Goal: Task Accomplishment & Management: Manage account settings

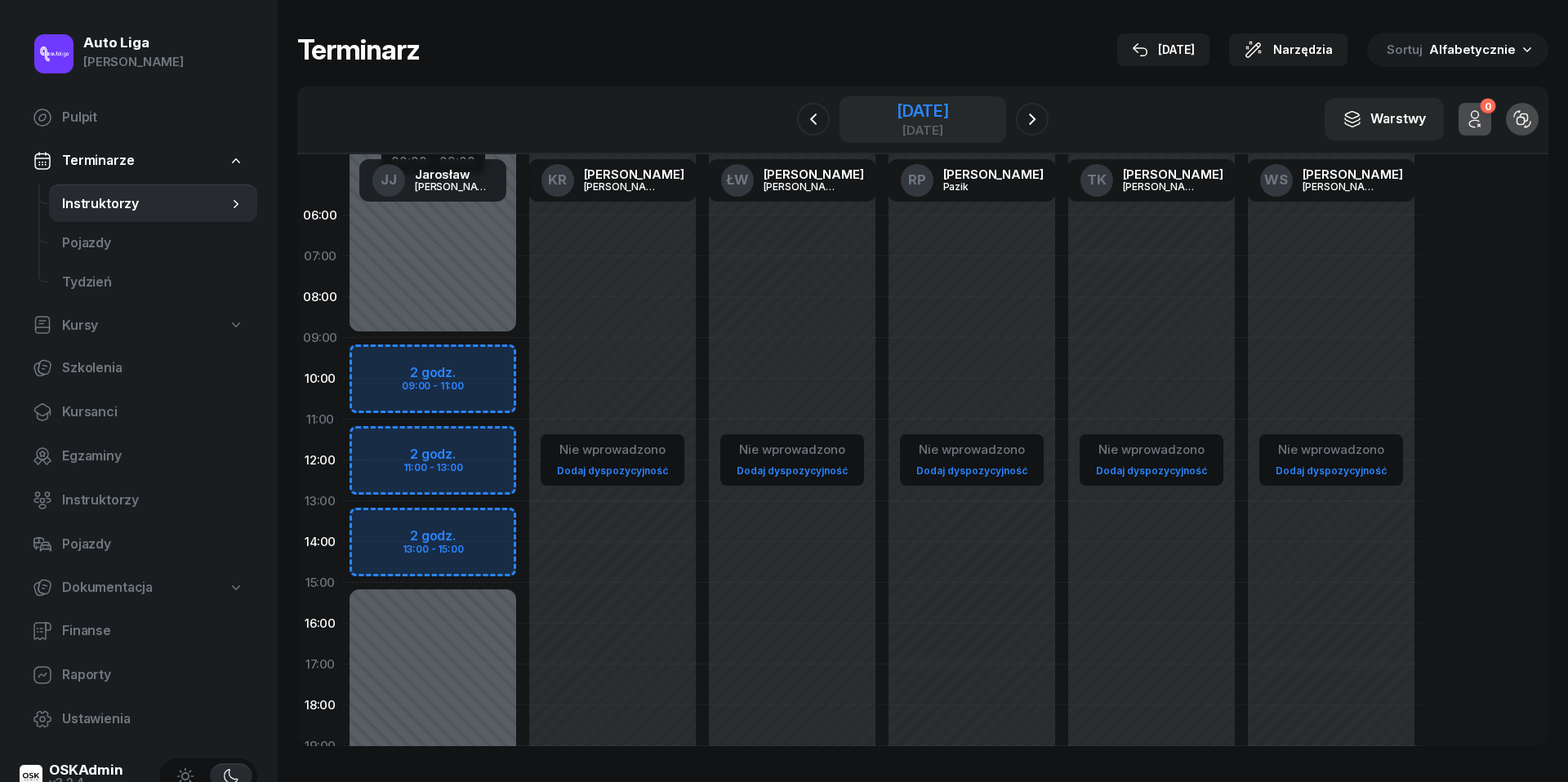
click at [909, 118] on div "[DATE]" at bounding box center [922, 110] width 52 height 16
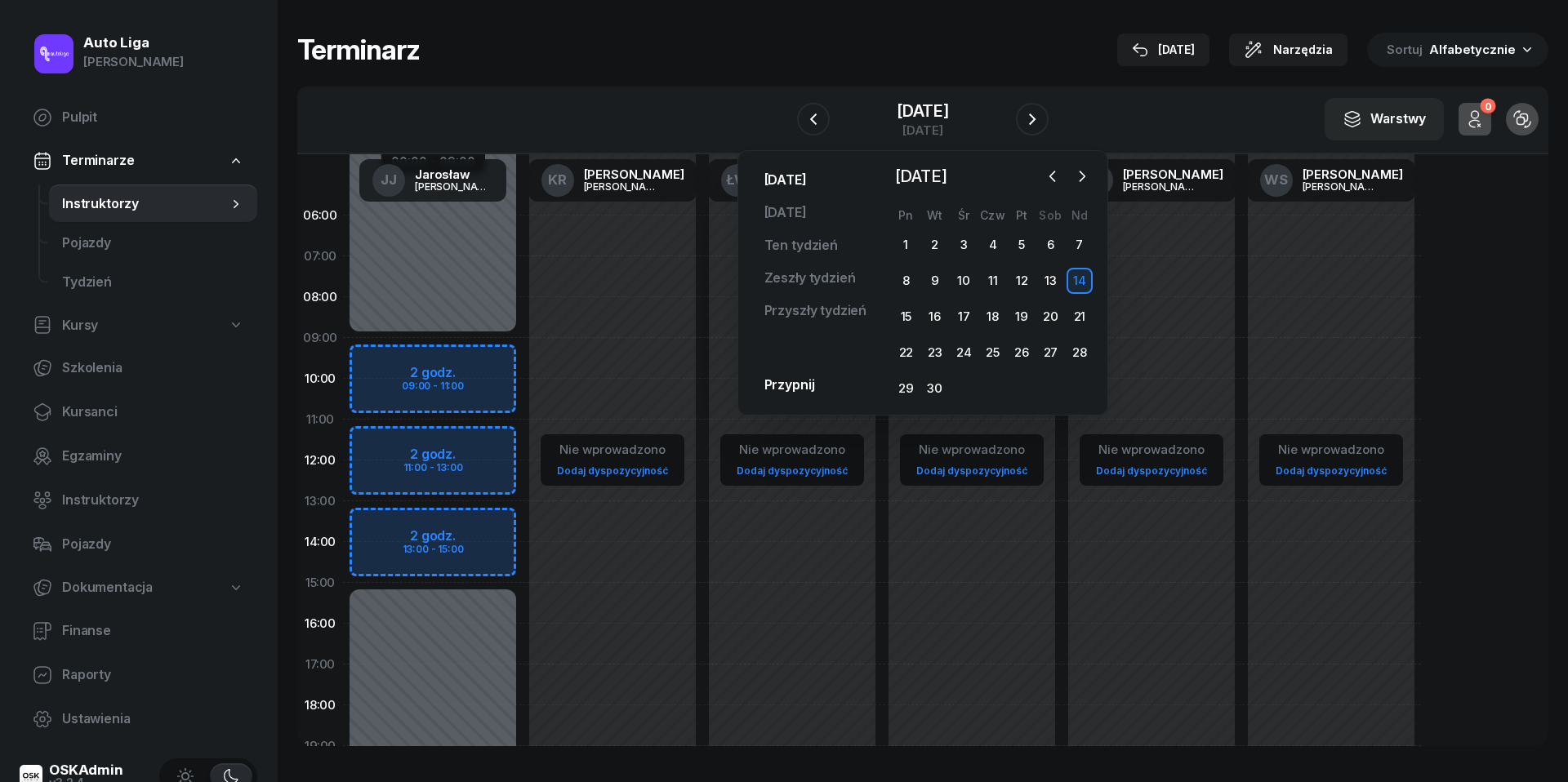
click at [801, 180] on link "[DATE]" at bounding box center [786, 181] width 68 height 33
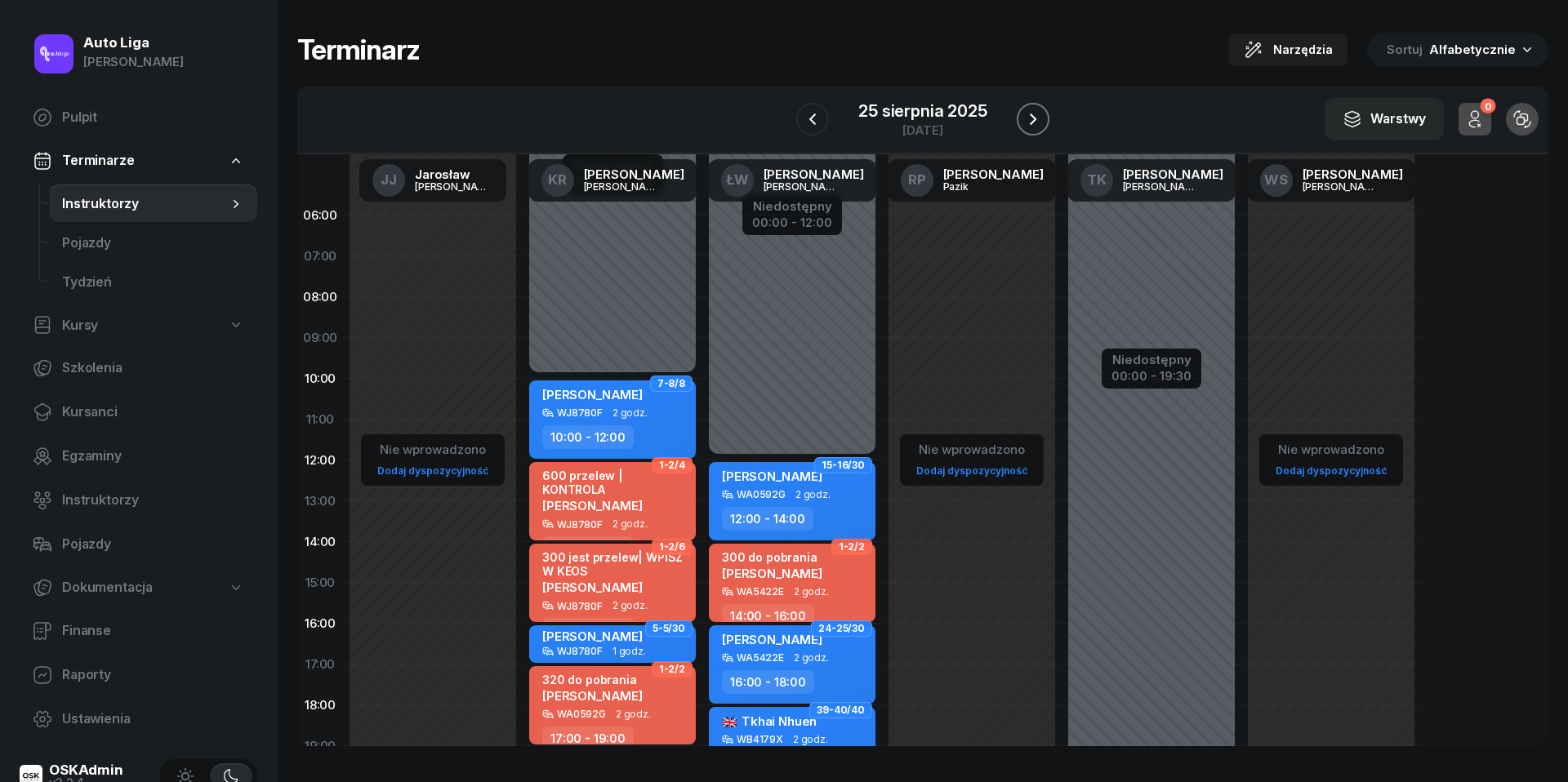
click at [1033, 111] on icon "button" at bounding box center [1032, 119] width 20 height 20
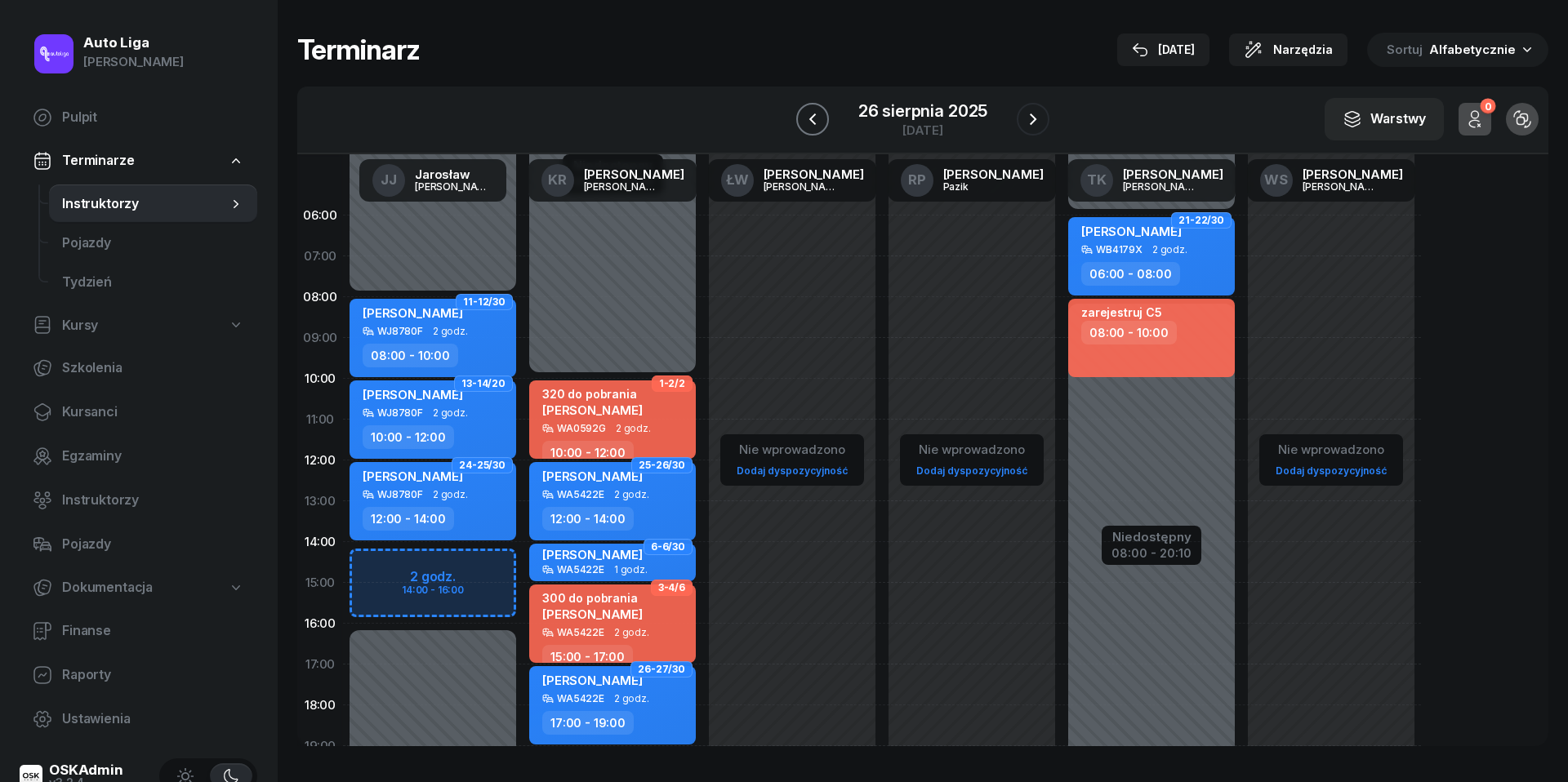
click at [813, 112] on icon "button" at bounding box center [812, 119] width 20 height 20
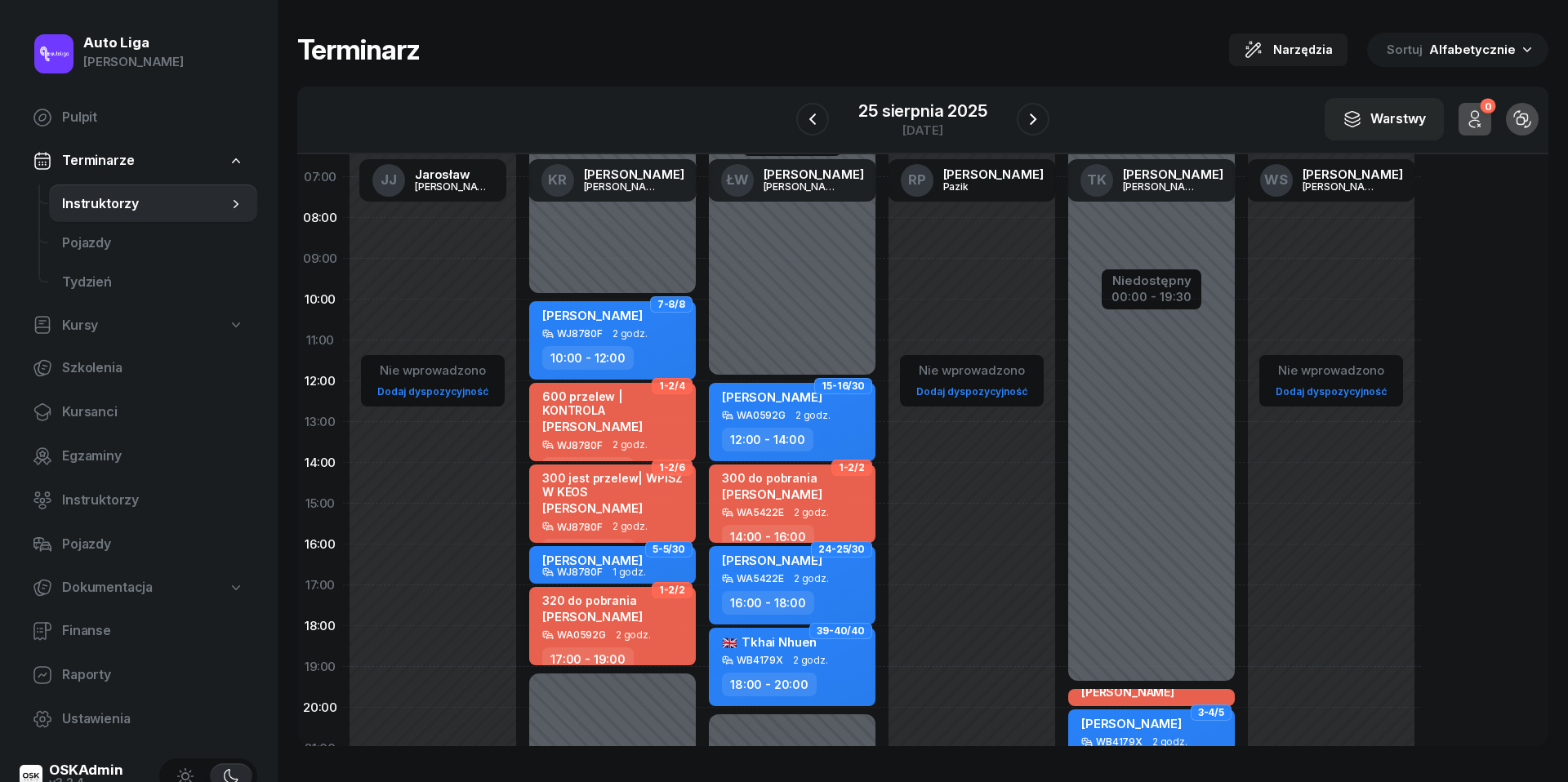
scroll to position [80, 0]
click at [1037, 112] on icon "button" at bounding box center [1032, 119] width 20 height 20
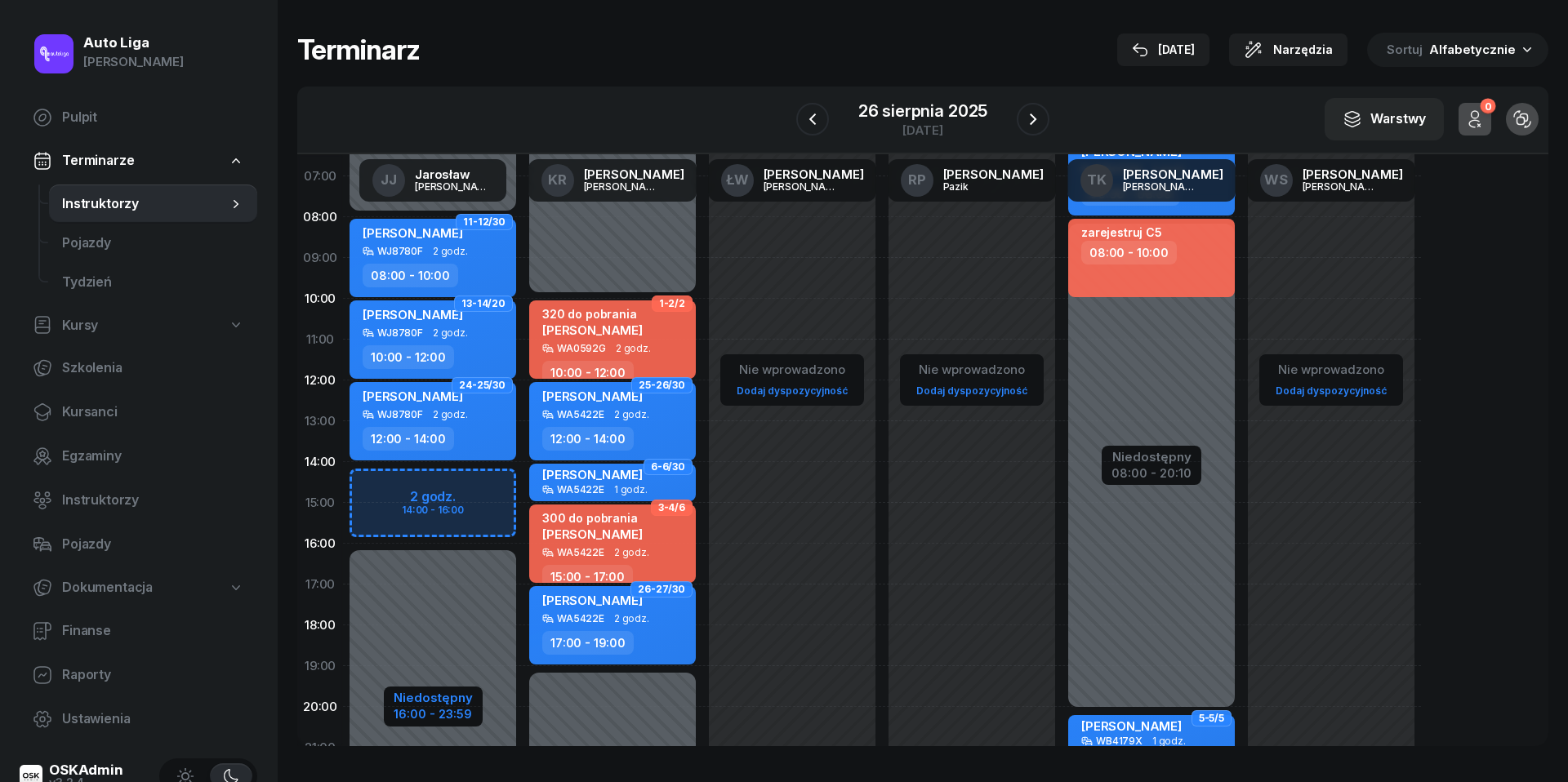
click at [453, 699] on div "Niedostępny" at bounding box center [433, 697] width 80 height 12
select select "08"
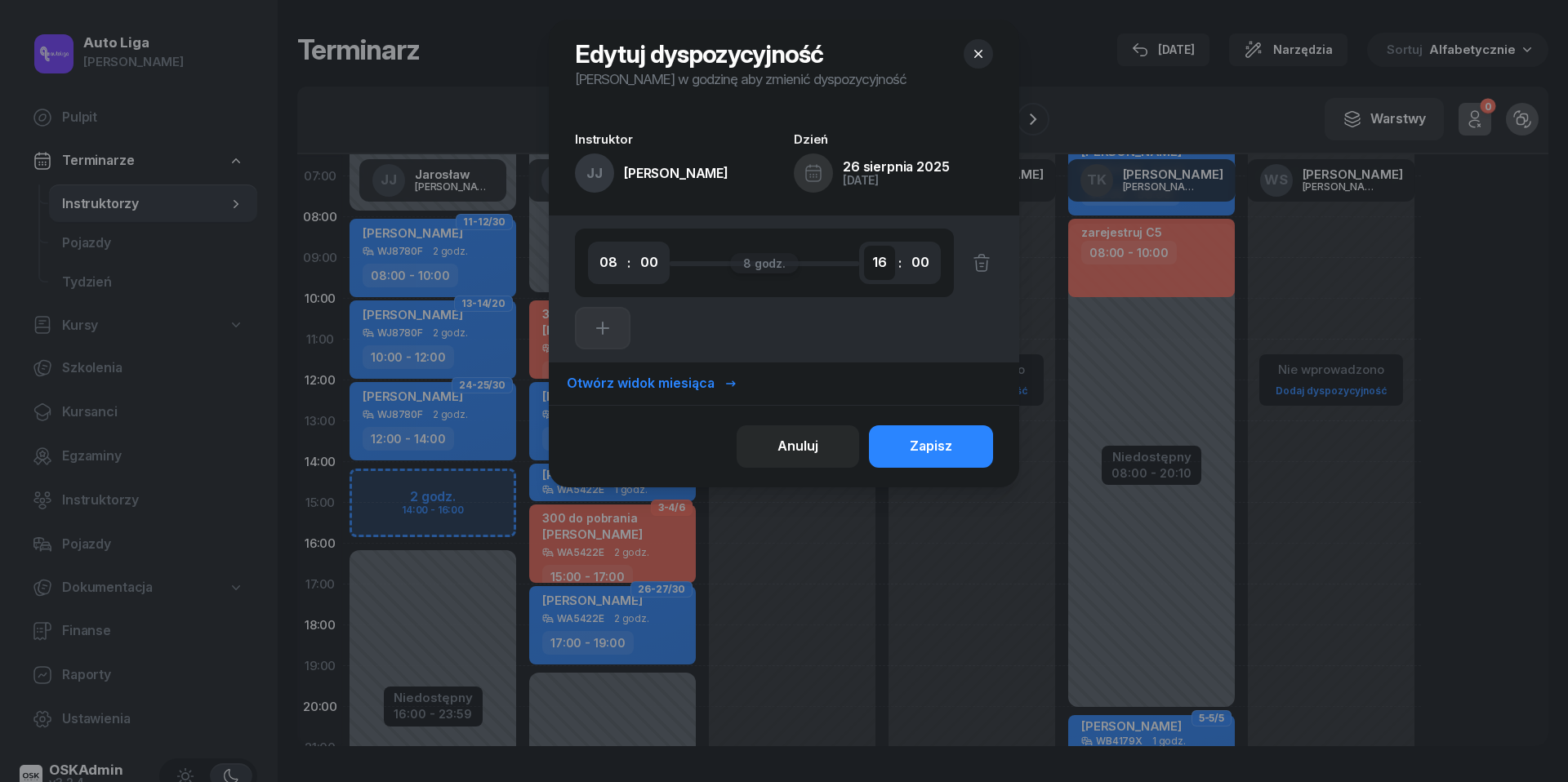
select select "14"
click at [596, 331] on icon "button" at bounding box center [603, 328] width 20 height 20
select select "14"
select select "16"
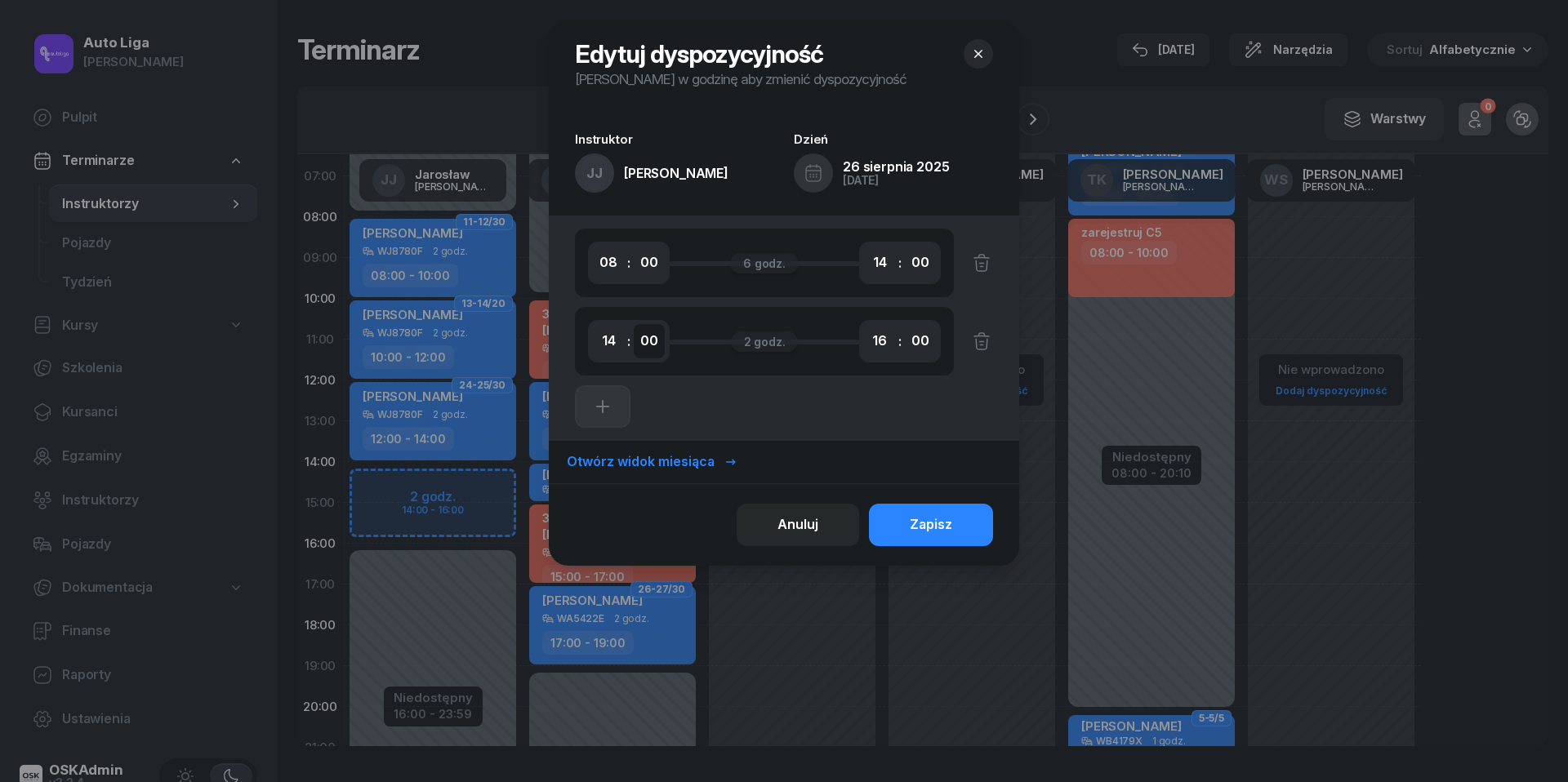
select select "30"
select select "18"
select select "30"
click at [950, 526] on div "Zapisz" at bounding box center [931, 524] width 43 height 21
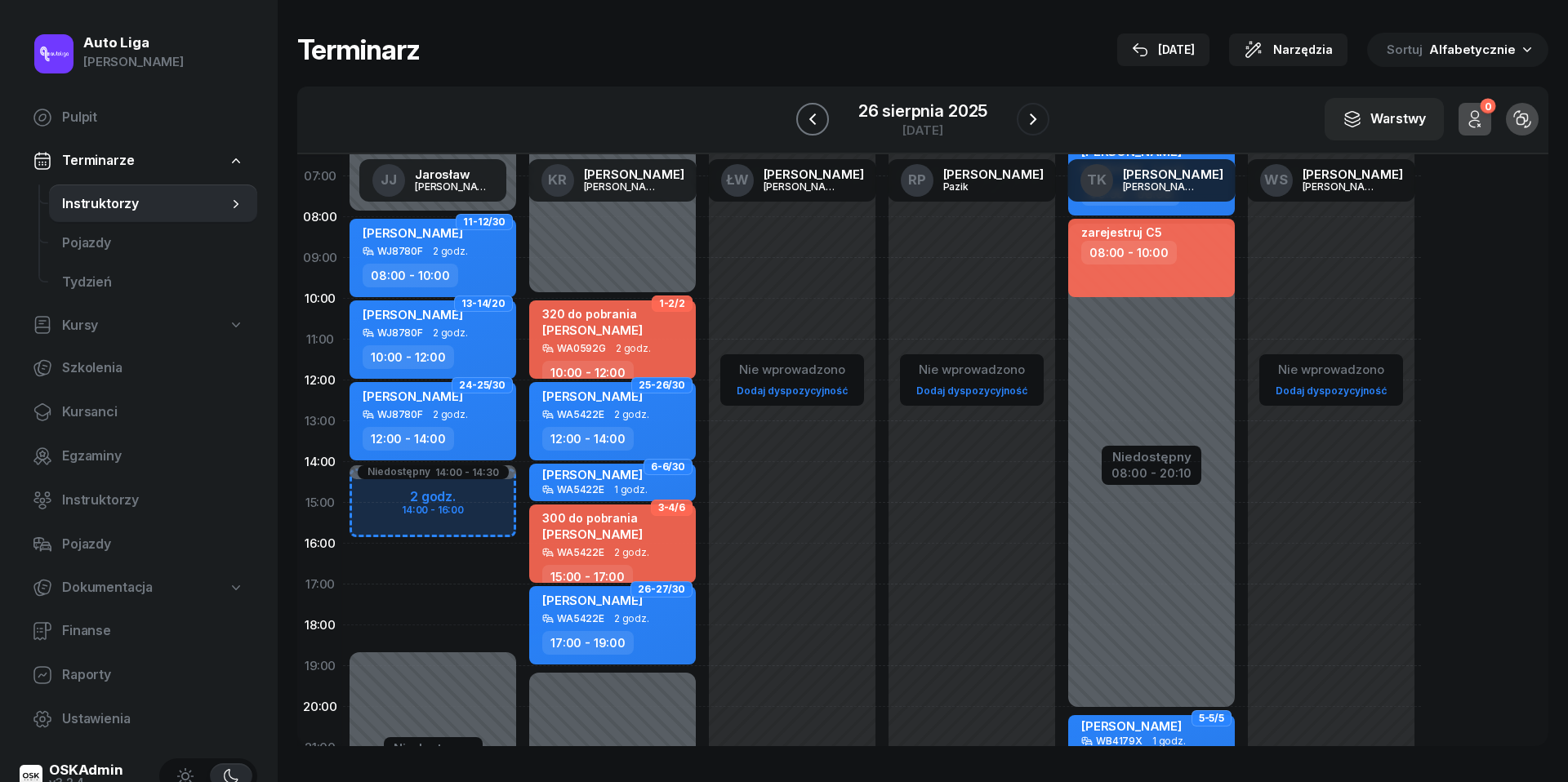
click at [807, 121] on icon "button" at bounding box center [812, 119] width 20 height 20
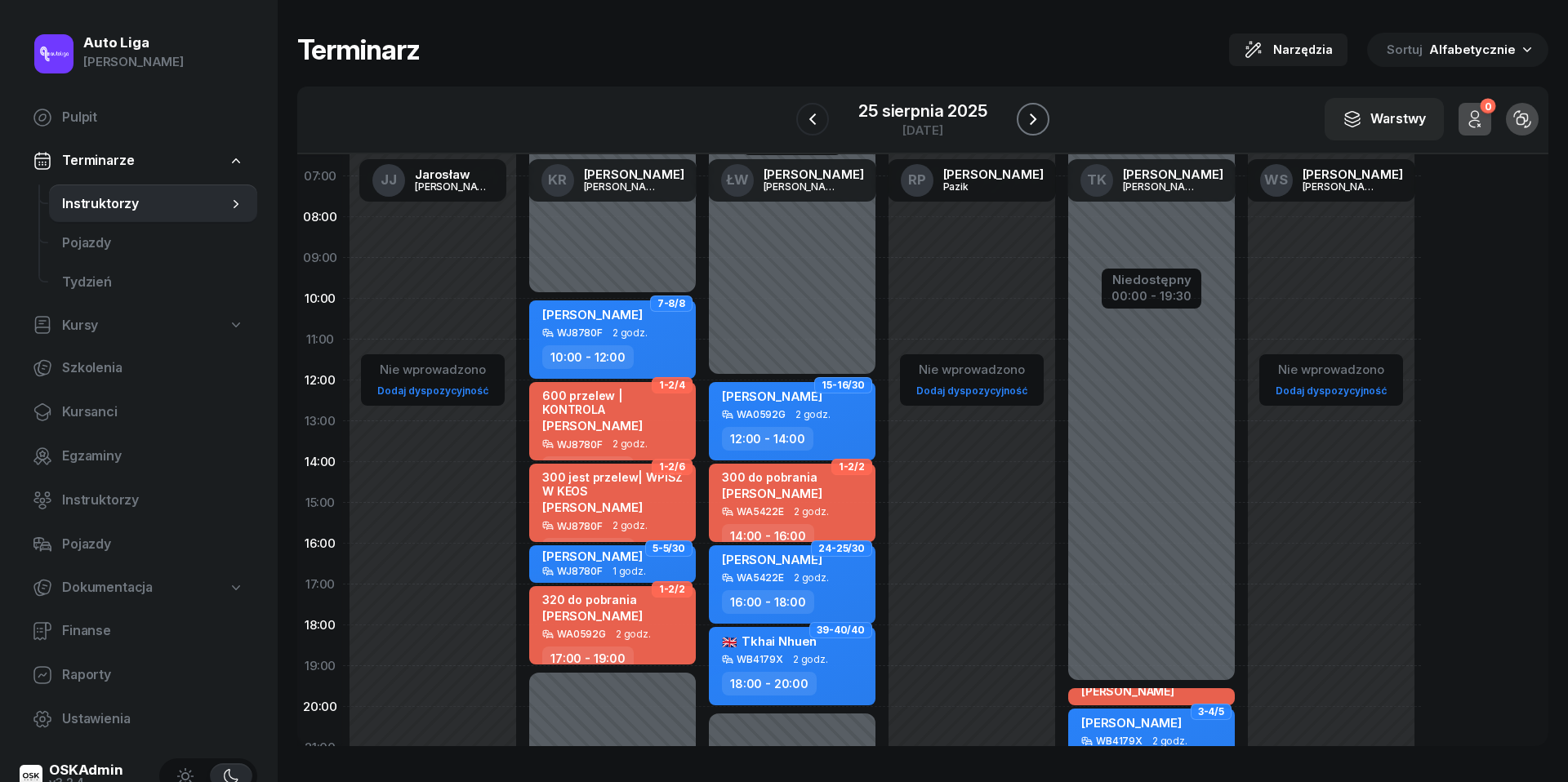
click at [1030, 119] on icon "button" at bounding box center [1032, 119] width 20 height 20
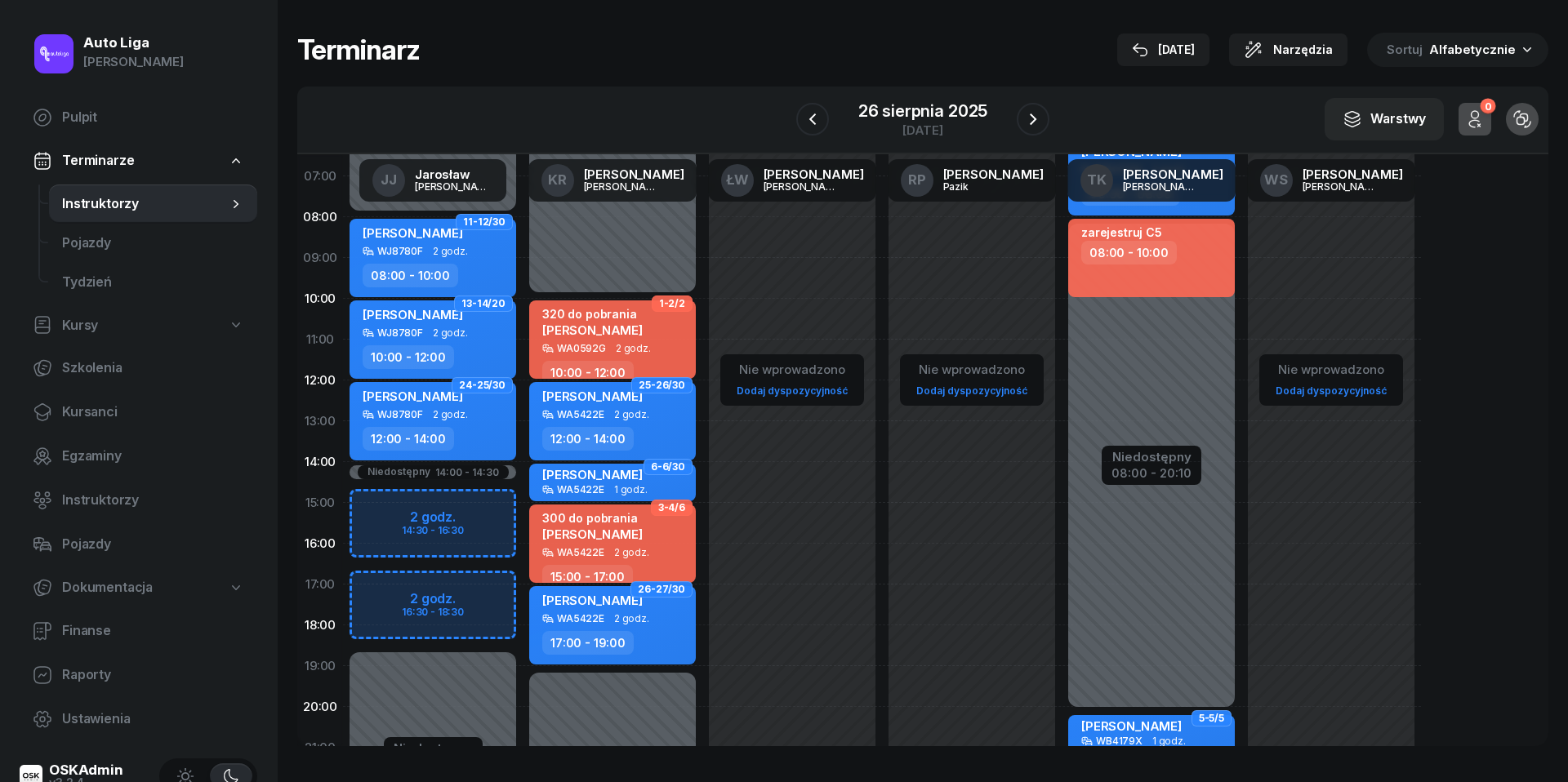
click at [523, 589] on div "Niedostępny 00:00 - 08:00 Niedostępny 18:30 - 23:59 Niedostępny 14:00 - 14:30 2…" at bounding box center [613, 503] width 180 height 775
select select "17"
select select "19"
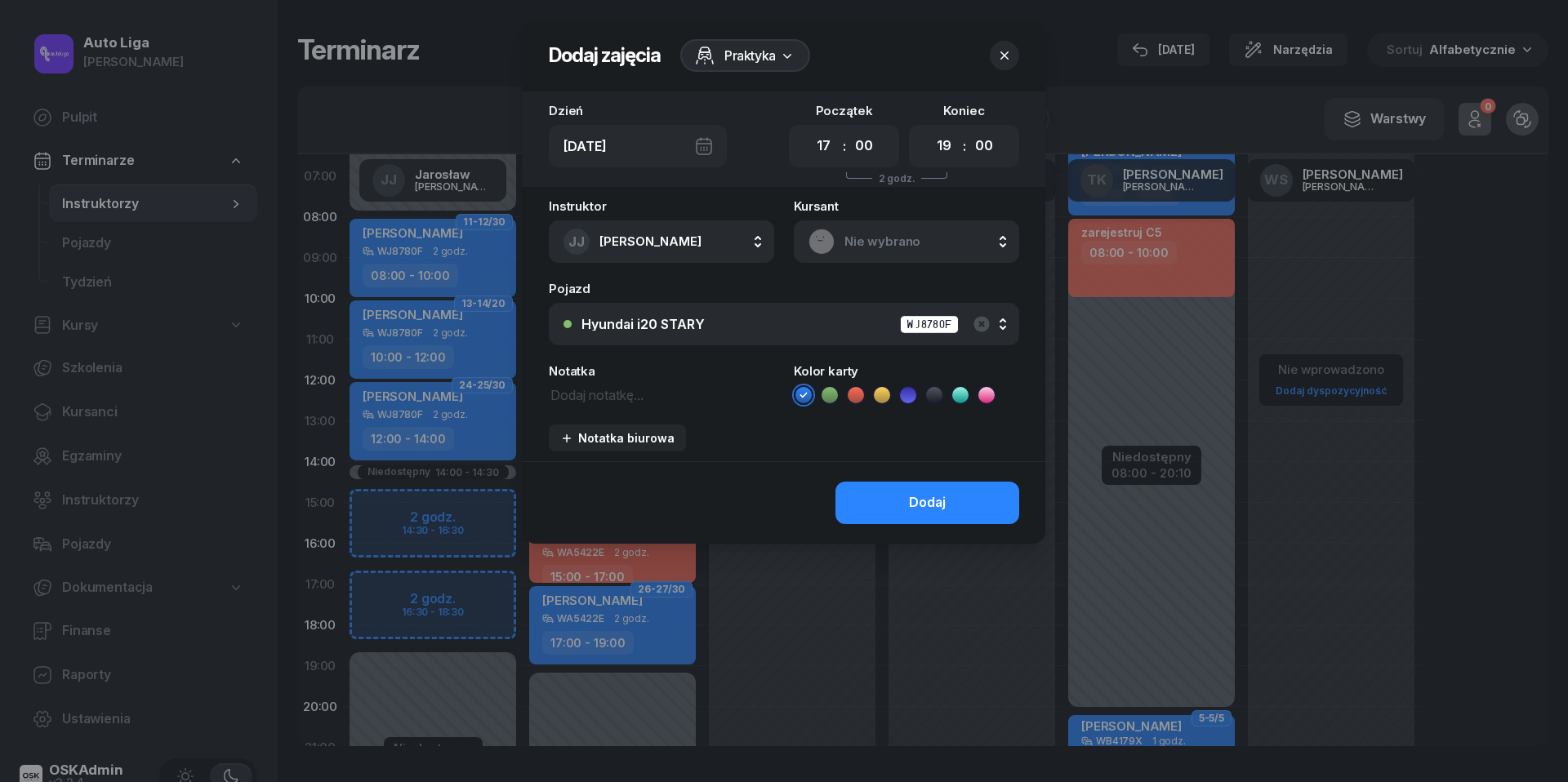
click at [880, 234] on span "Nie wybrano" at bounding box center [924, 241] width 160 height 21
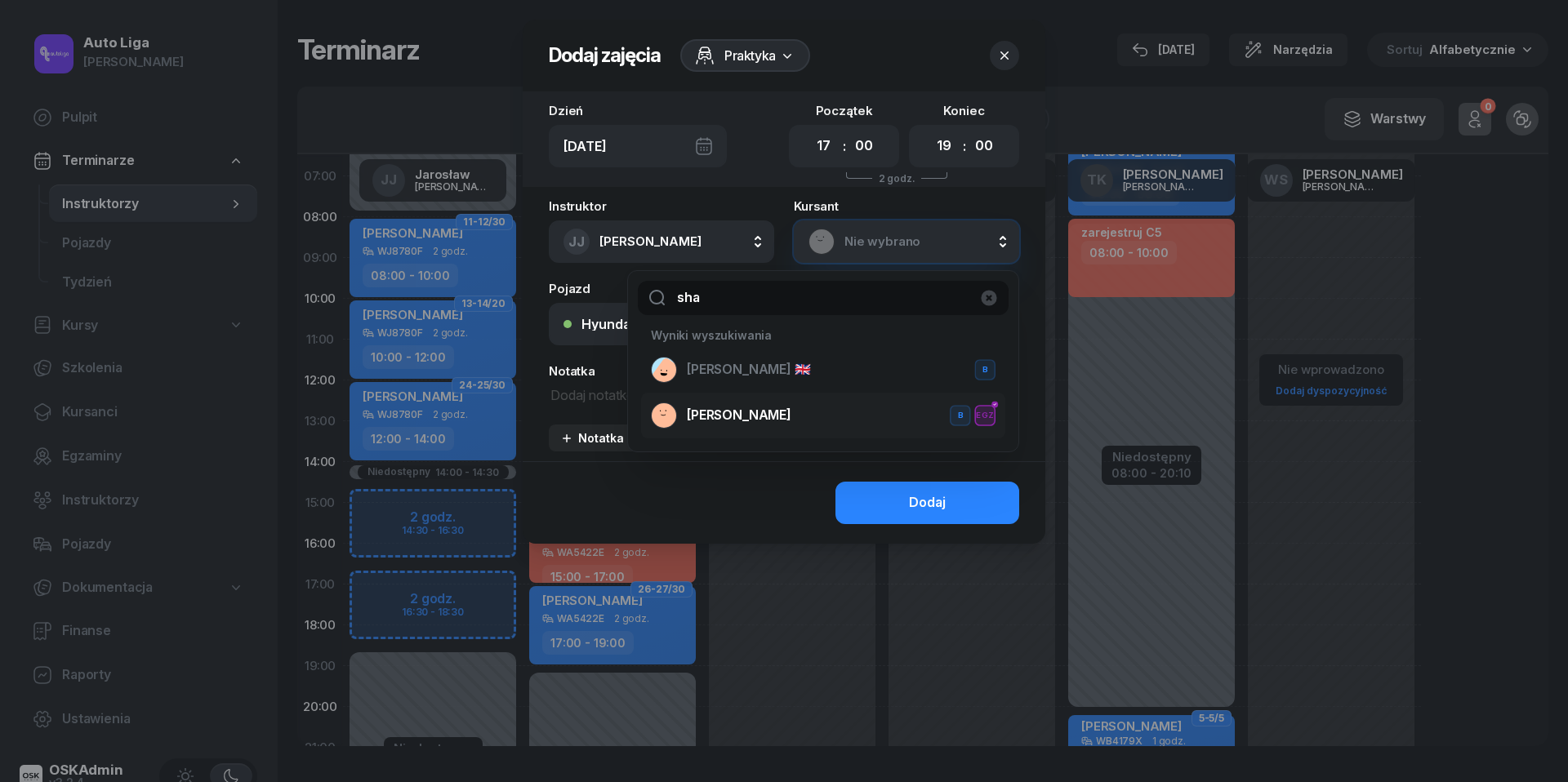
type input "sha"
click at [765, 418] on span "[PERSON_NAME]" at bounding box center [739, 415] width 104 height 21
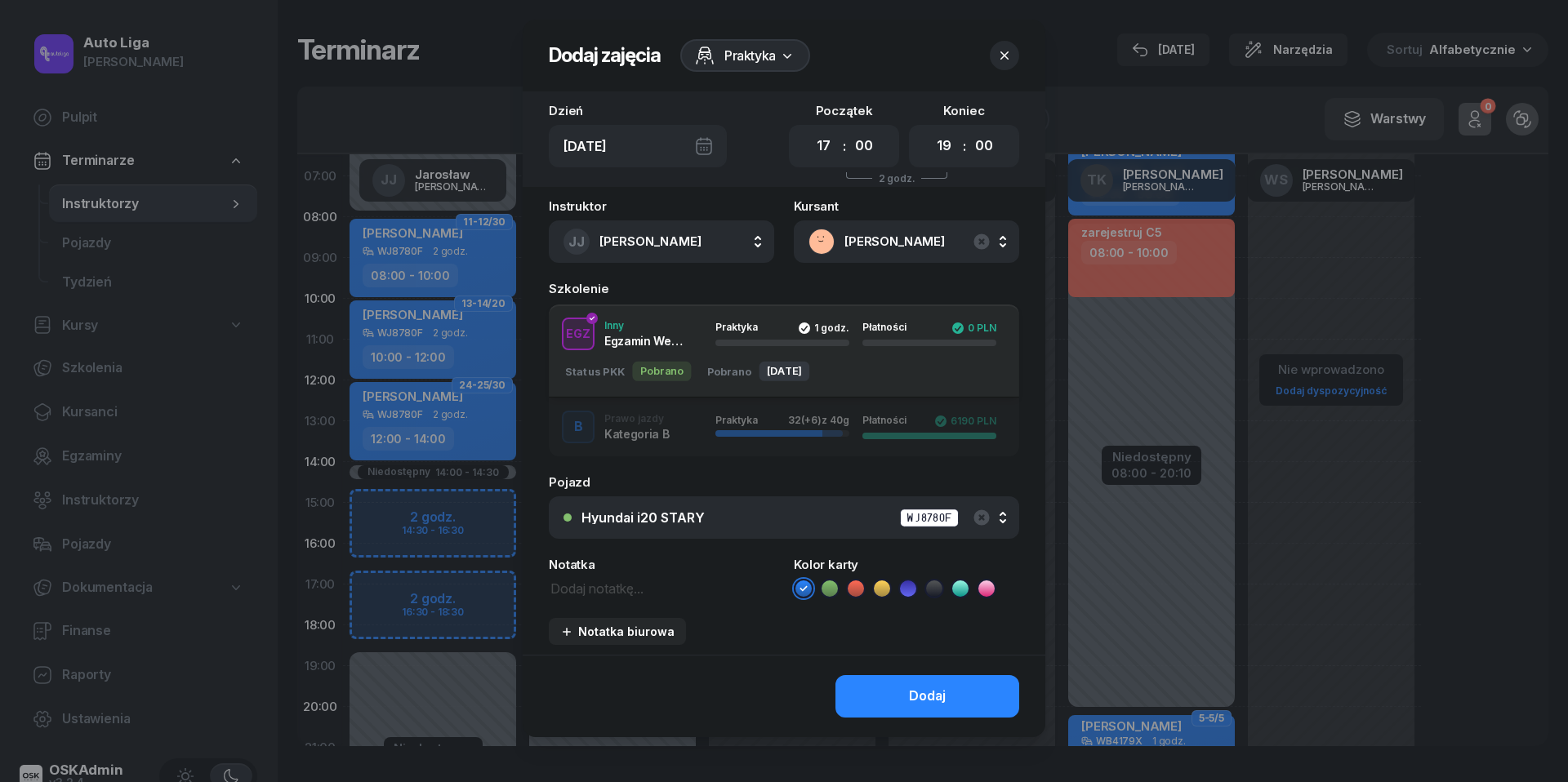
click at [769, 435] on div "button" at bounding box center [769, 434] width 107 height 7
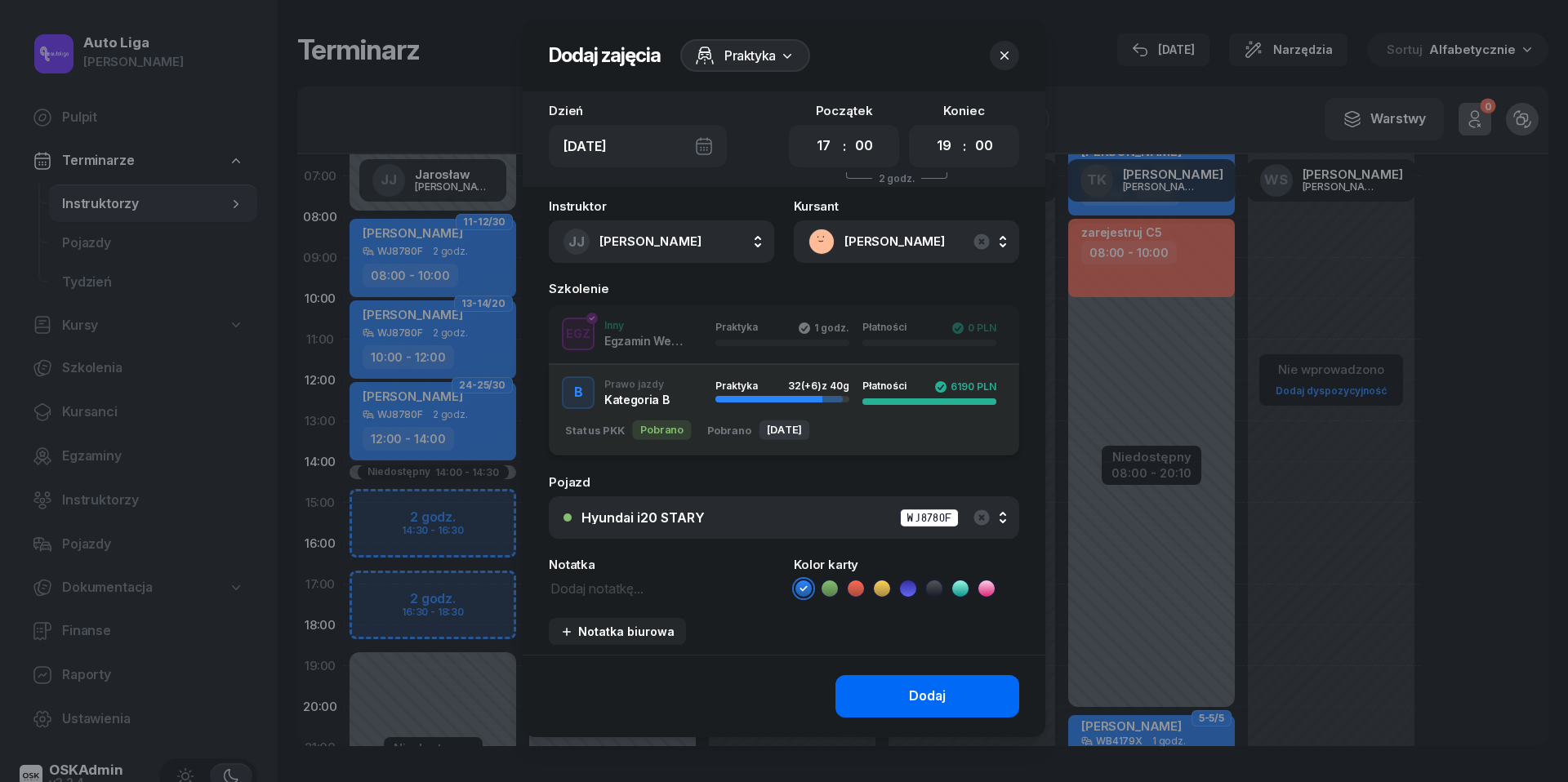
click at [961, 689] on button "Dodaj" at bounding box center [927, 696] width 184 height 43
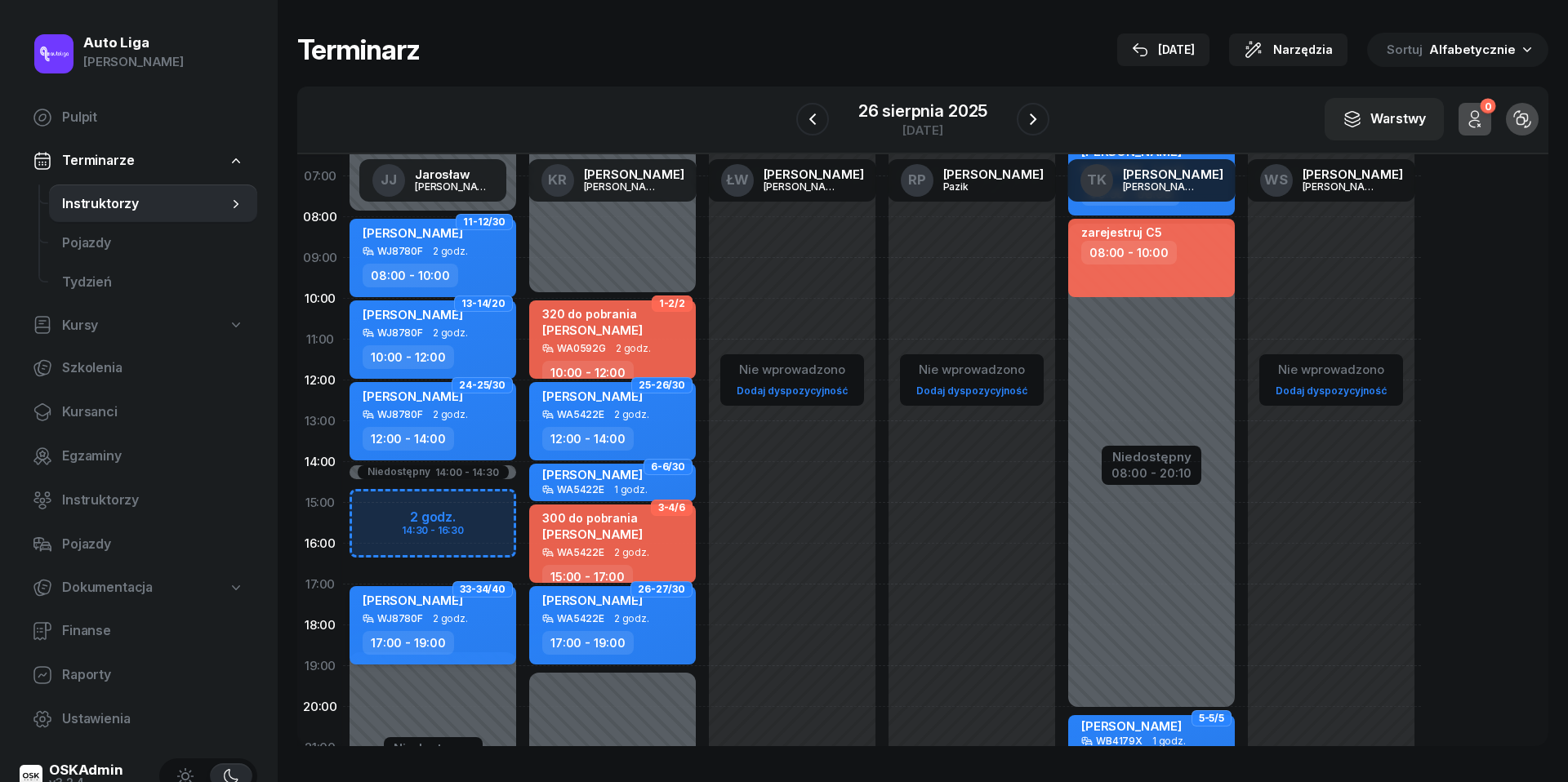
click at [460, 620] on span "2 godz." at bounding box center [450, 618] width 35 height 11
select select "17"
select select "19"
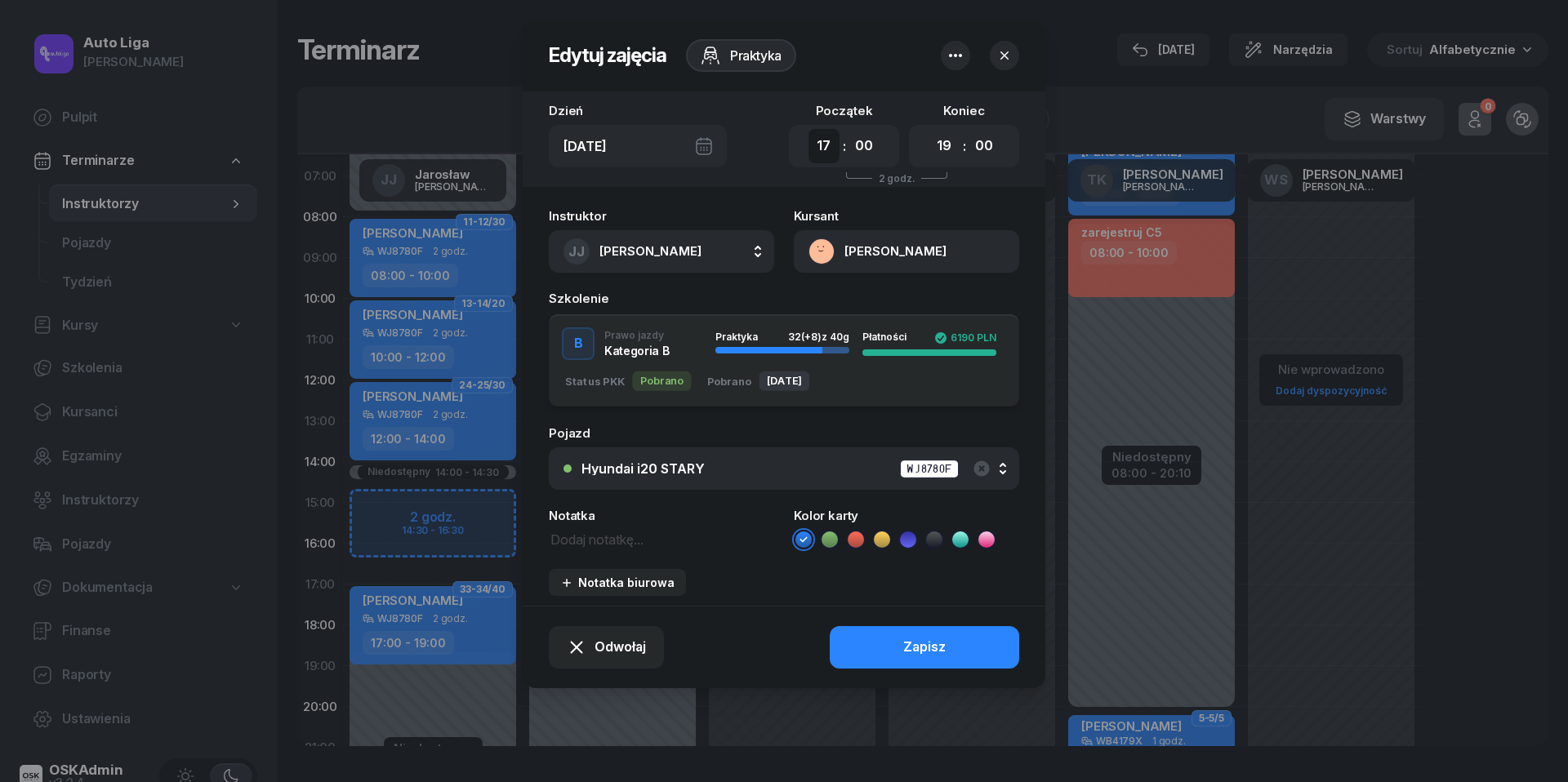
select select "16"
select select "30"
select select "18"
select select "30"
click at [934, 649] on div "Zapisz" at bounding box center [924, 647] width 43 height 21
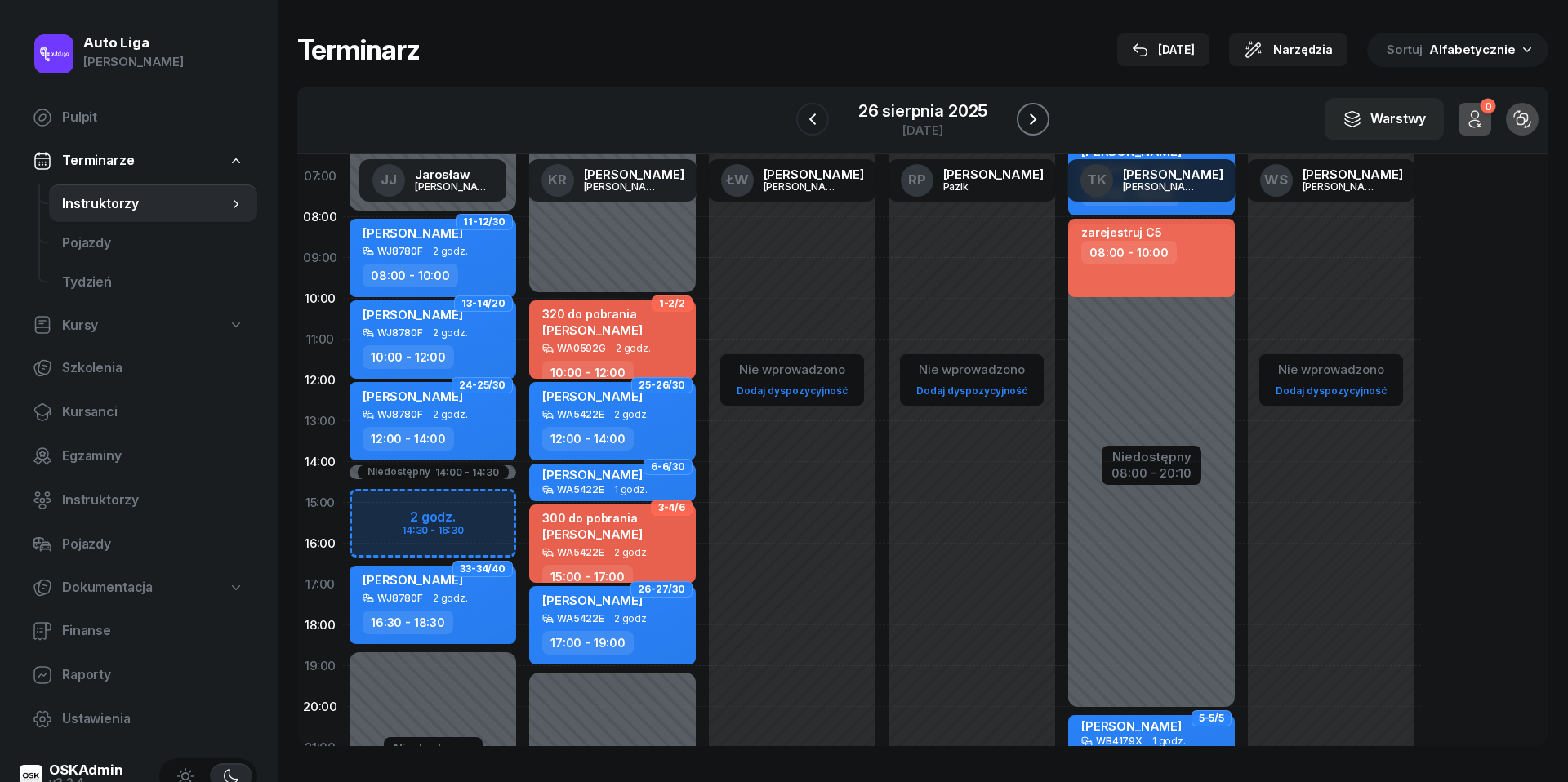
click at [1046, 124] on button "button" at bounding box center [1033, 119] width 33 height 33
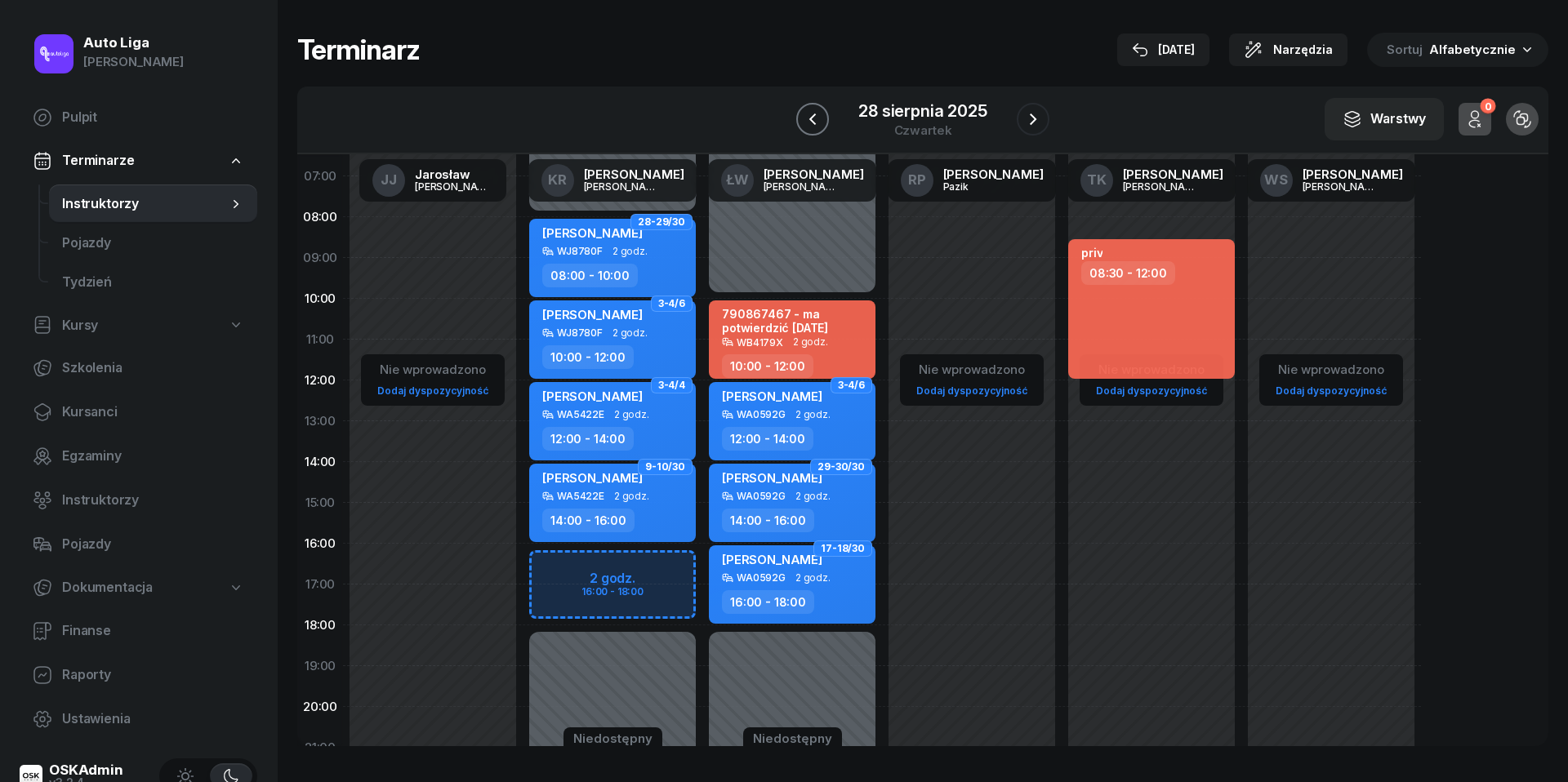
click at [818, 111] on icon "button" at bounding box center [812, 119] width 20 height 20
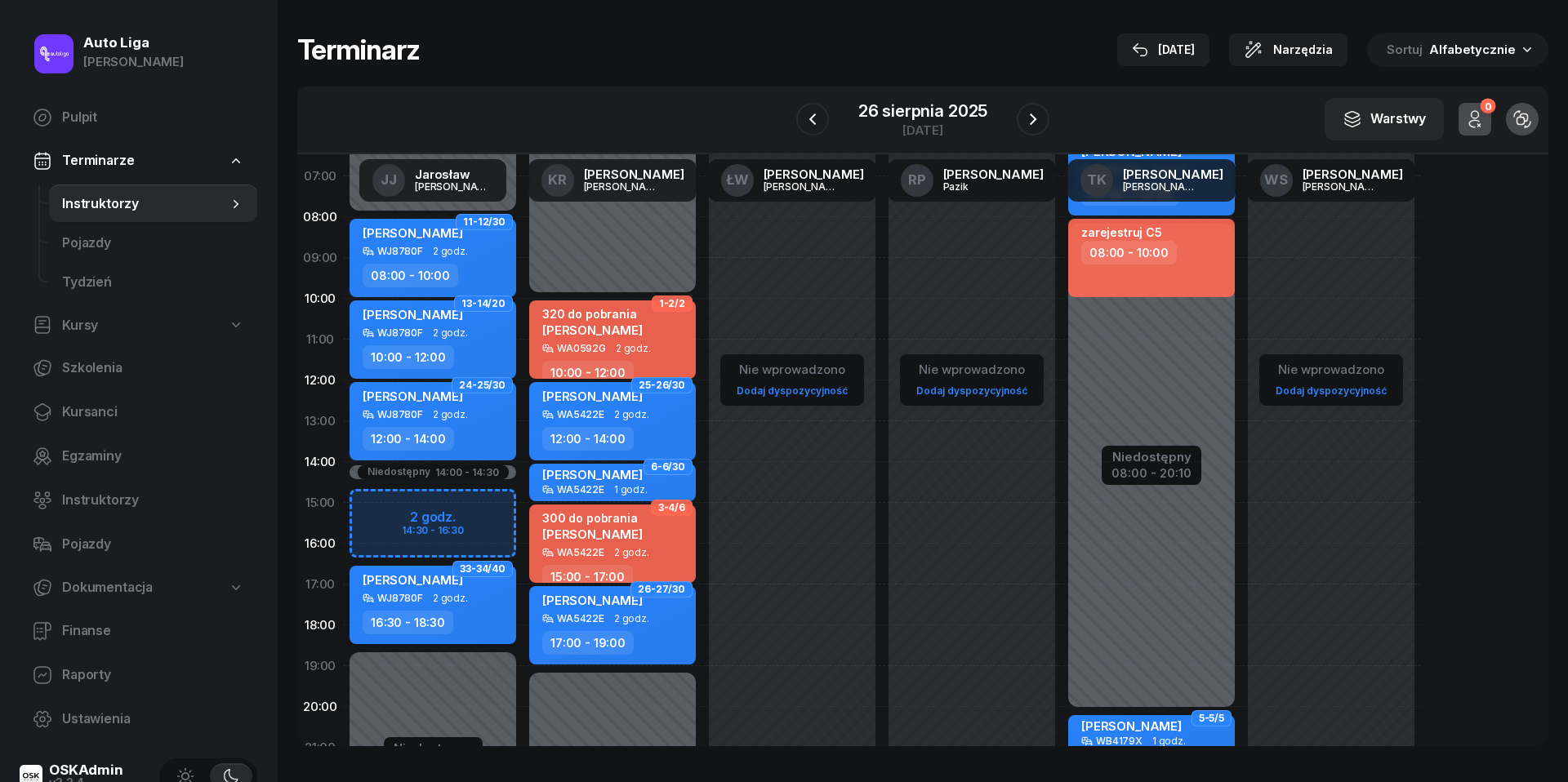
click at [425, 595] on div "WJ8780F 2 godz." at bounding box center [435, 598] width 144 height 11
select select "16"
select select "30"
select select "18"
select select "30"
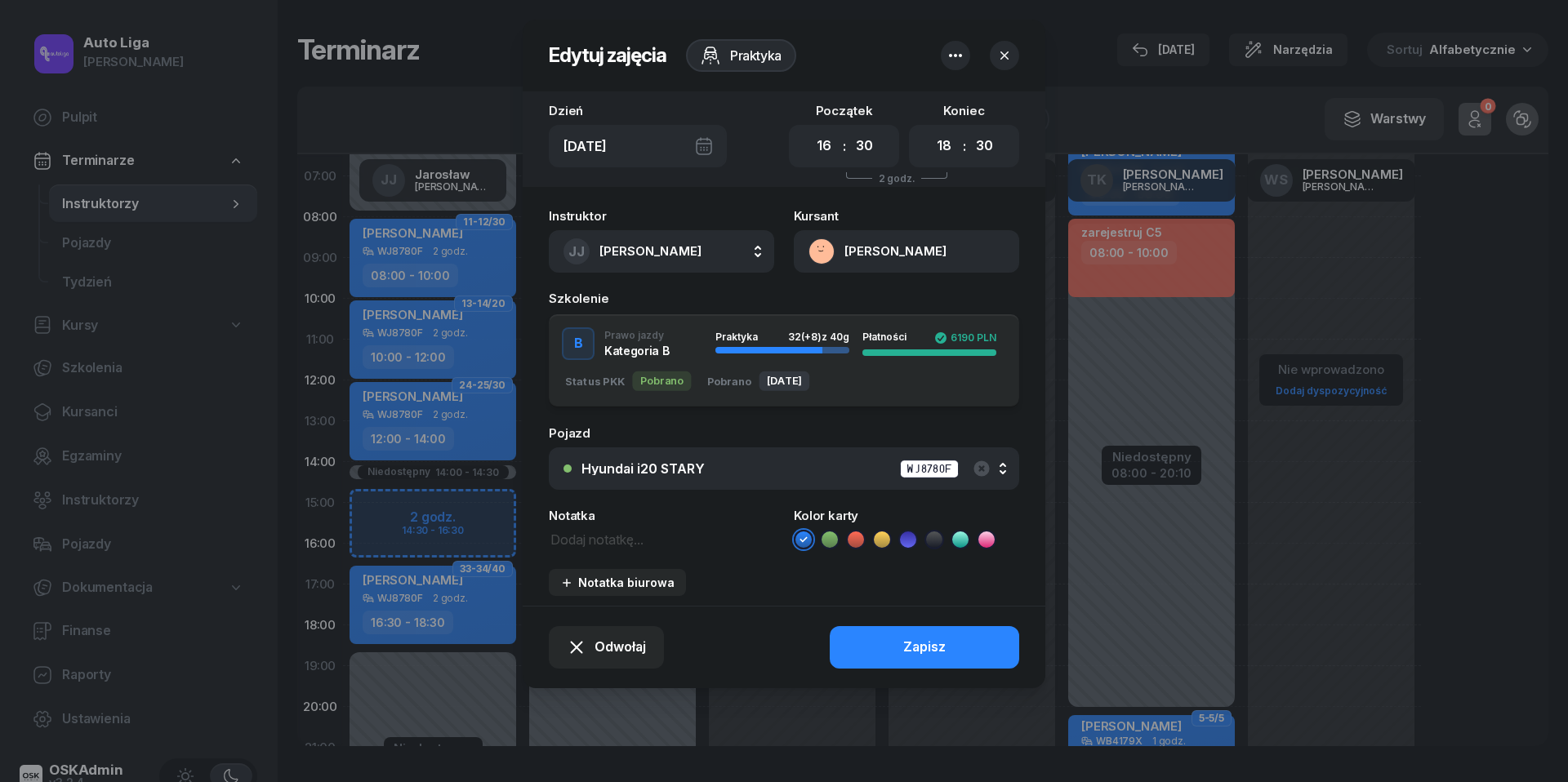
click at [828, 255] on button "[PERSON_NAME]" at bounding box center [906, 252] width 225 height 43
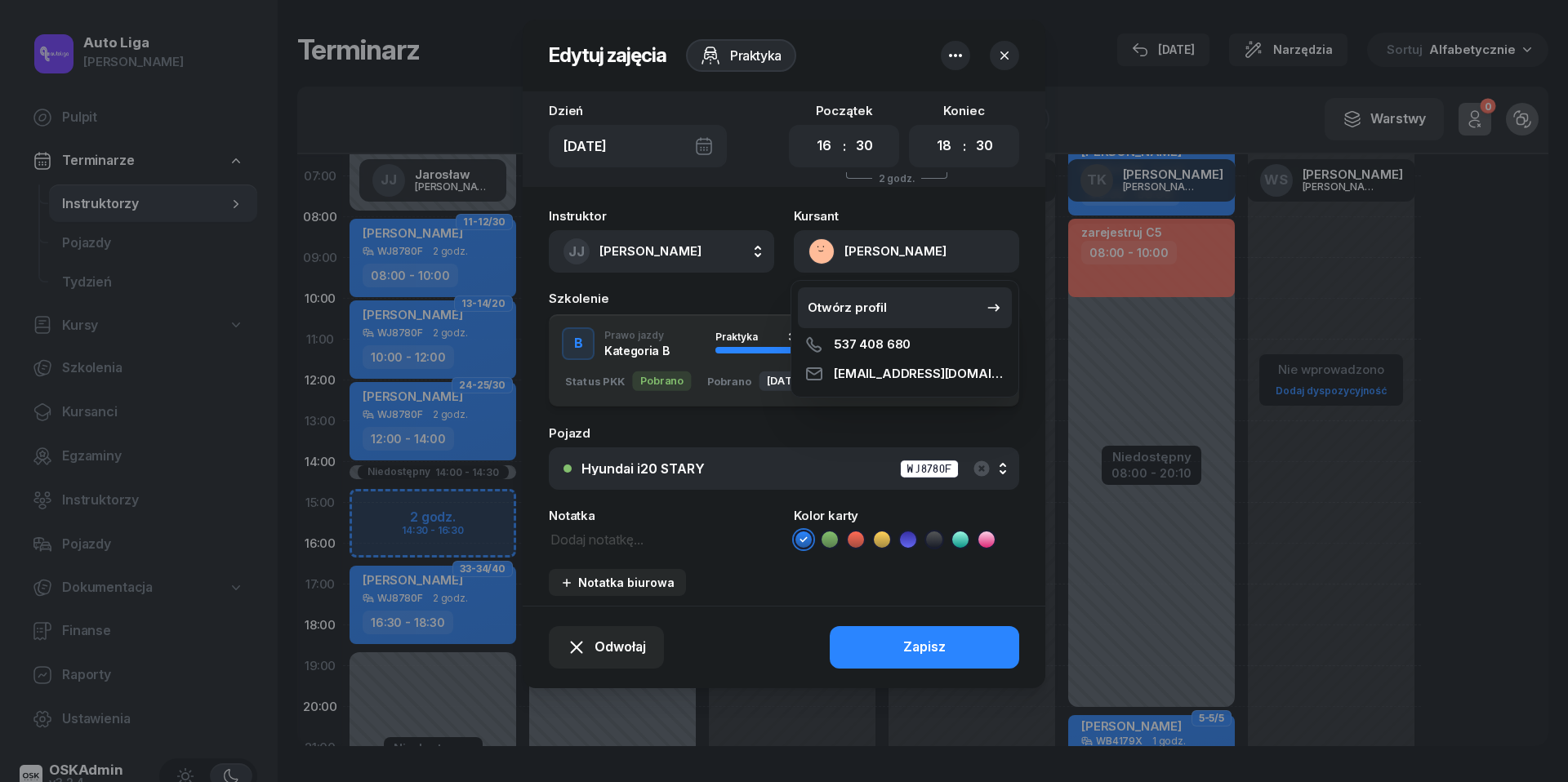
click at [843, 299] on div "Otwórz profil" at bounding box center [847, 307] width 80 height 21
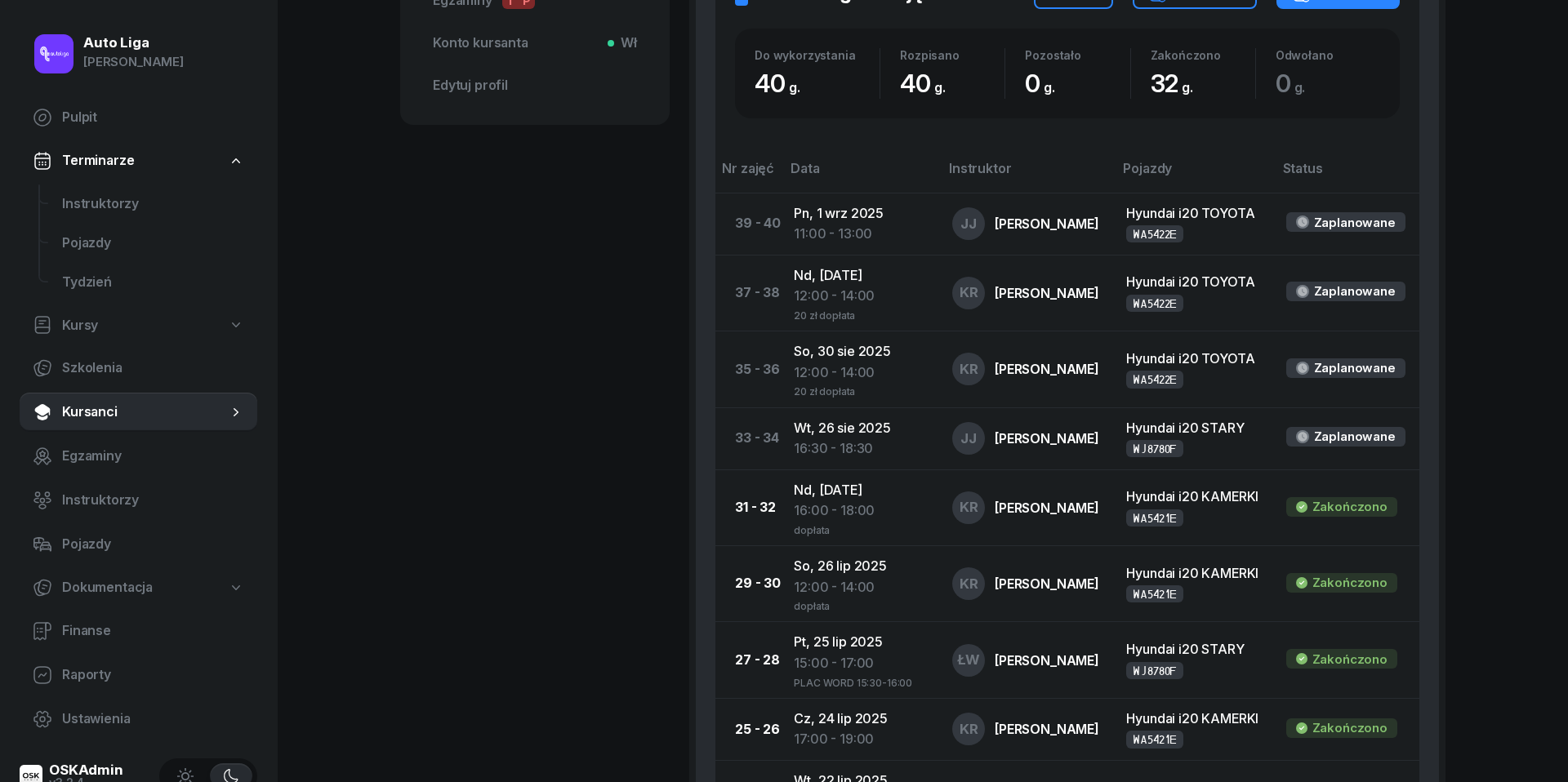
scroll to position [775, 0]
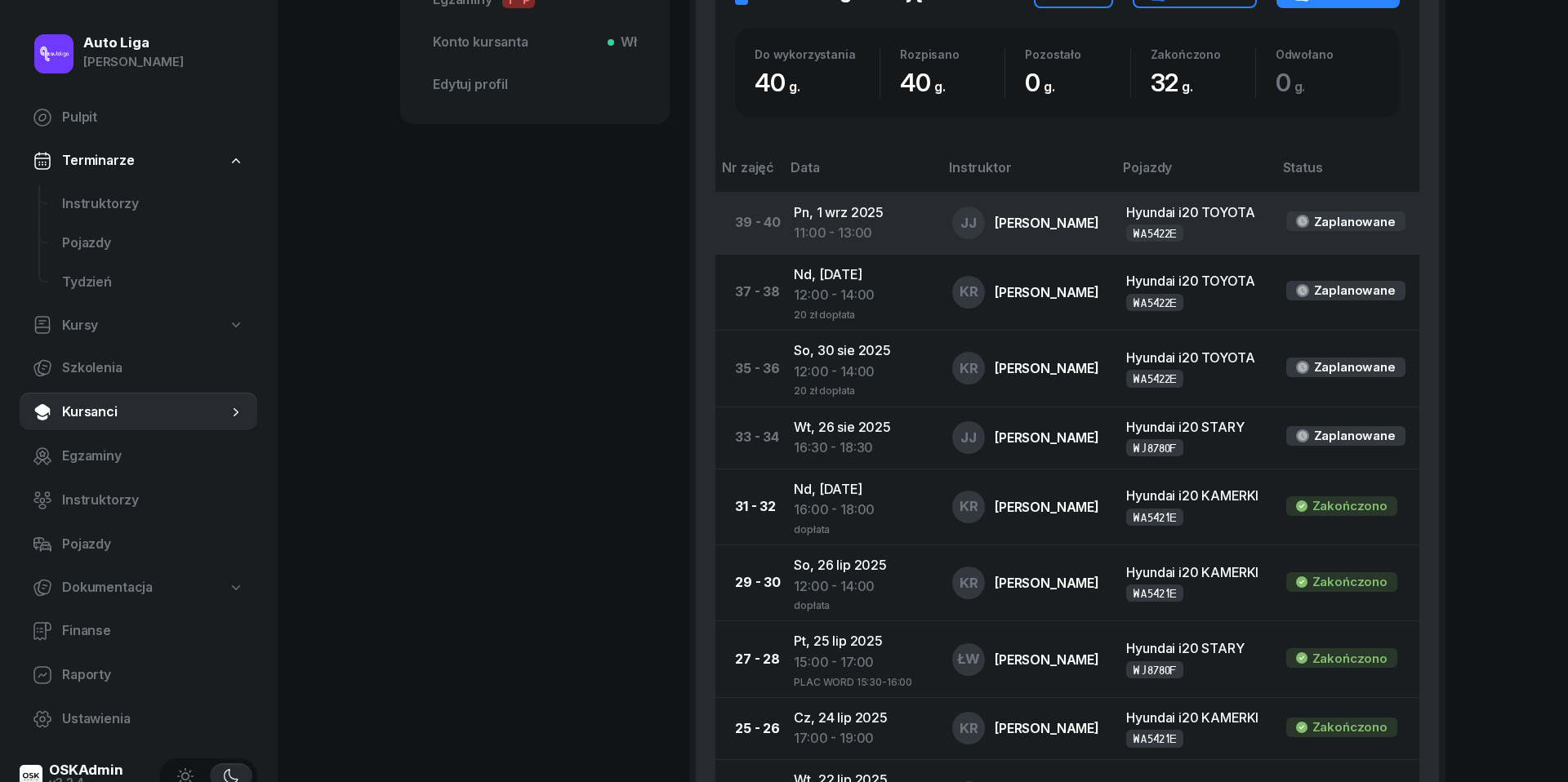
click at [834, 213] on td "Pn, [DATE] 11:00 - 13:00" at bounding box center [859, 222] width 158 height 62
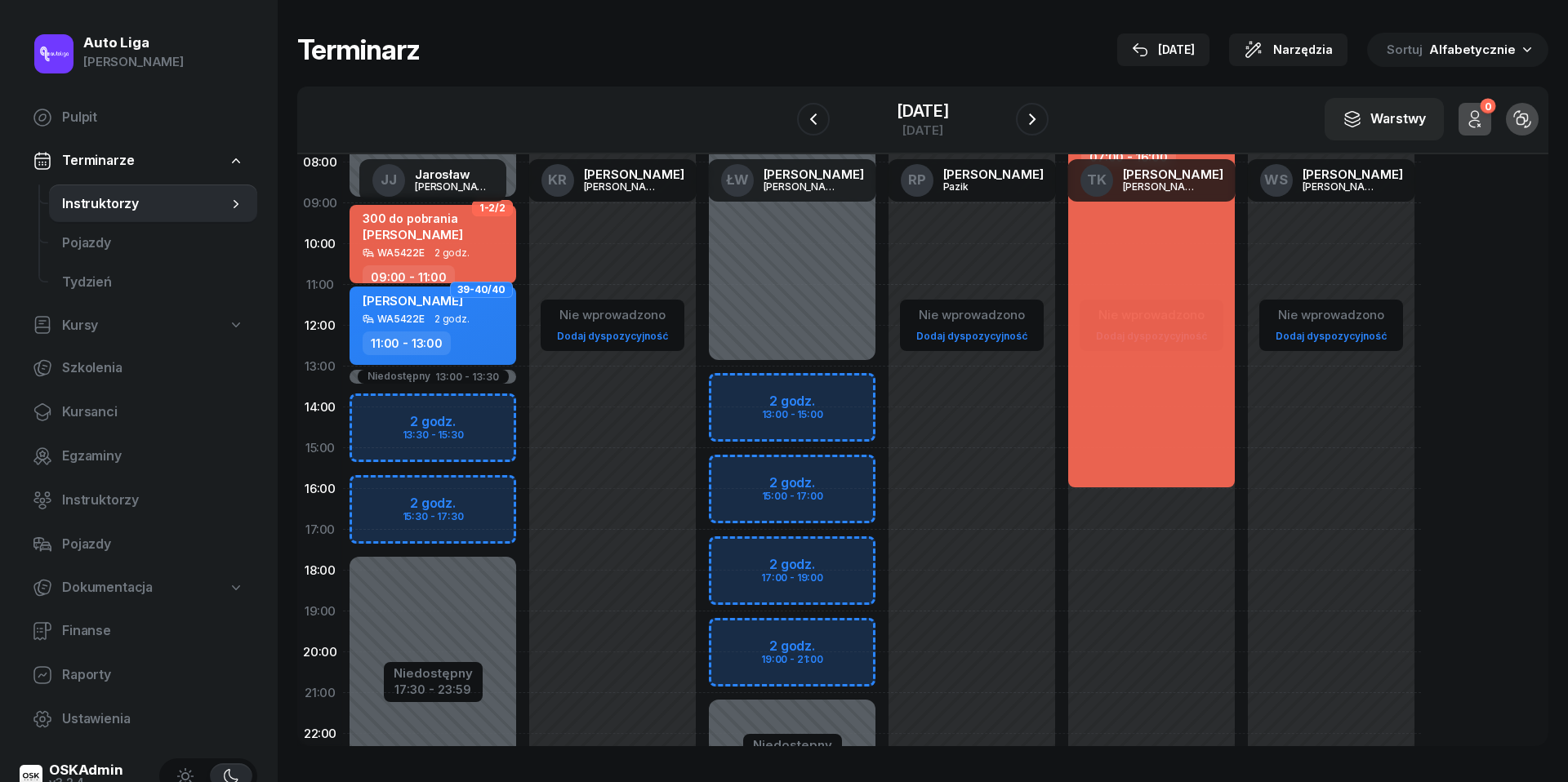
scroll to position [128, 0]
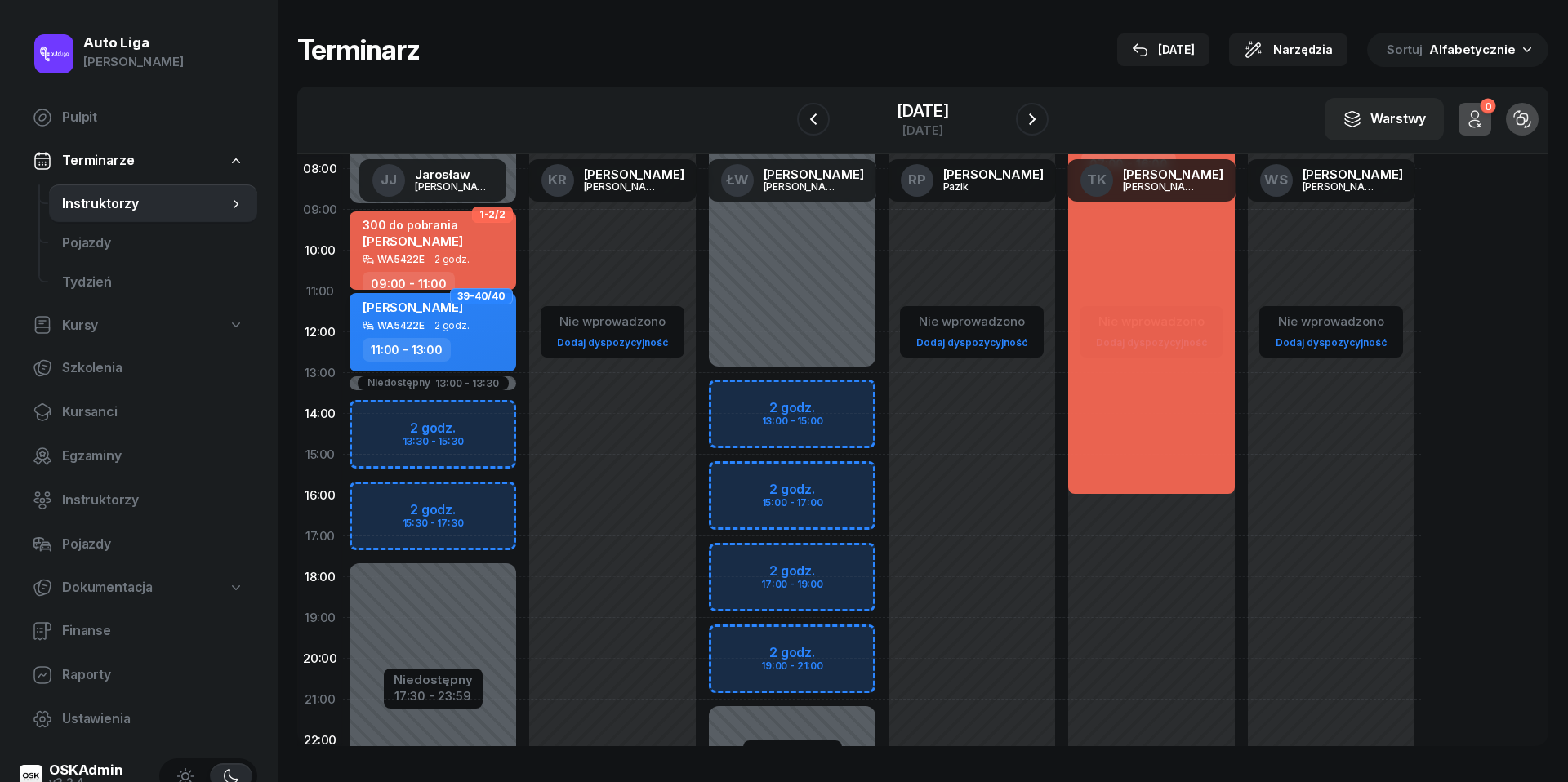
click at [442, 327] on span "2 godz." at bounding box center [452, 325] width 35 height 11
select select "11"
select select "13"
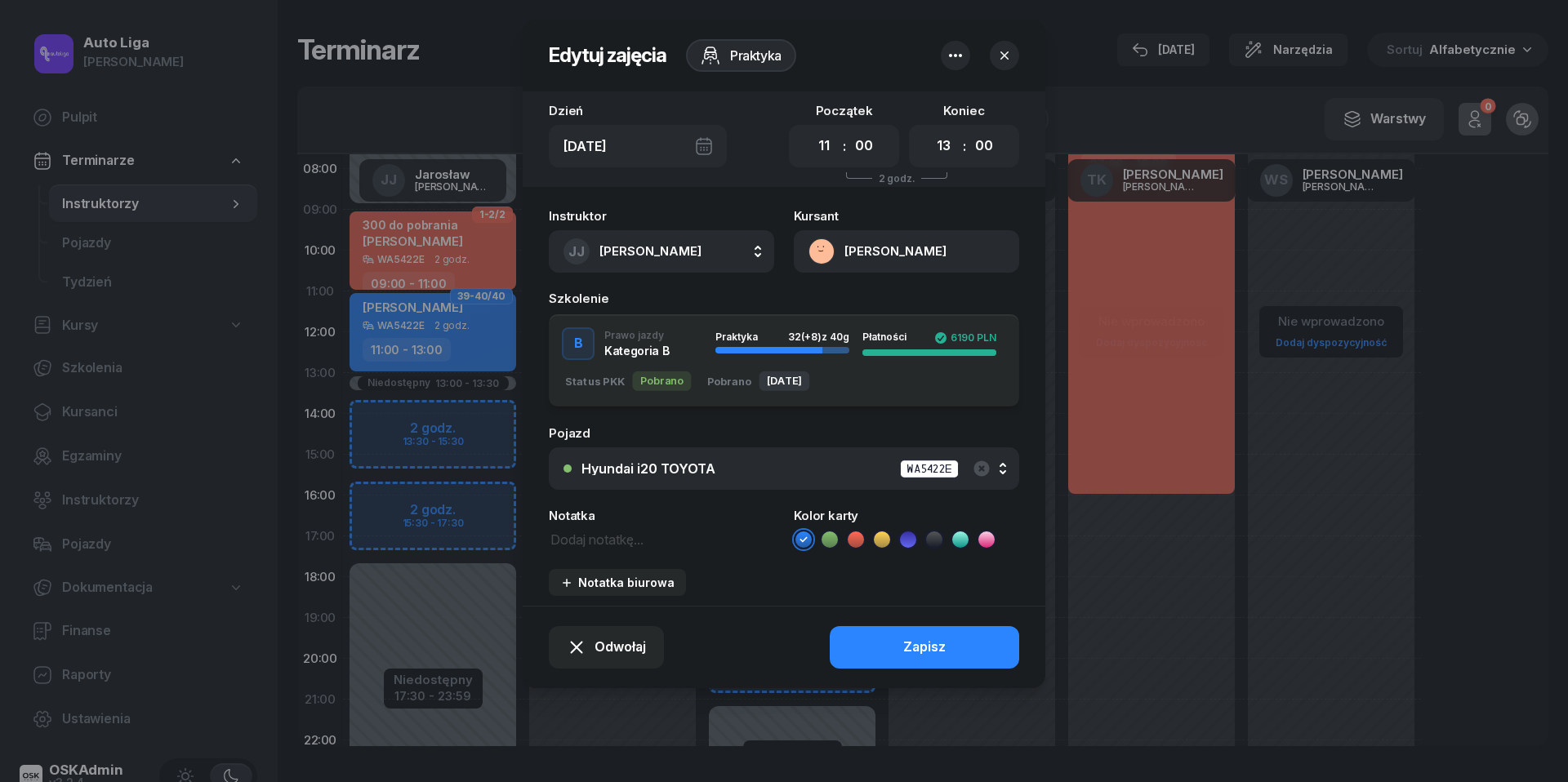
click at [680, 240] on div "[PERSON_NAME]" at bounding box center [632, 252] width 138 height 27
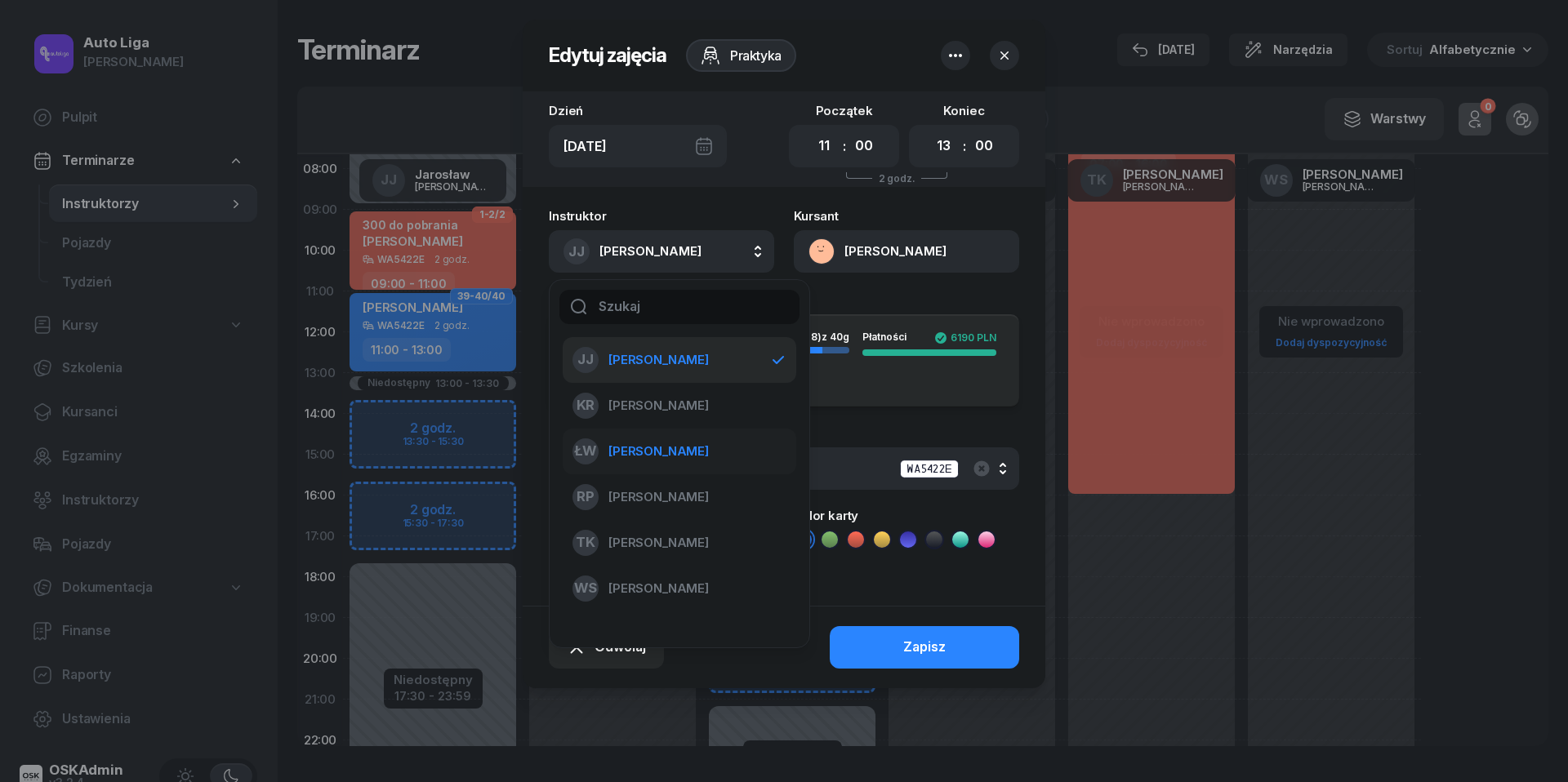
click at [701, 474] on li "ŁW [PERSON_NAME]" at bounding box center [679, 496] width 234 height 45
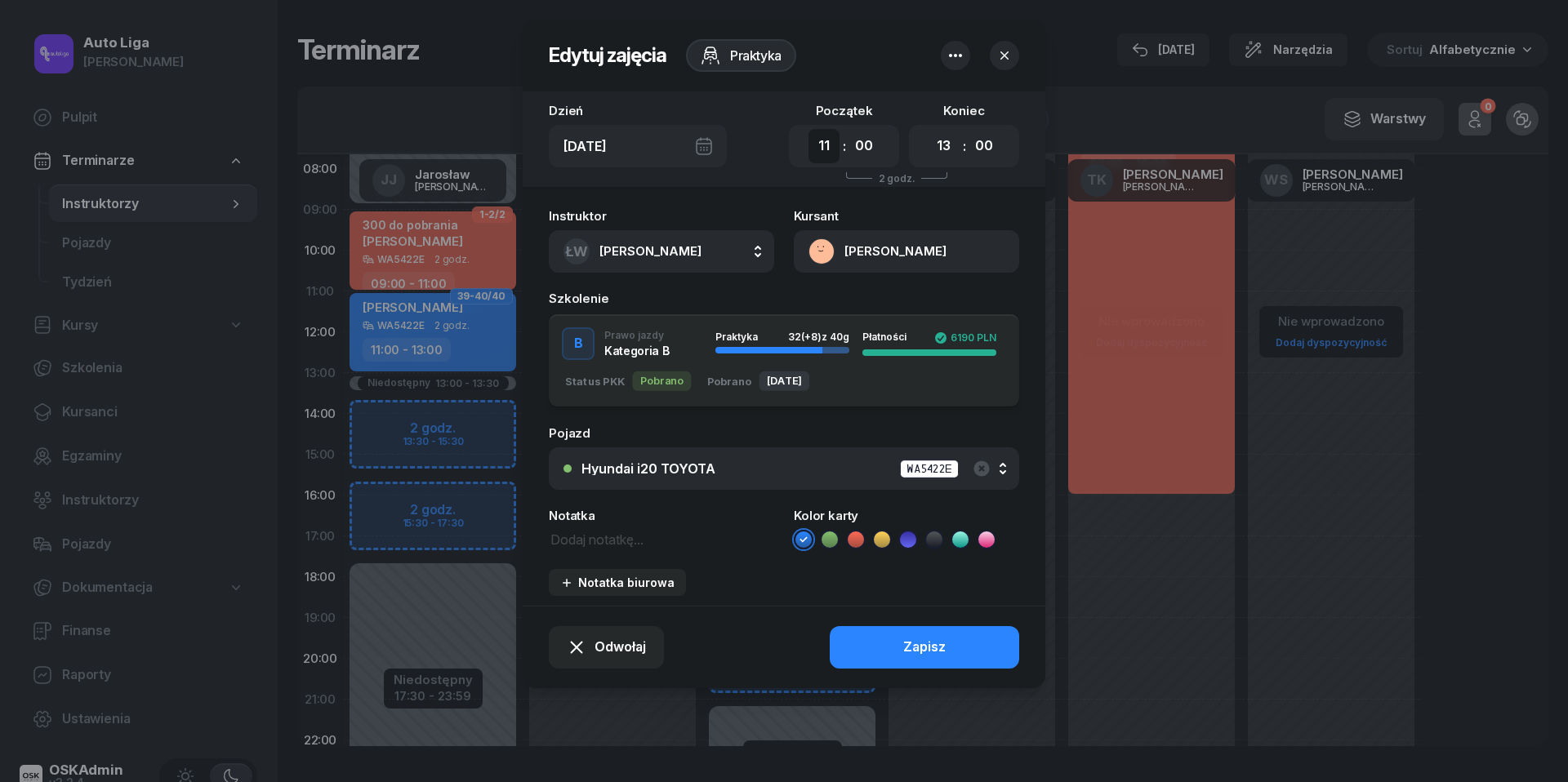
select select "17"
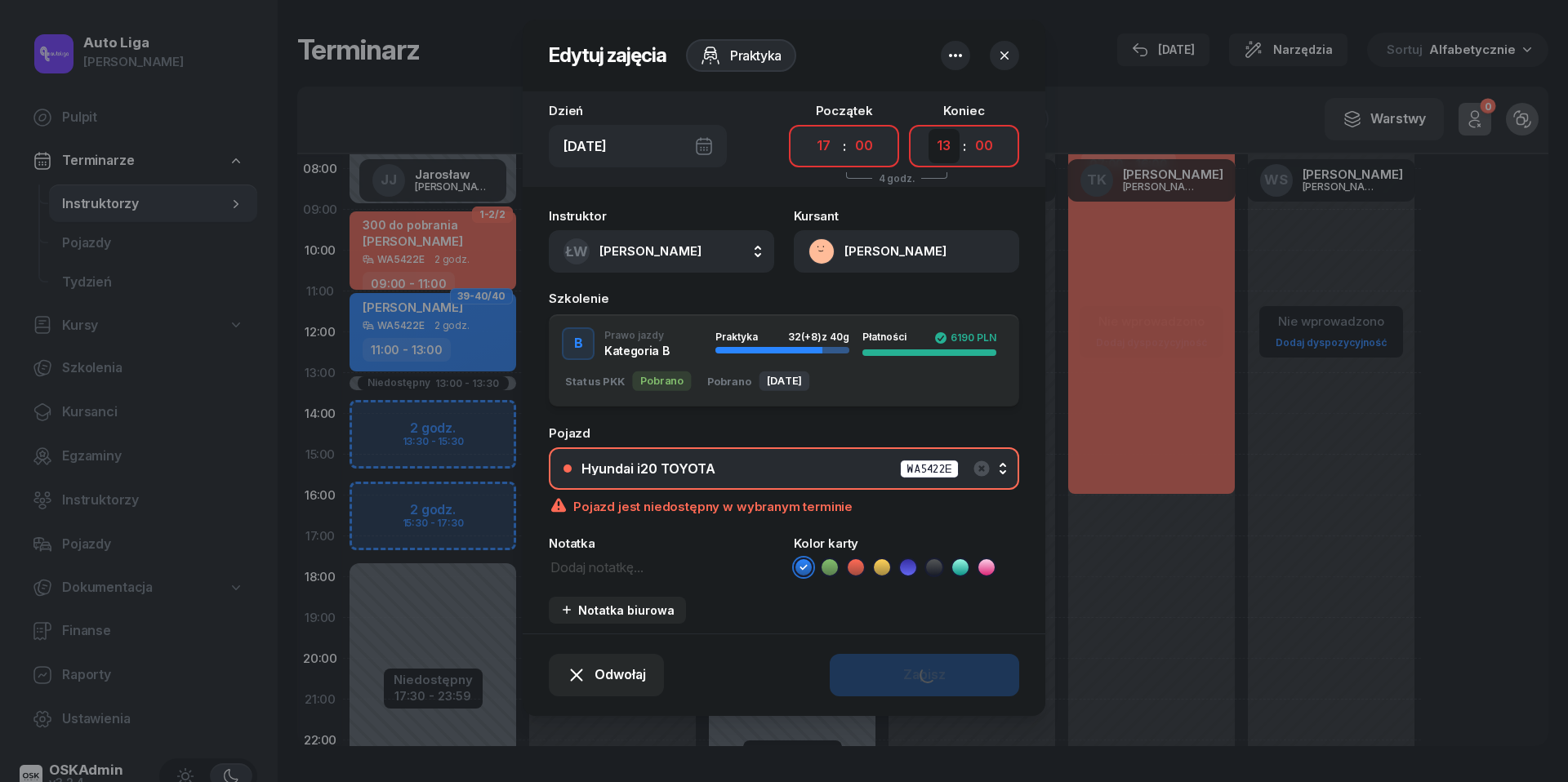
select select "19"
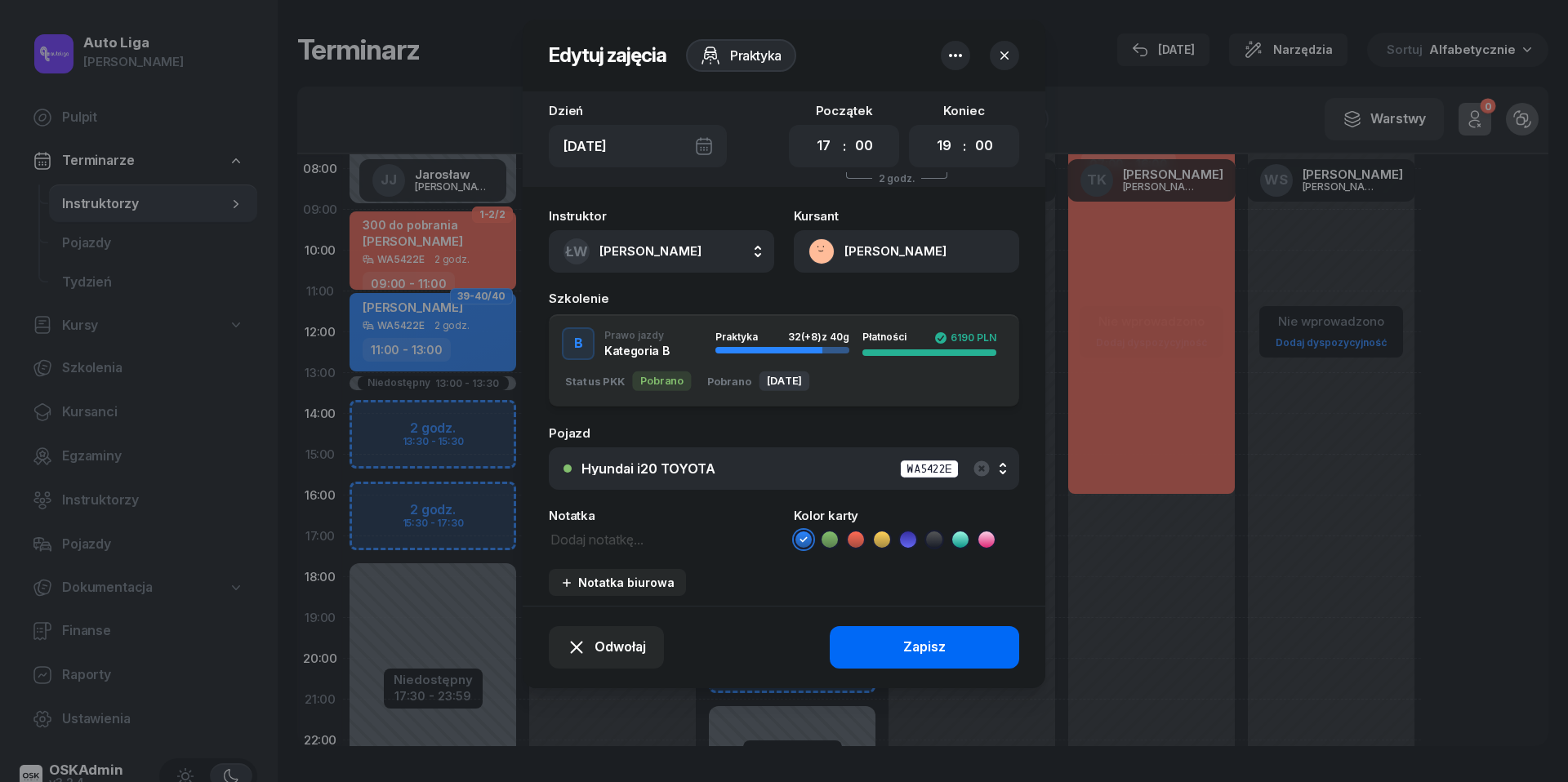
click at [905, 641] on div "Zapisz" at bounding box center [924, 647] width 43 height 21
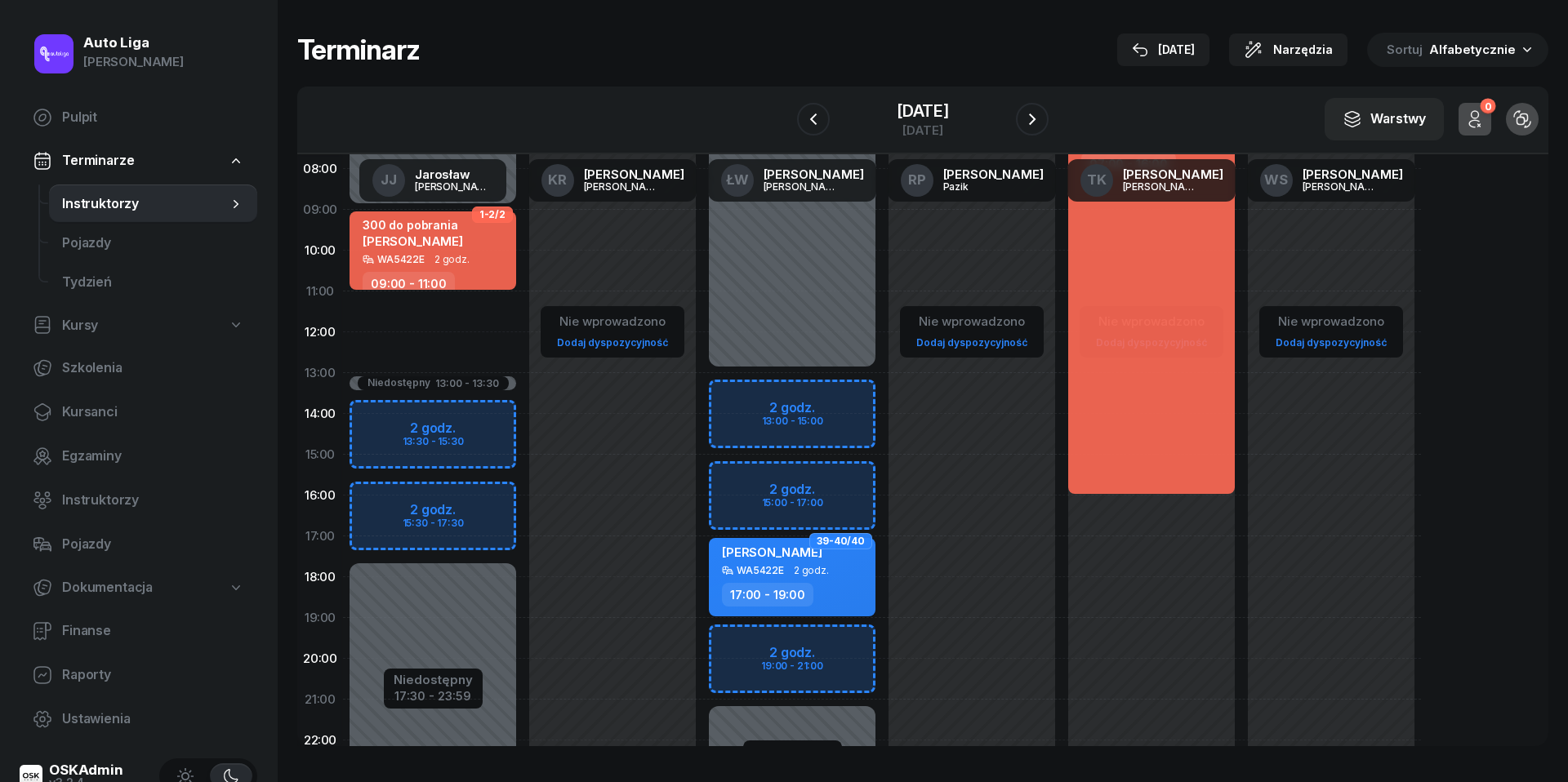
click at [807, 570] on span "2 godz." at bounding box center [811, 570] width 35 height 11
select select "17"
select select "19"
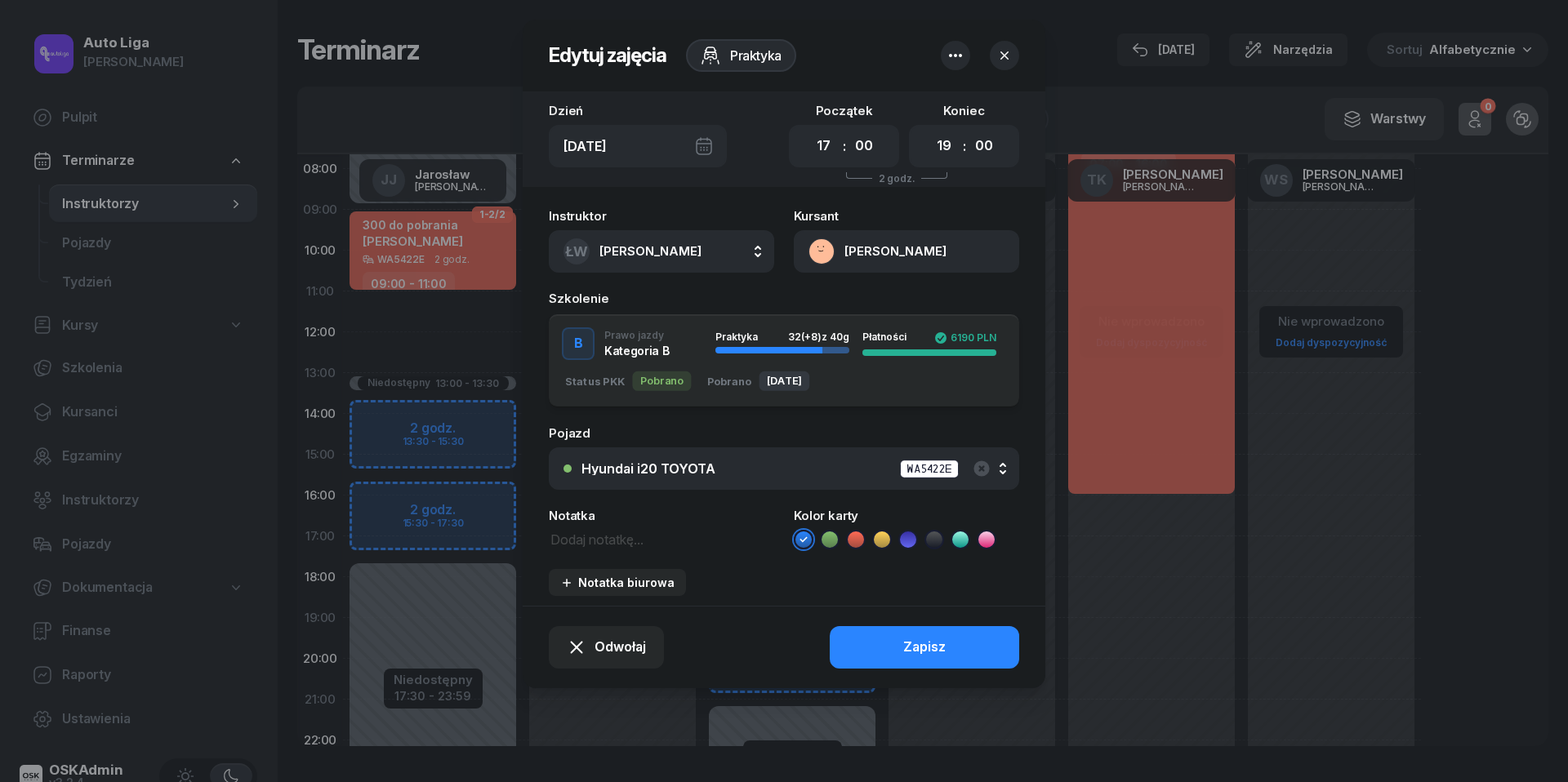
click at [824, 255] on button "[PERSON_NAME]" at bounding box center [906, 252] width 225 height 43
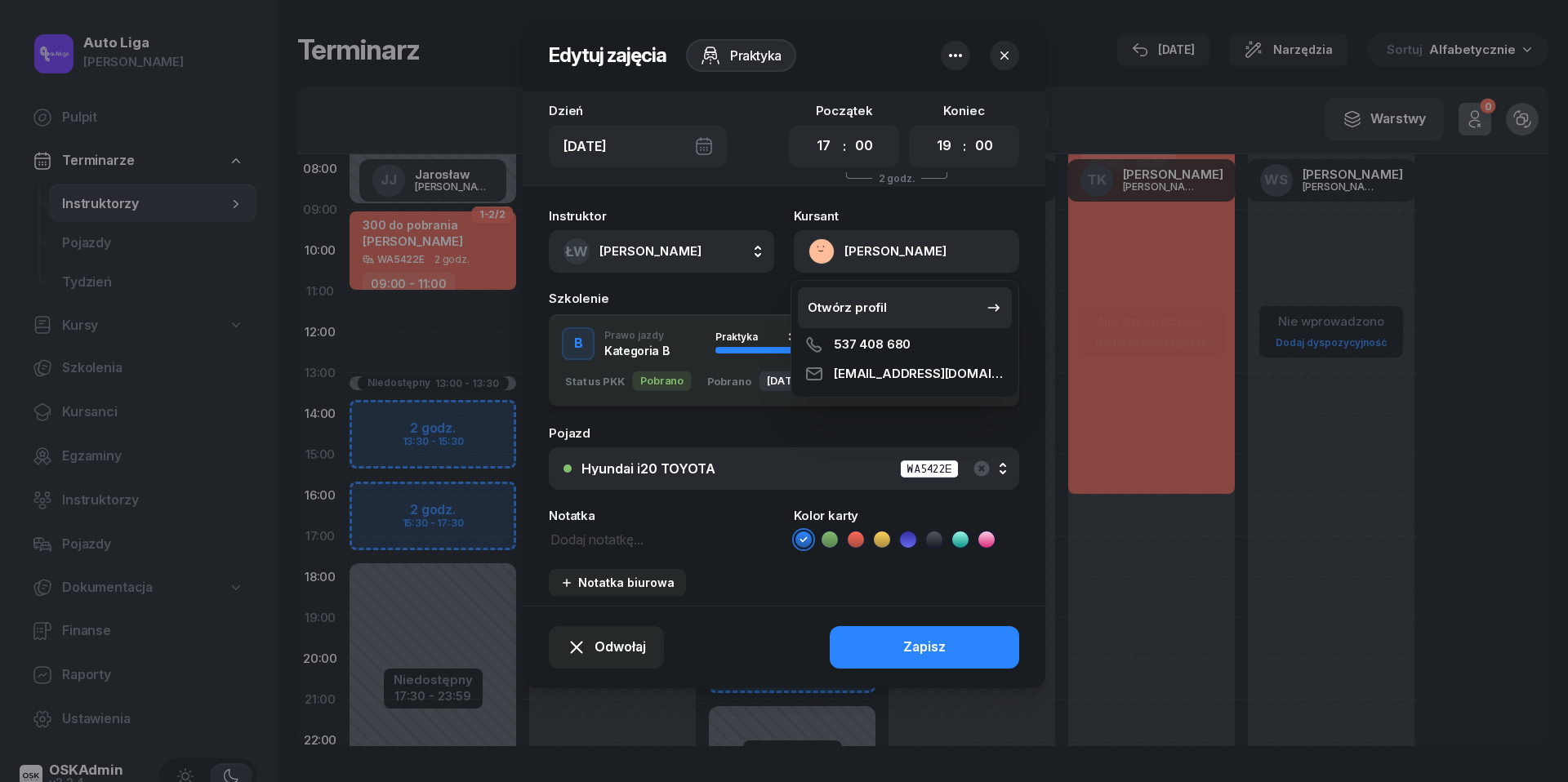
click at [843, 299] on div "Otwórz profil" at bounding box center [847, 307] width 80 height 21
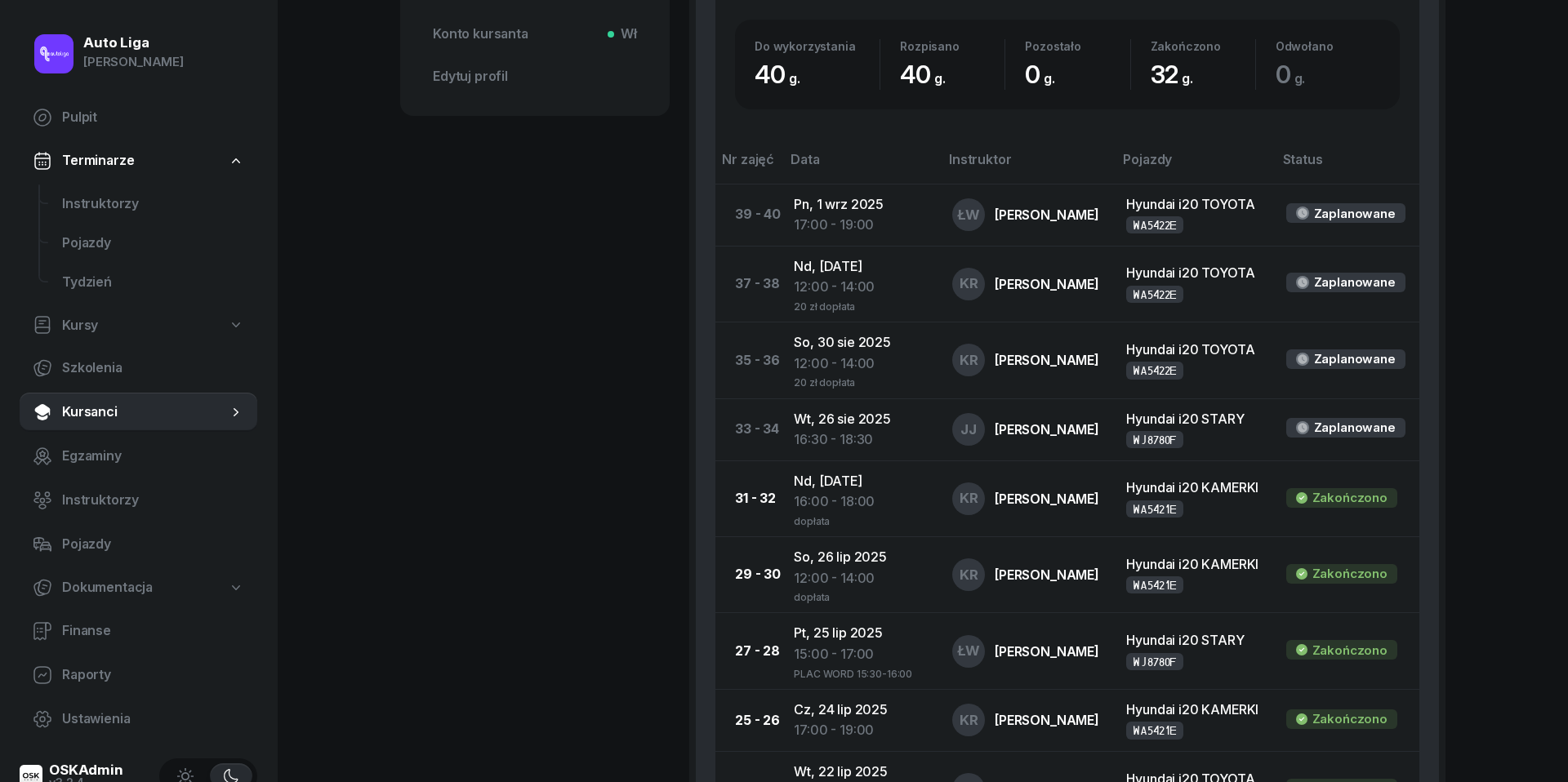
scroll to position [785, 0]
click at [85, 182] on nav "Pulpit Terminarze Instruktorzy Pojazdy Tydzień Kursy Szkolenia Kursanci Egzamin…" at bounding box center [139, 418] width 238 height 641
click at [86, 202] on span "Instruktorzy" at bounding box center [153, 204] width 182 height 21
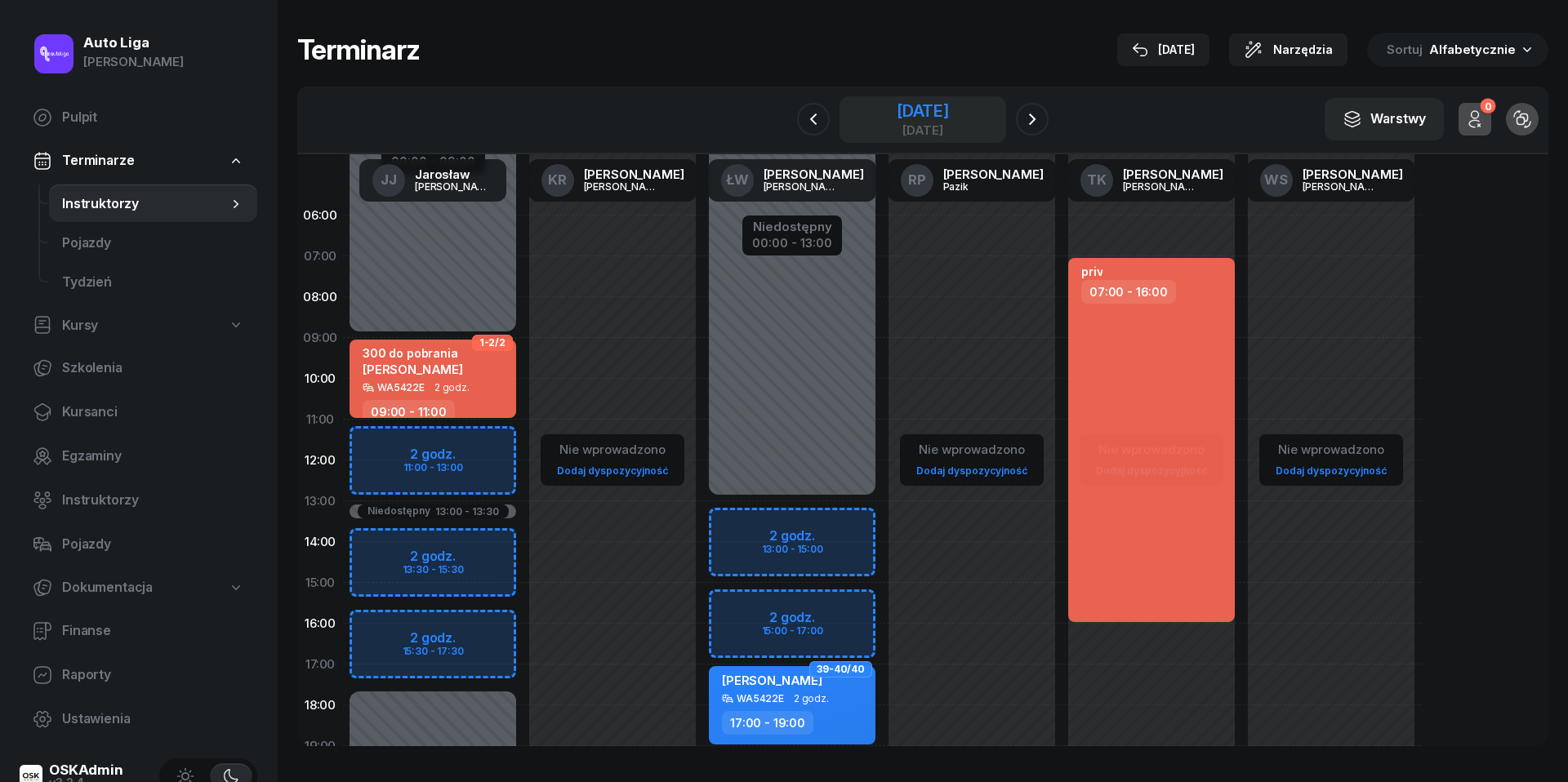
click at [918, 118] on div "[DATE]" at bounding box center [922, 110] width 52 height 16
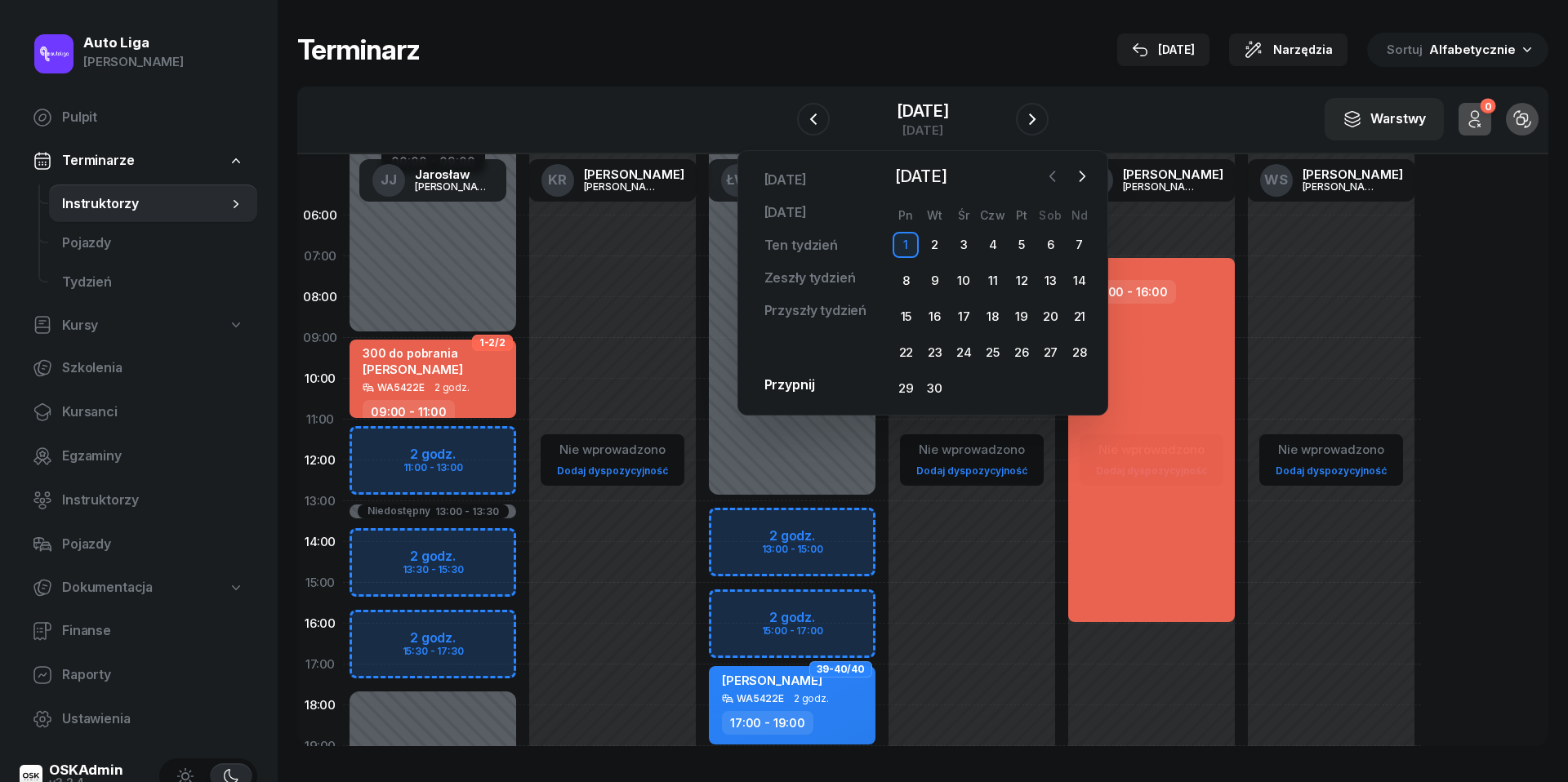
click at [1050, 181] on icon "button" at bounding box center [1052, 176] width 16 height 16
click at [938, 392] on div "26" at bounding box center [935, 388] width 27 height 27
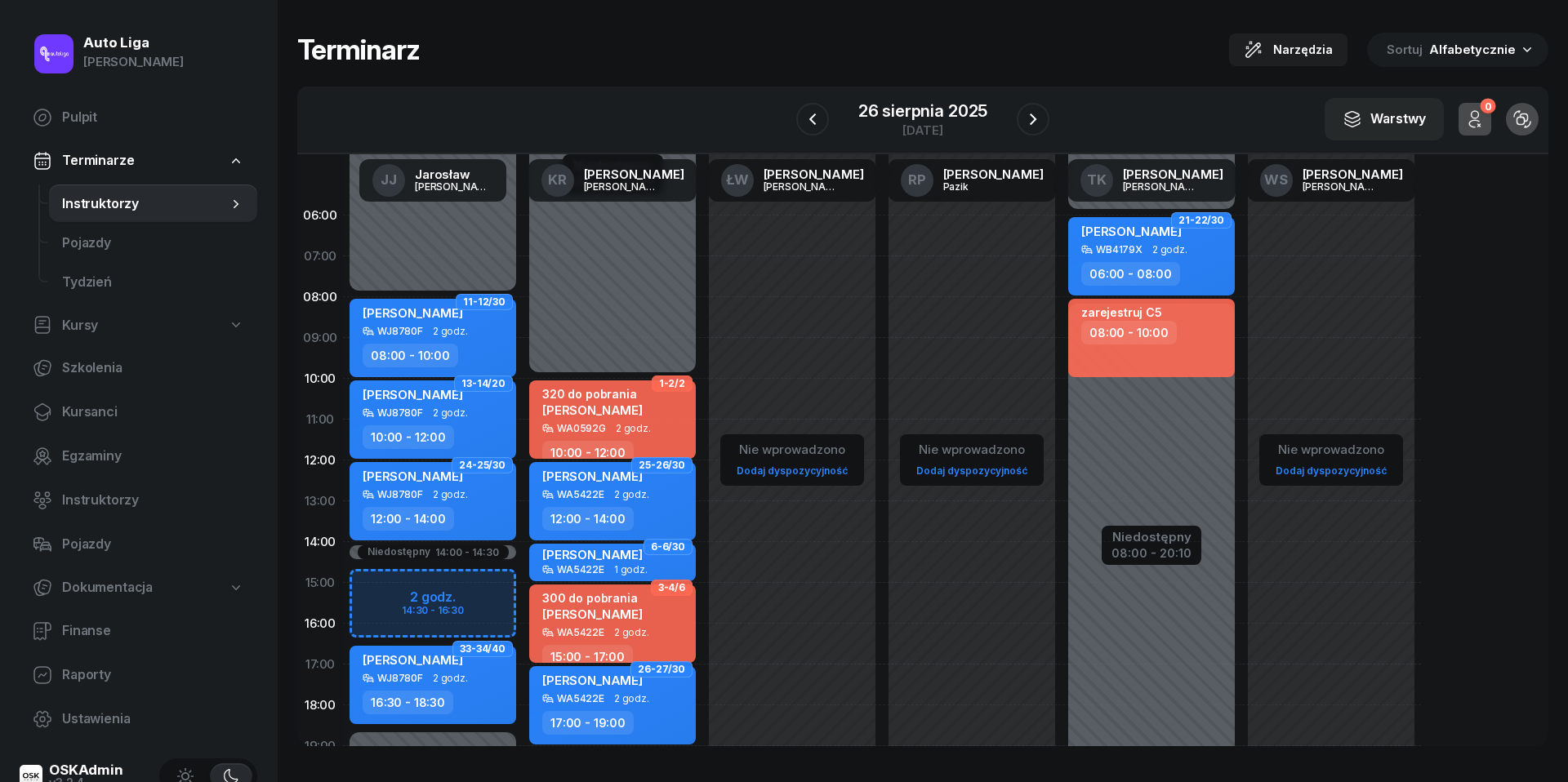
click at [523, 589] on div "Niedostępny 00:00 - 08:00 Niedostępny 18:30 - 23:59 Niedostępny 14:00 - 14:30 2…" at bounding box center [613, 583] width 180 height 775
select select "15"
select select "16"
select select "30"
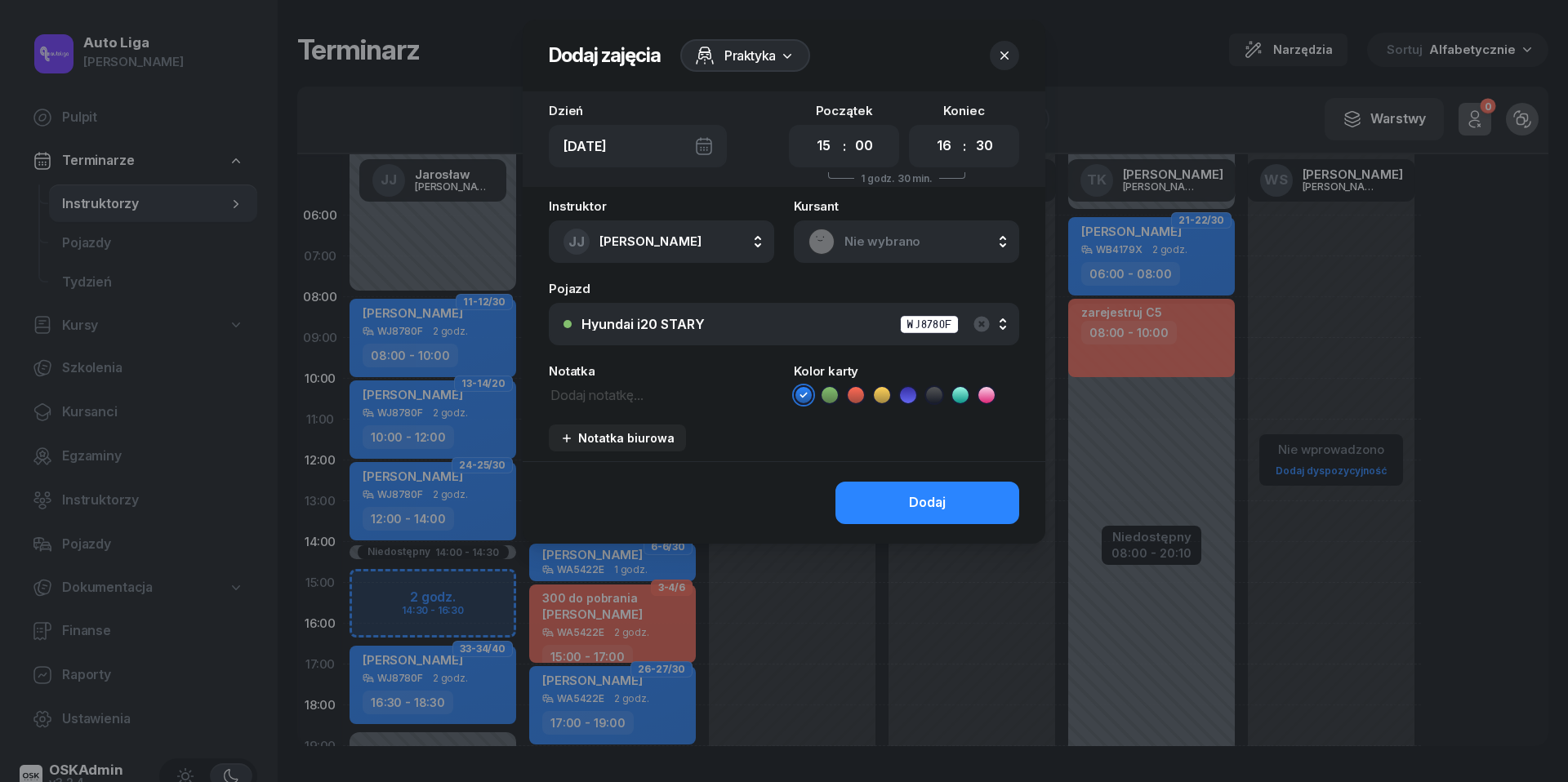
click at [900, 242] on span "Nie wybrano" at bounding box center [924, 241] width 160 height 21
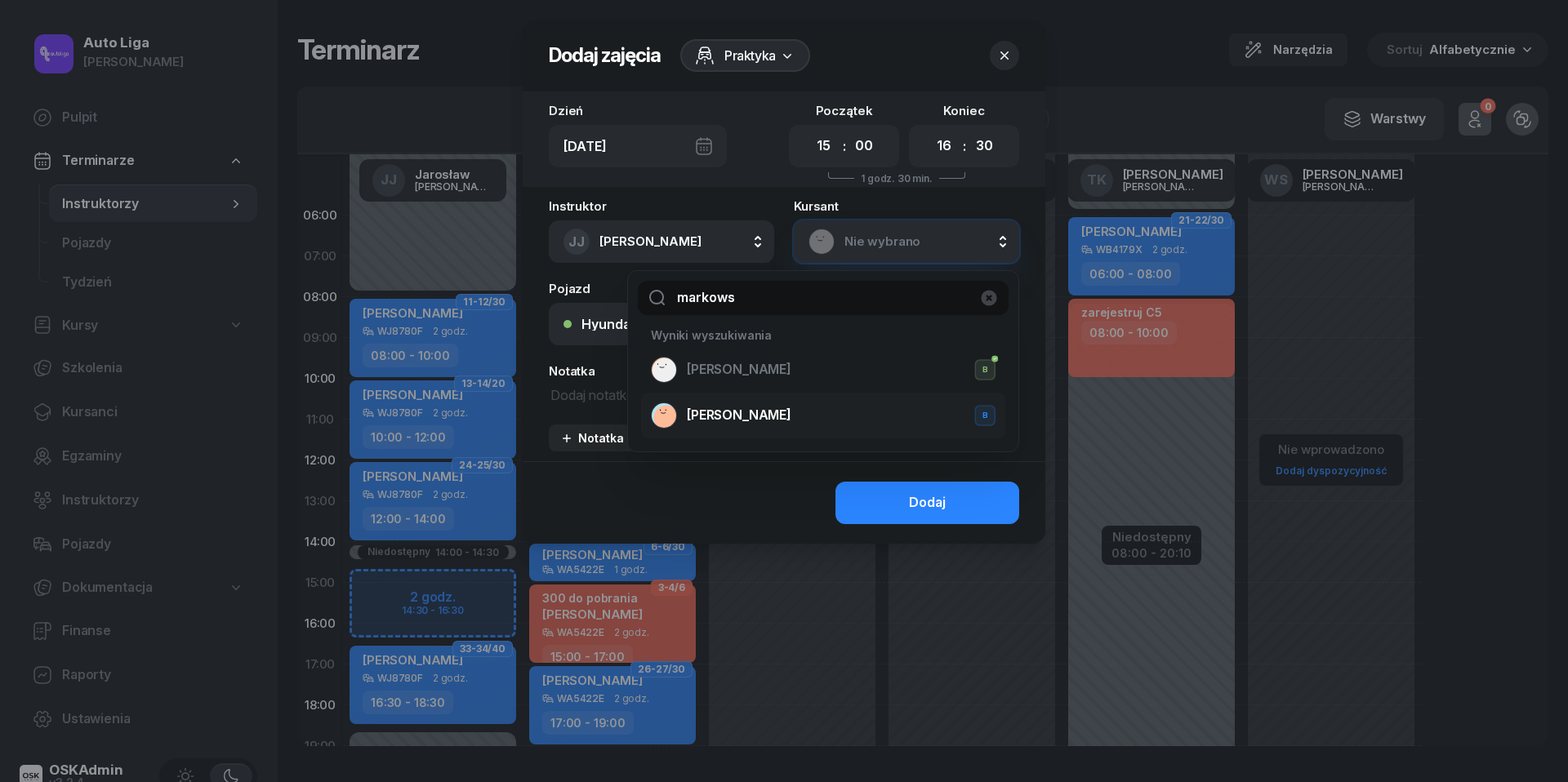
type input "markows"
click at [788, 405] on span "[PERSON_NAME]" at bounding box center [739, 415] width 104 height 21
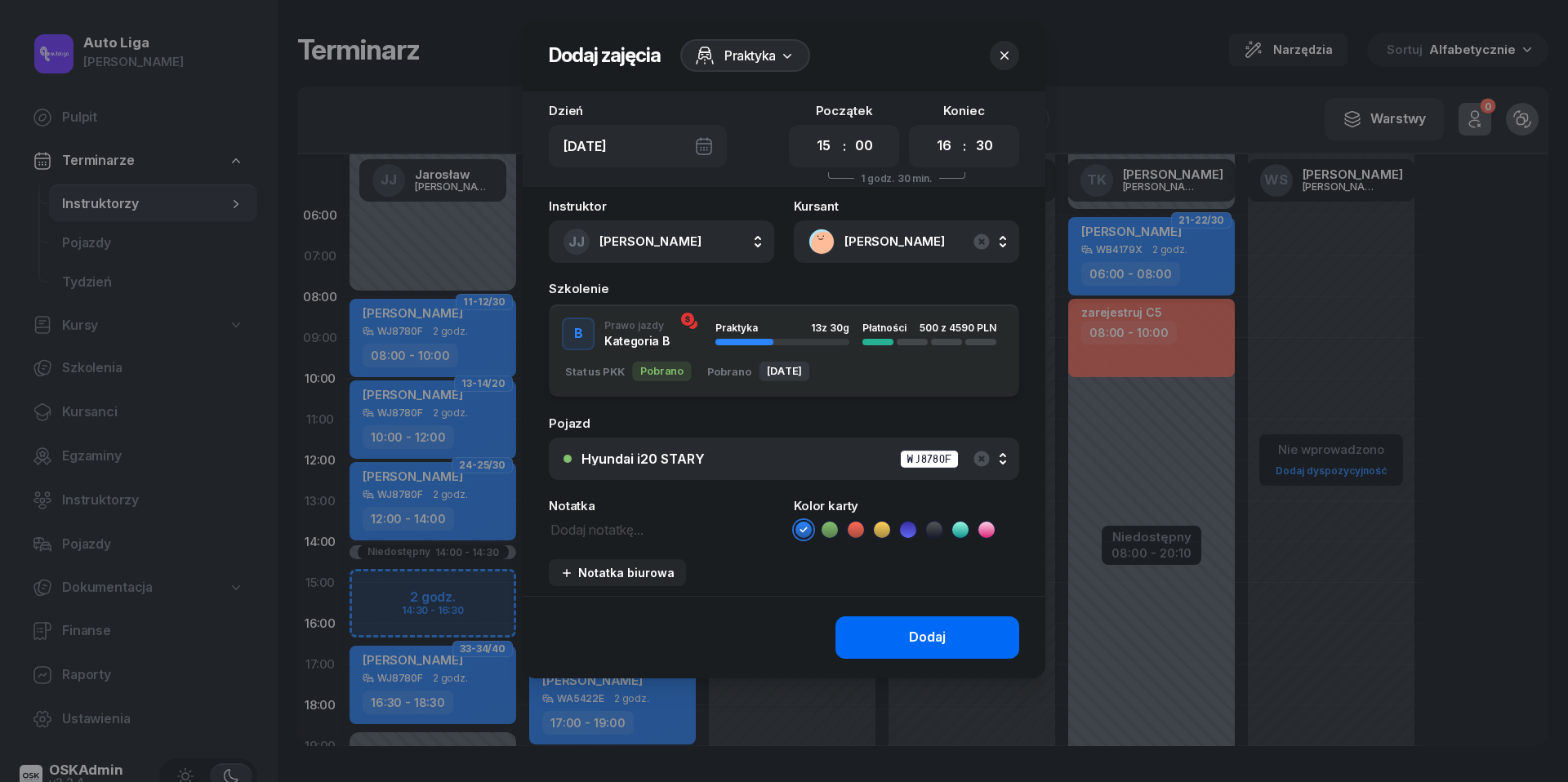
click at [901, 641] on button "Dodaj" at bounding box center [927, 637] width 184 height 43
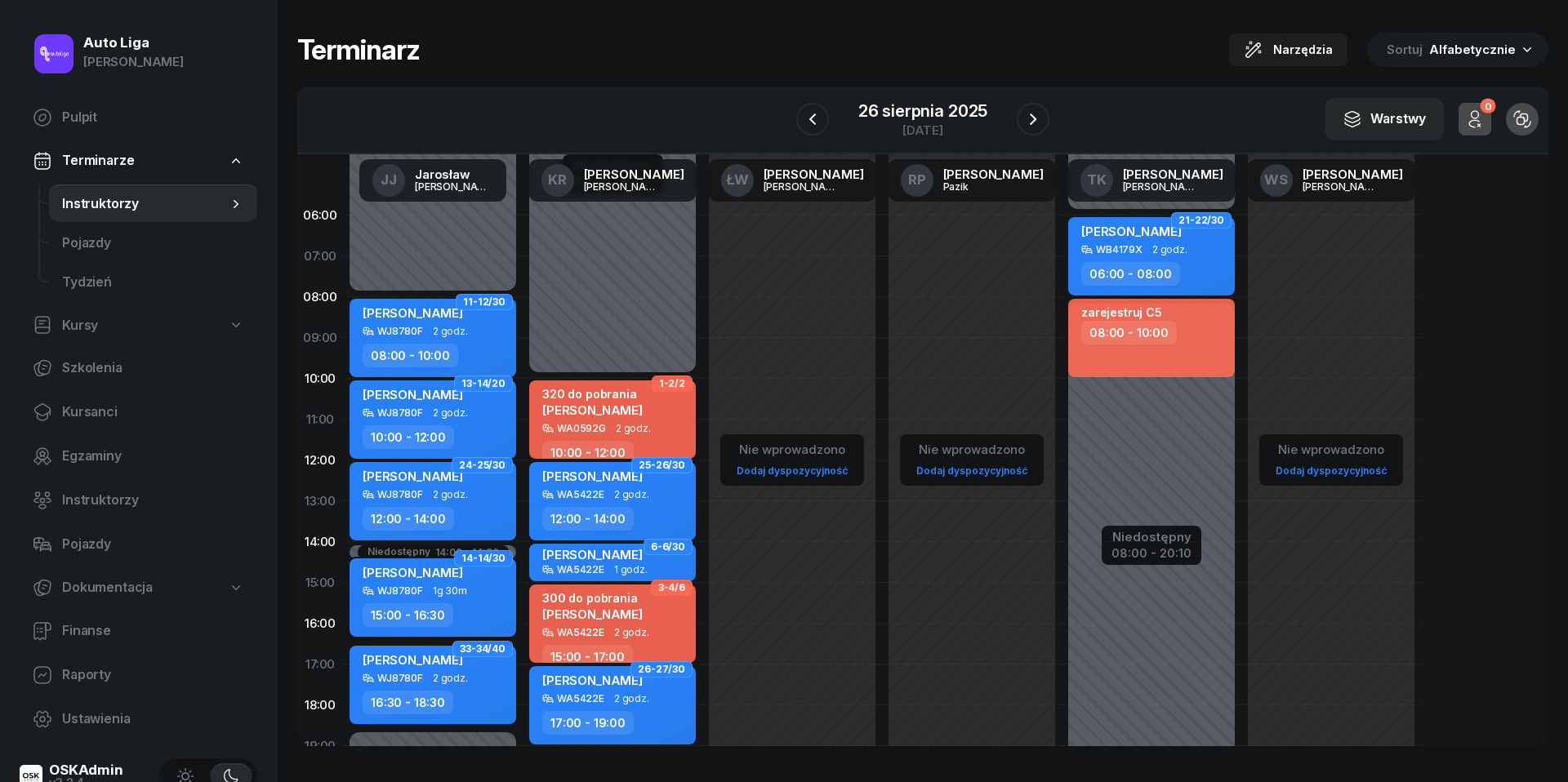
click at [459, 597] on div "[PERSON_NAME] WJ8780F 1g 30m 15:00 - 16:30" at bounding box center [432, 598] width 167 height 79
select select "15"
select select "16"
select select "30"
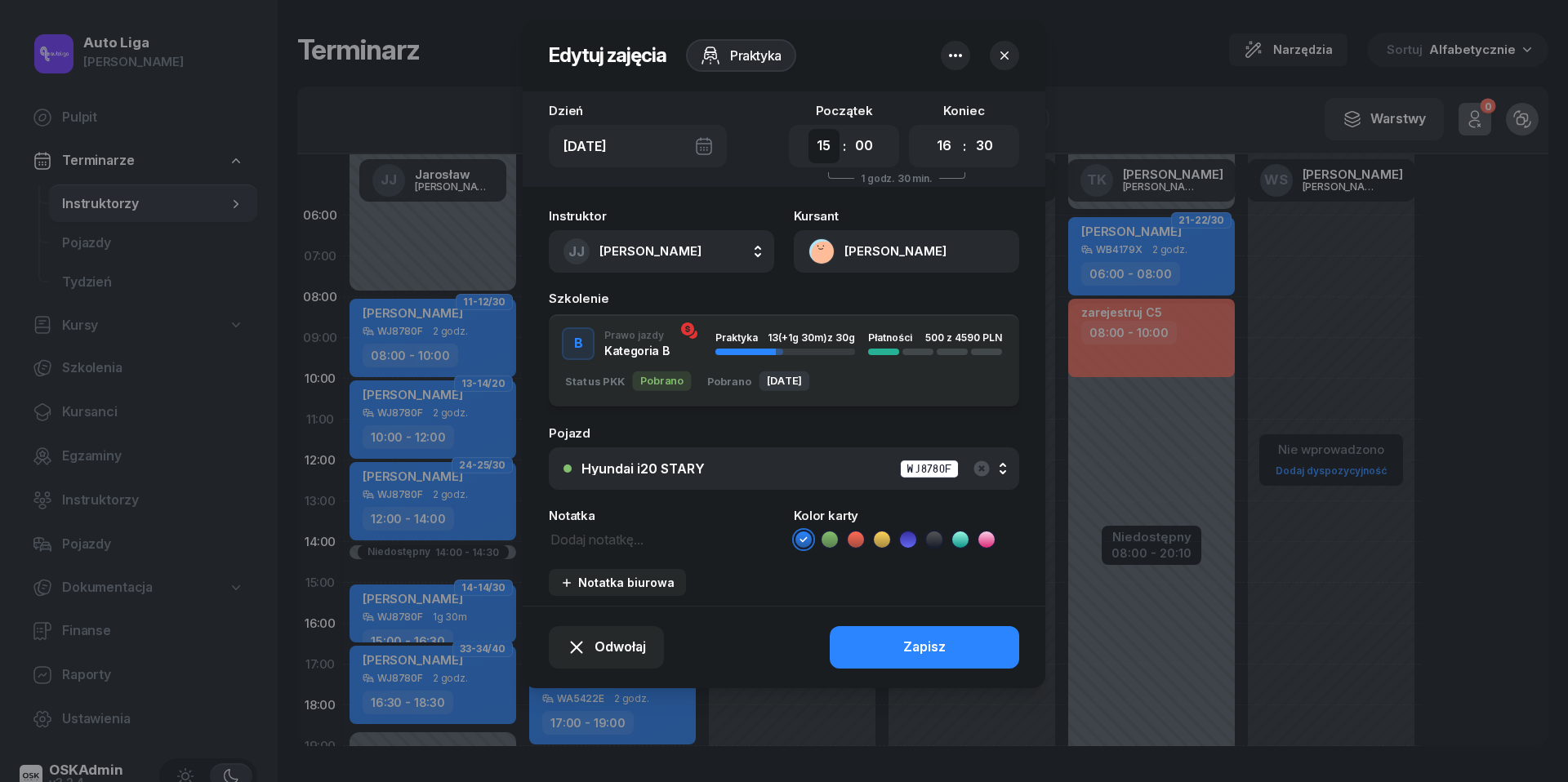
select select "14"
select select "30"
click at [914, 644] on div "Zapisz" at bounding box center [924, 647] width 43 height 21
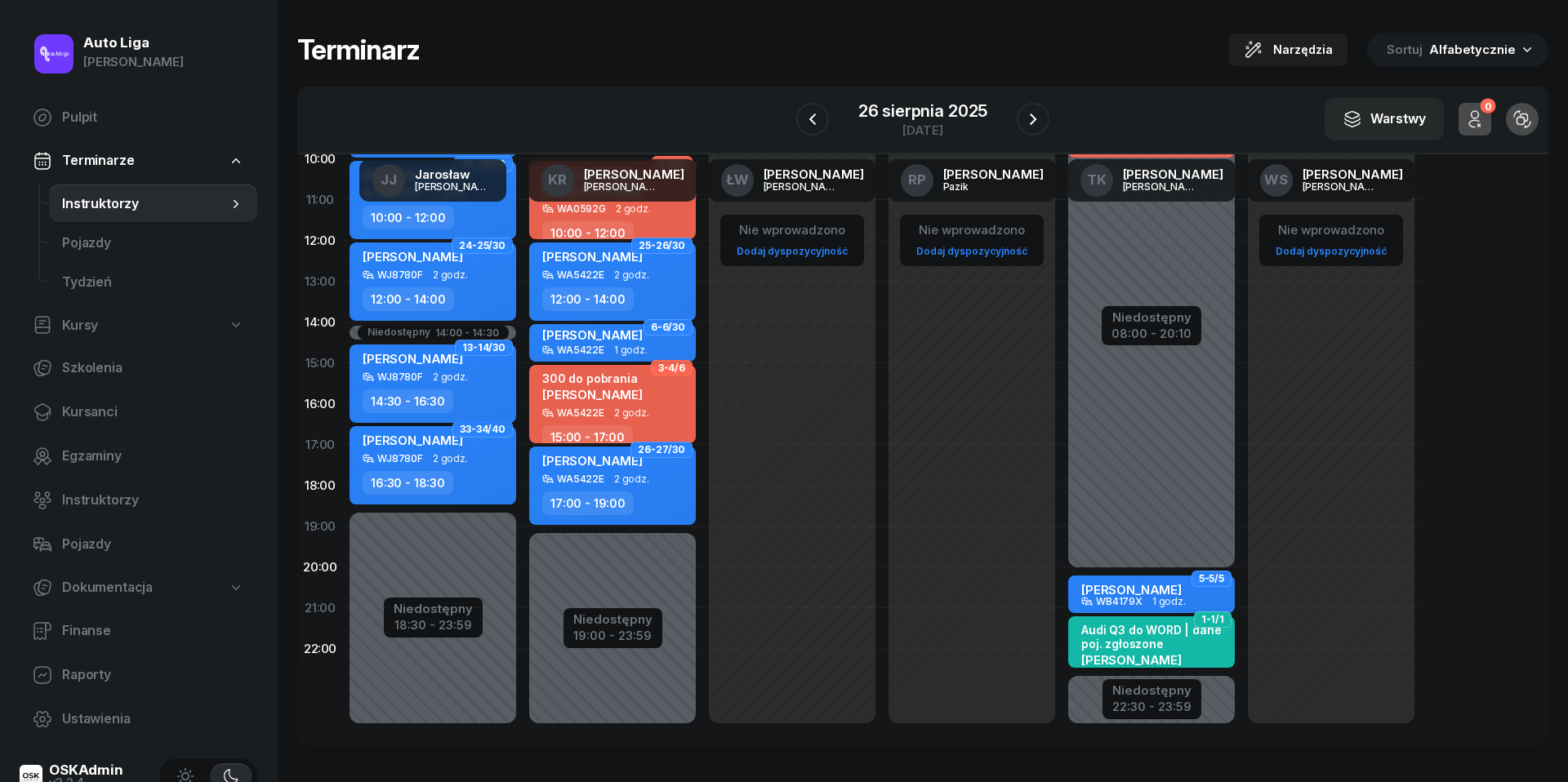
scroll to position [223, 0]
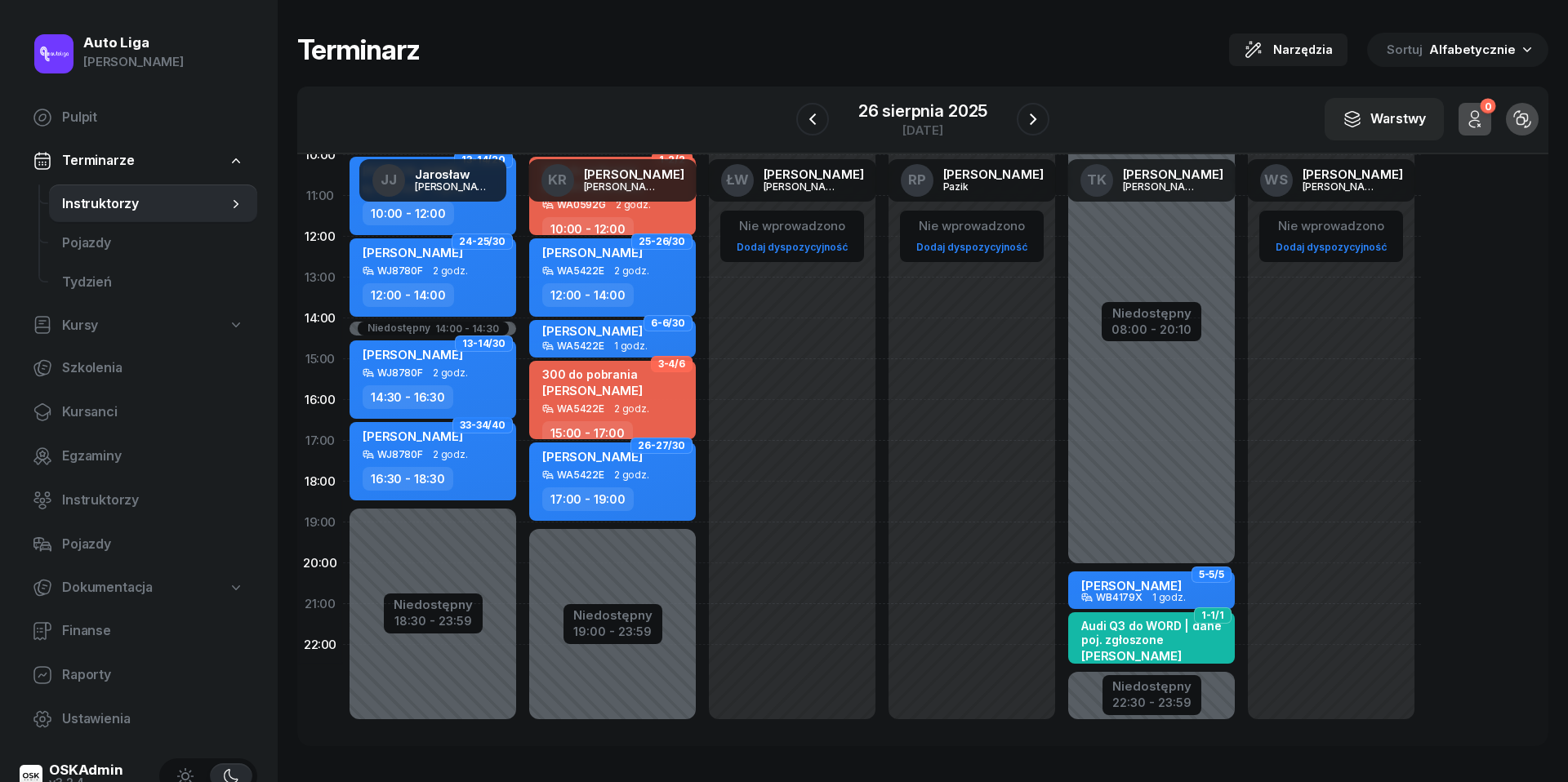
click at [1105, 364] on div at bounding box center [1151, 321] width 167 height 483
select select "08"
select select "20"
select select "10"
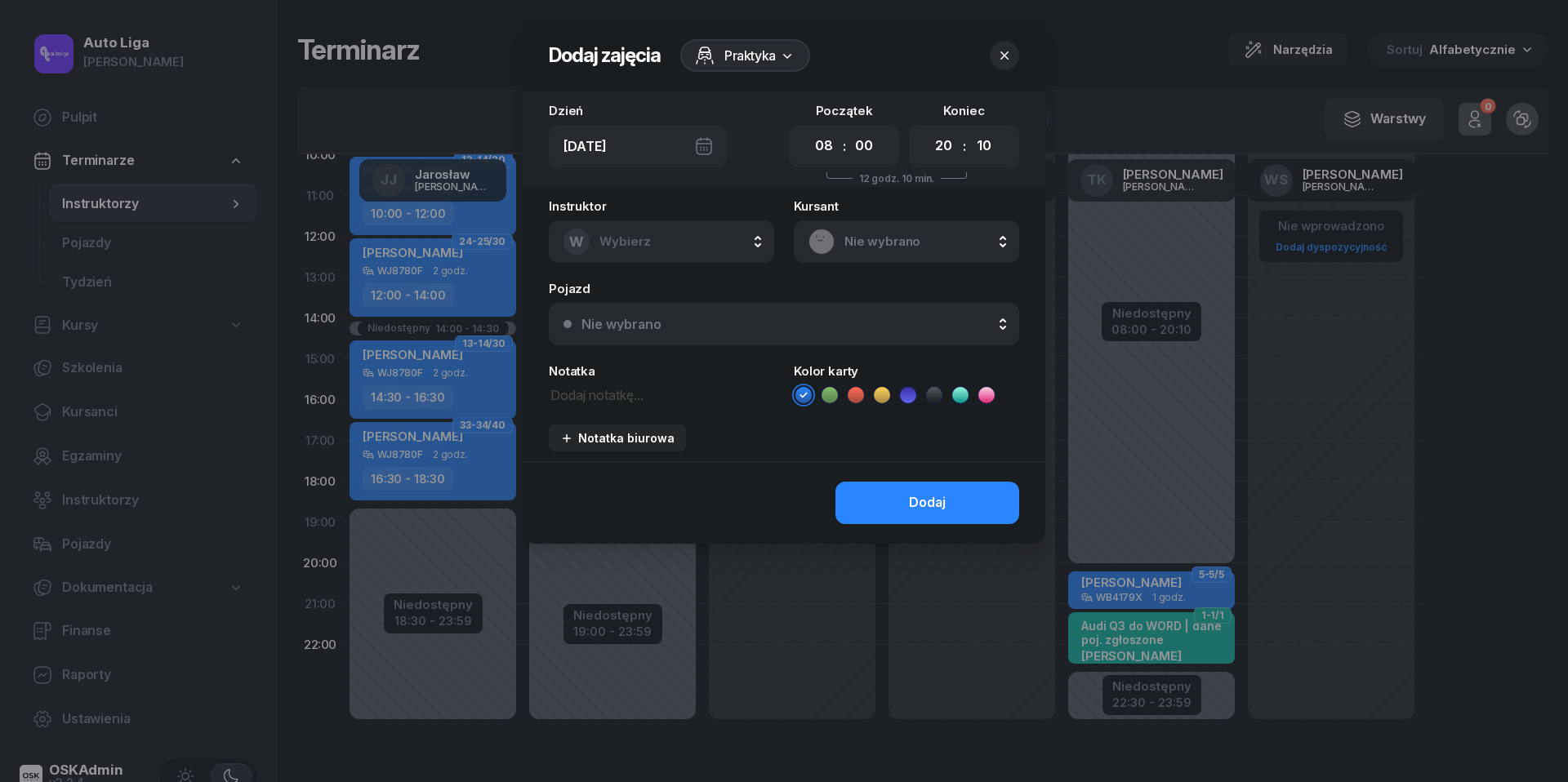
click at [593, 394] on textarea at bounding box center [661, 394] width 225 height 21
click at [706, 239] on button "W Wybierz" at bounding box center [661, 242] width 225 height 43
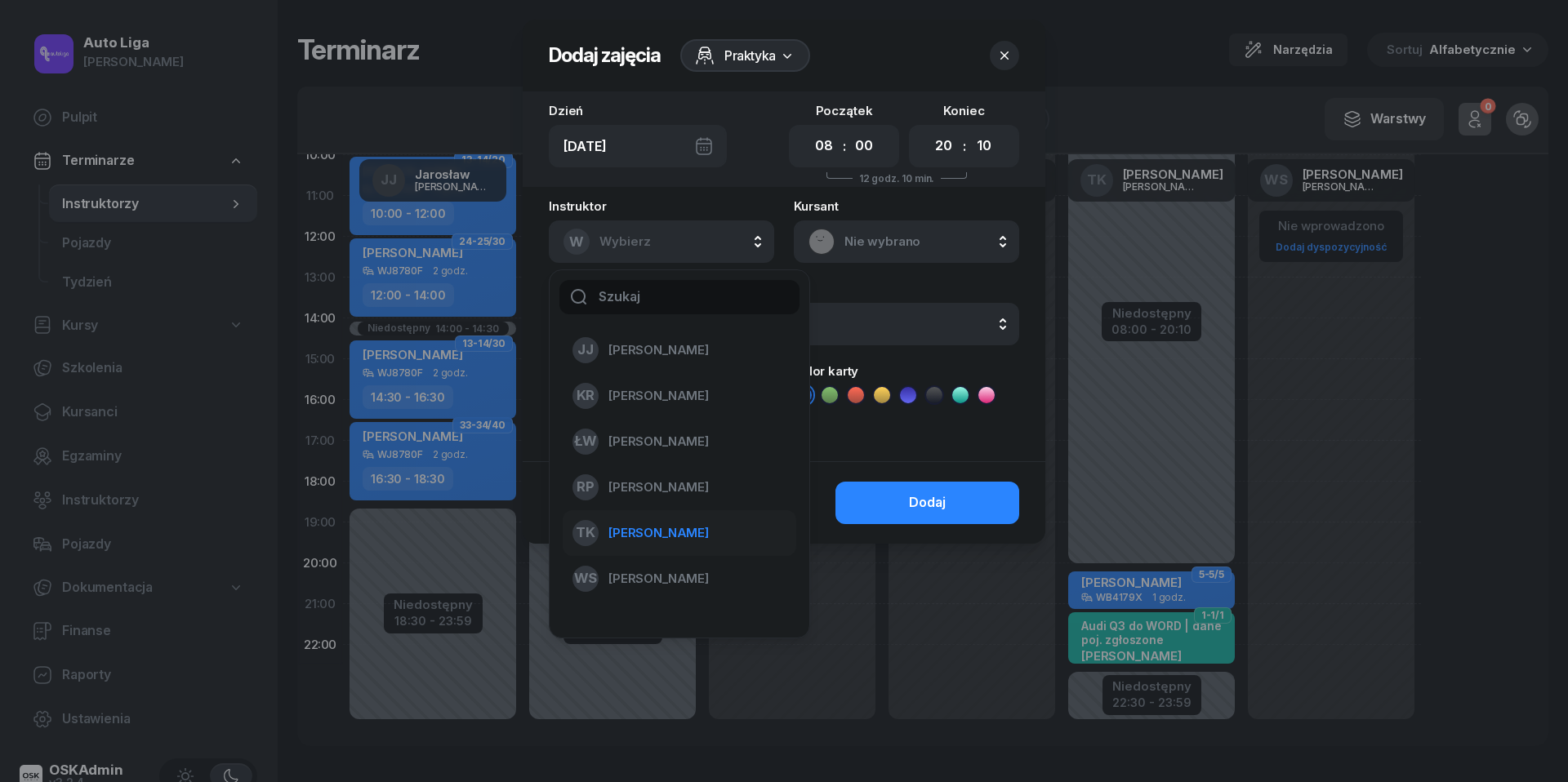
click at [680, 525] on span "[PERSON_NAME]" at bounding box center [658, 533] width 100 height 21
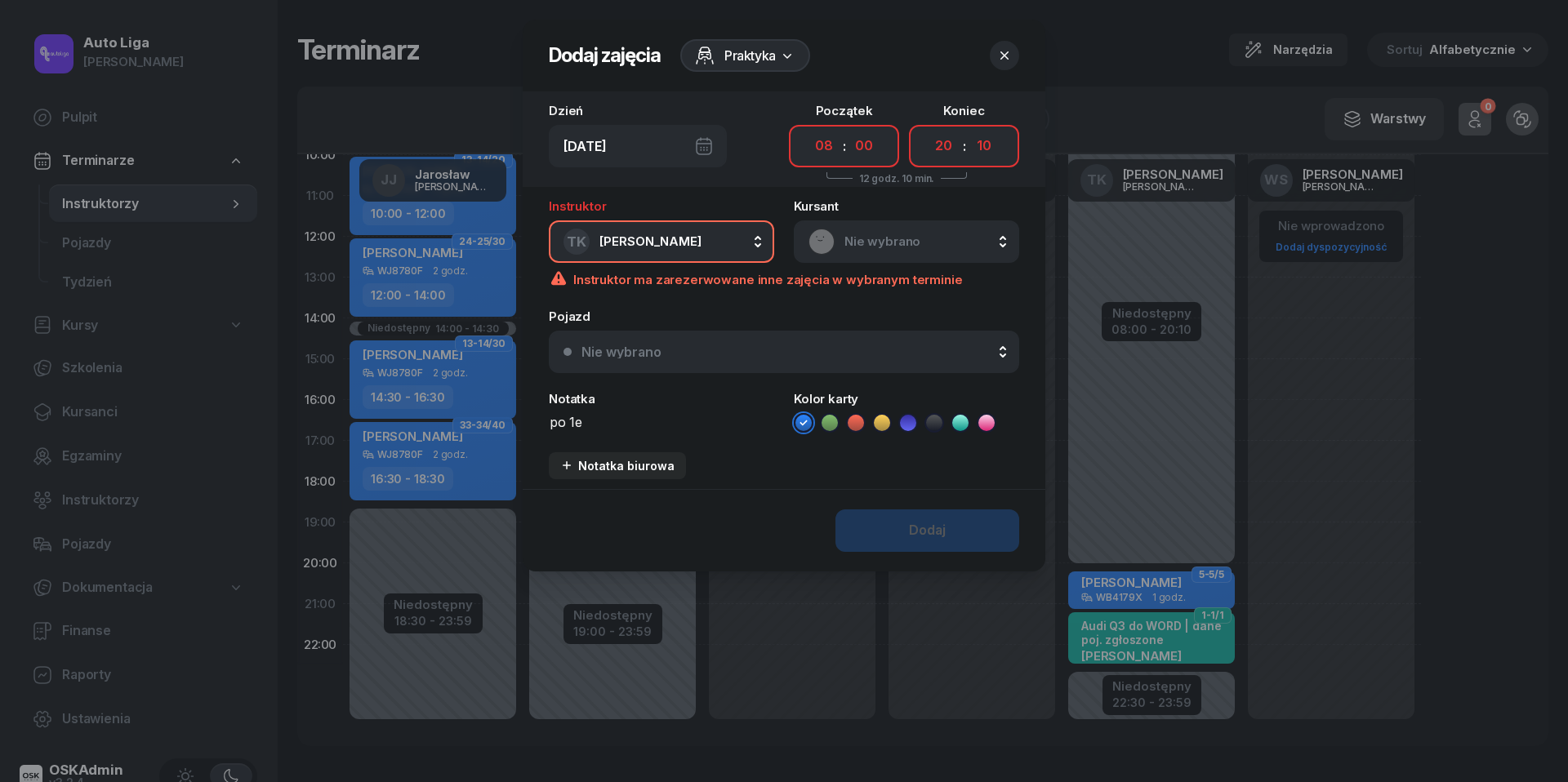
click at [617, 417] on textarea "po 1e" at bounding box center [661, 422] width 225 height 21
type textarea "po 13 Karolina może malować"
click at [860, 421] on icon at bounding box center [855, 423] width 16 height 16
select select "13"
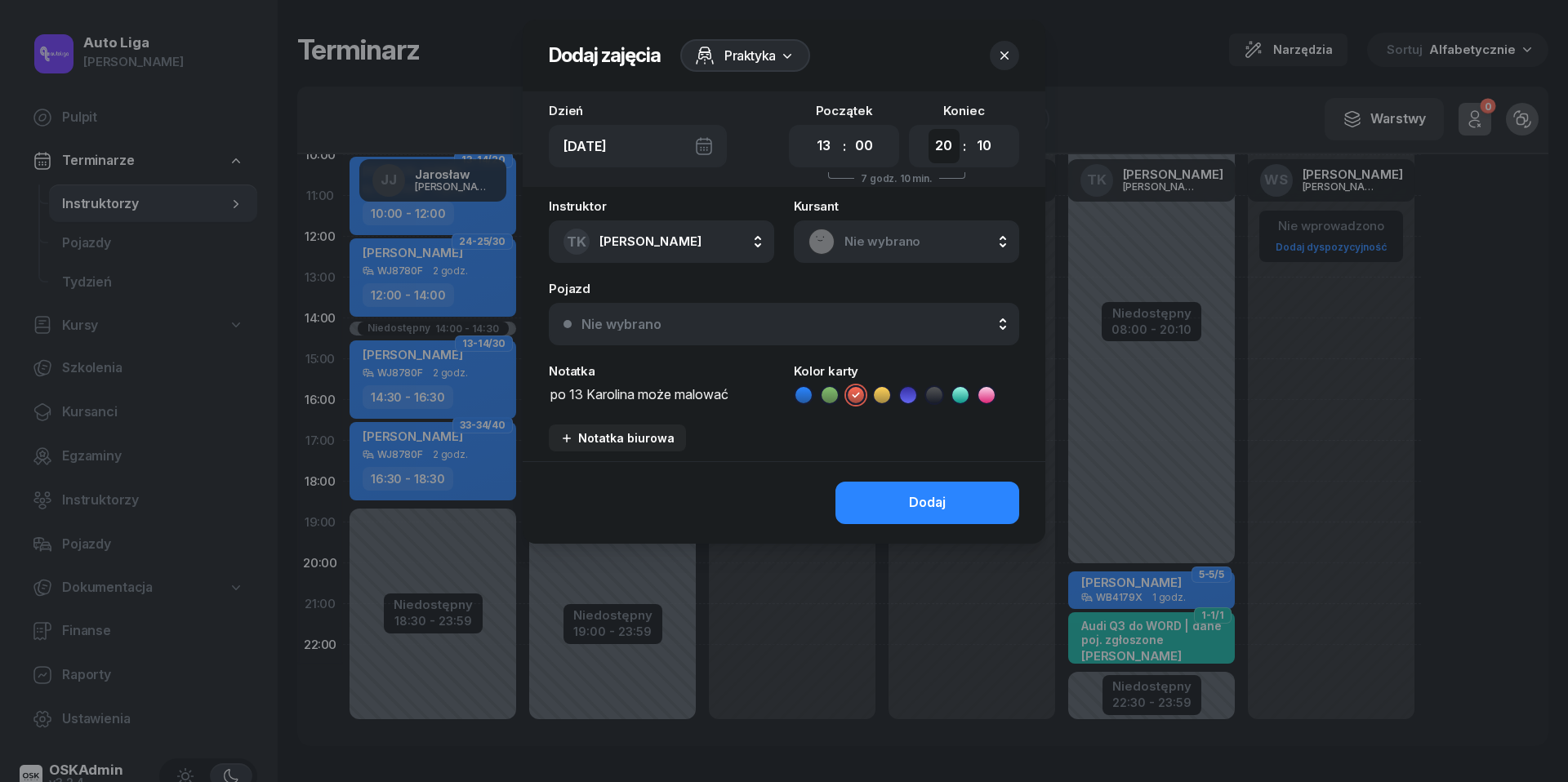
select select "15"
select select "00"
click at [935, 505] on div "Dodaj" at bounding box center [927, 502] width 37 height 21
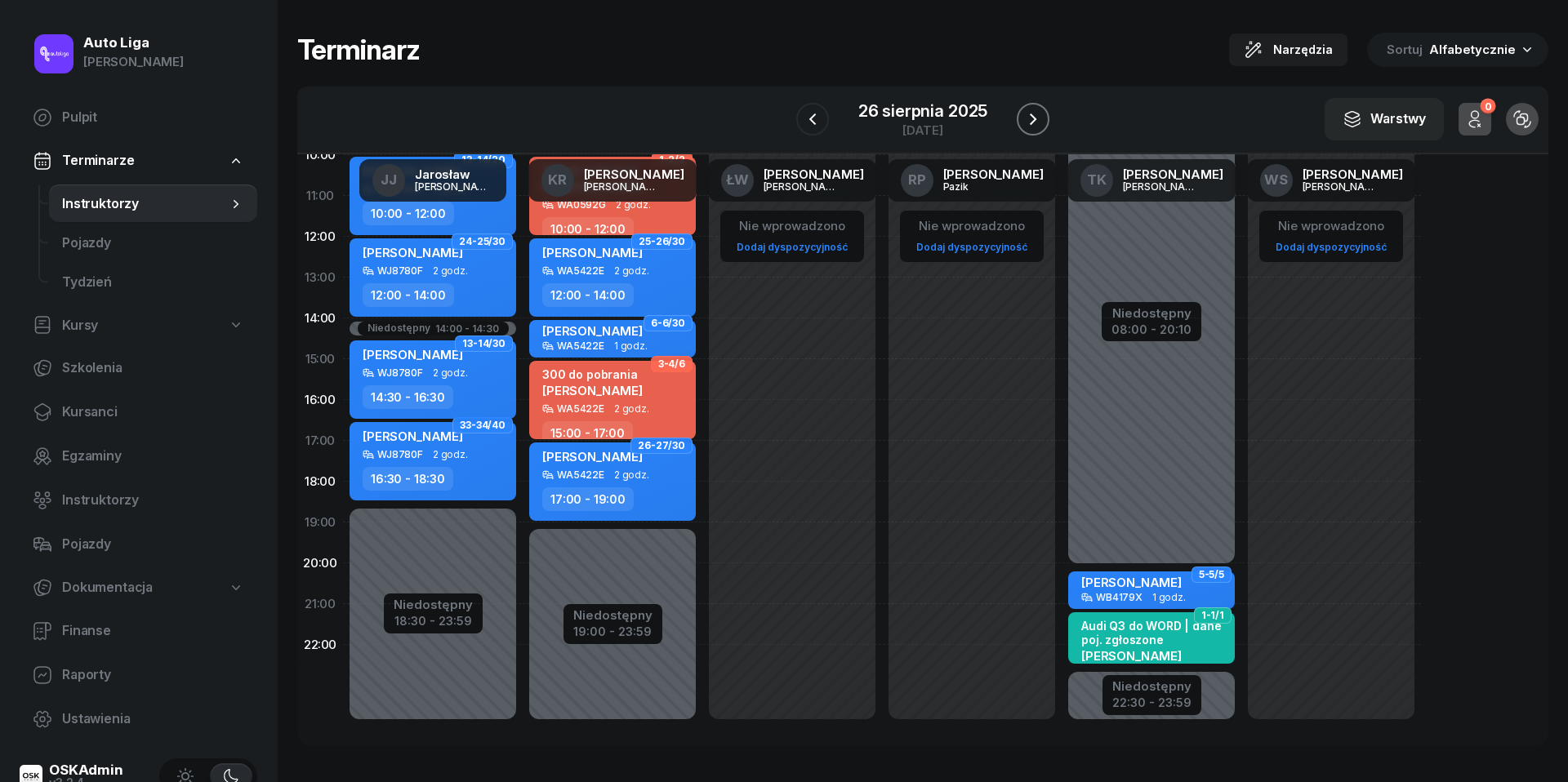
click at [1030, 124] on icon "button" at bounding box center [1032, 119] width 20 height 20
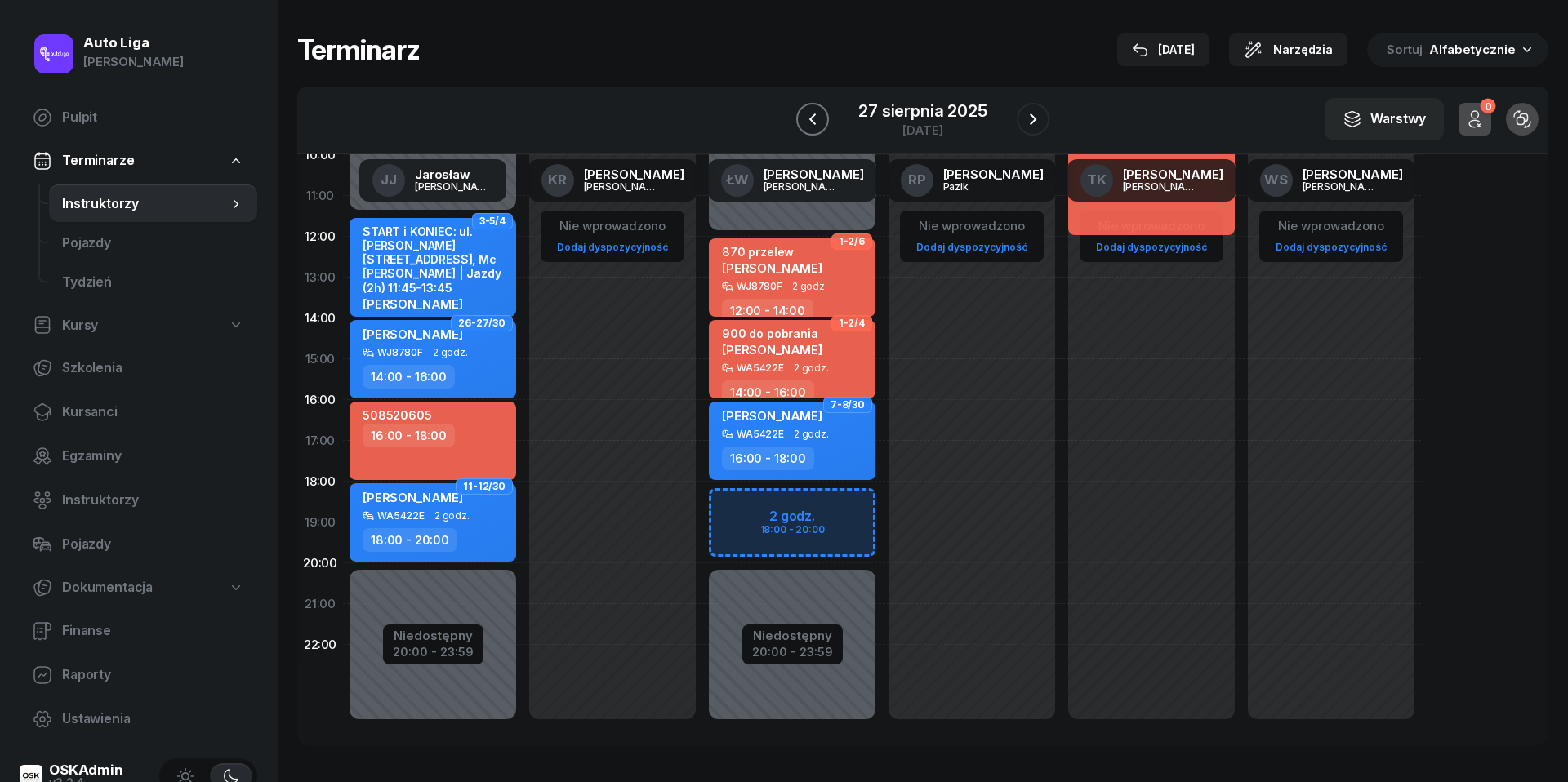
click at [813, 124] on icon "button" at bounding box center [812, 119] width 20 height 20
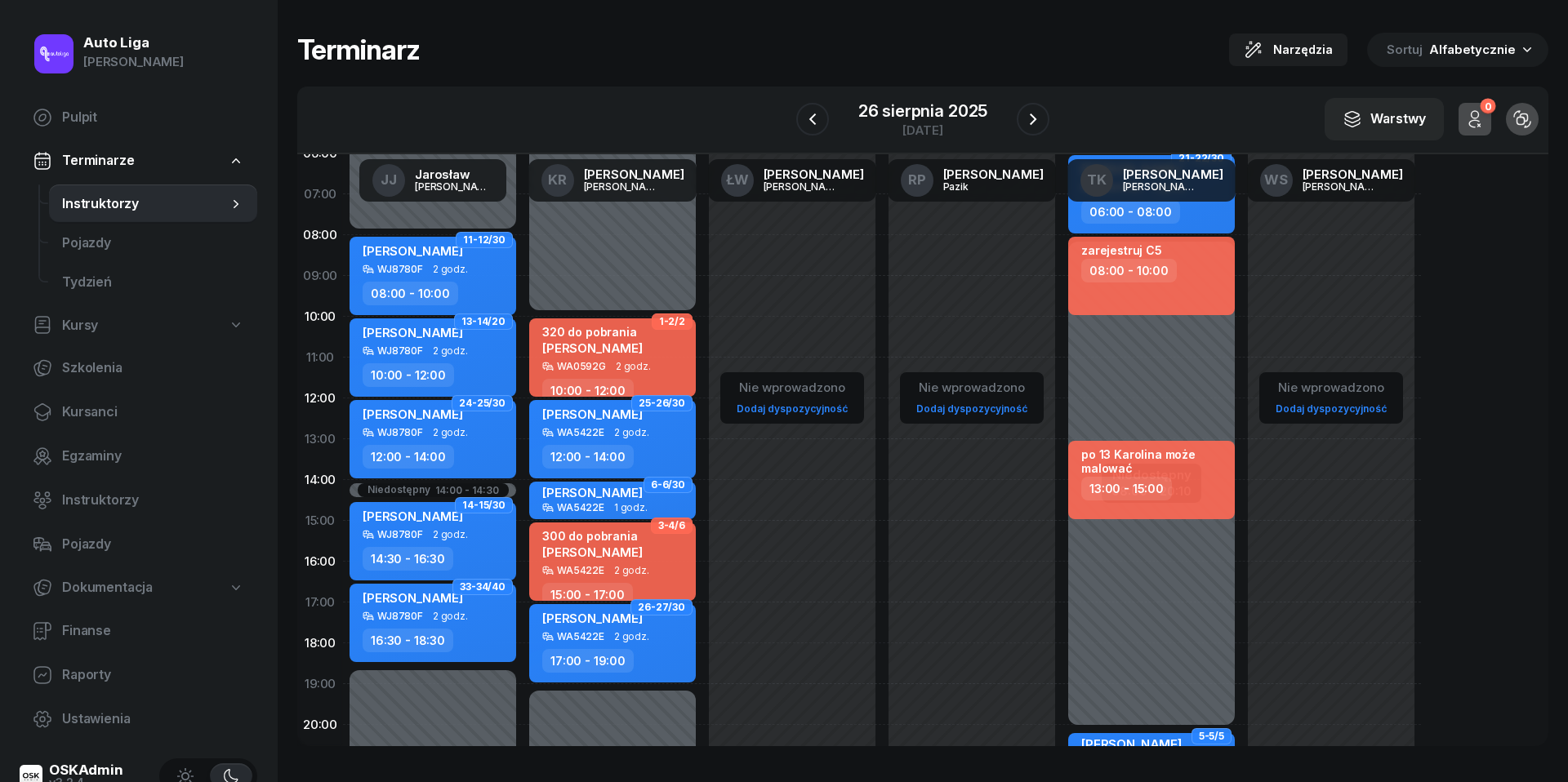
scroll to position [9, 0]
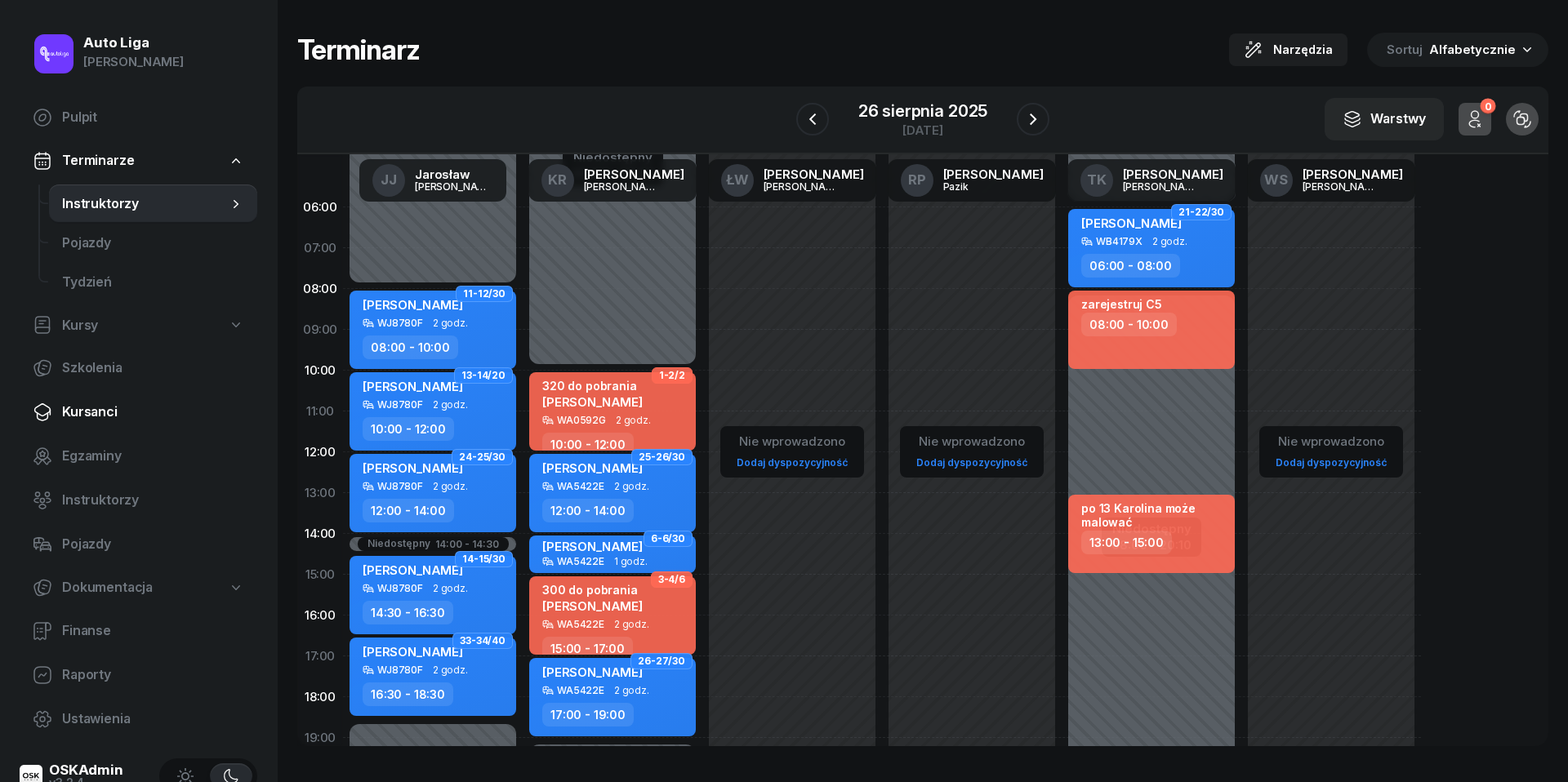
click at [93, 419] on span "Kursanci" at bounding box center [153, 412] width 182 height 21
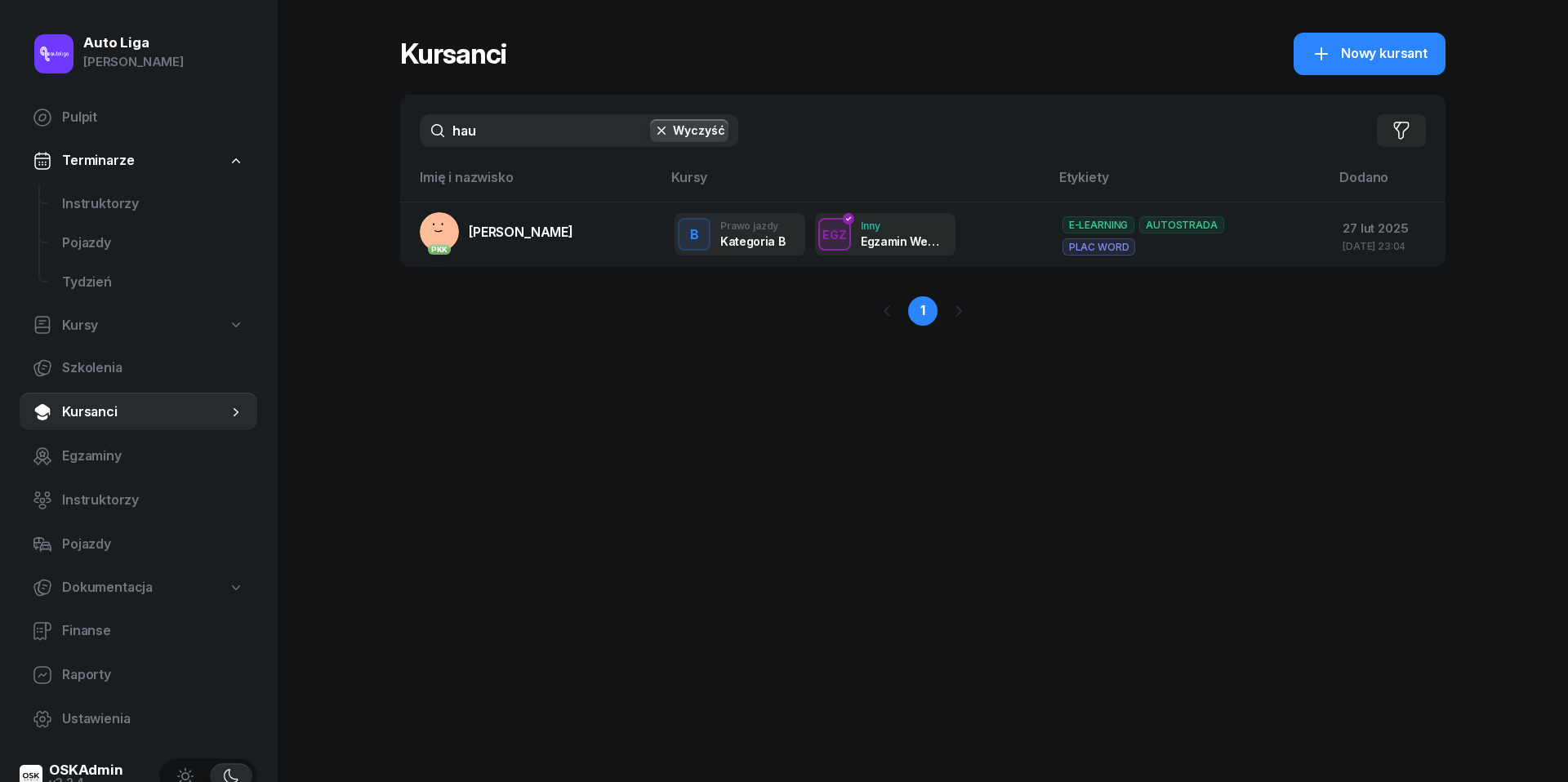
click at [510, 133] on input "hau" at bounding box center [579, 131] width 318 height 33
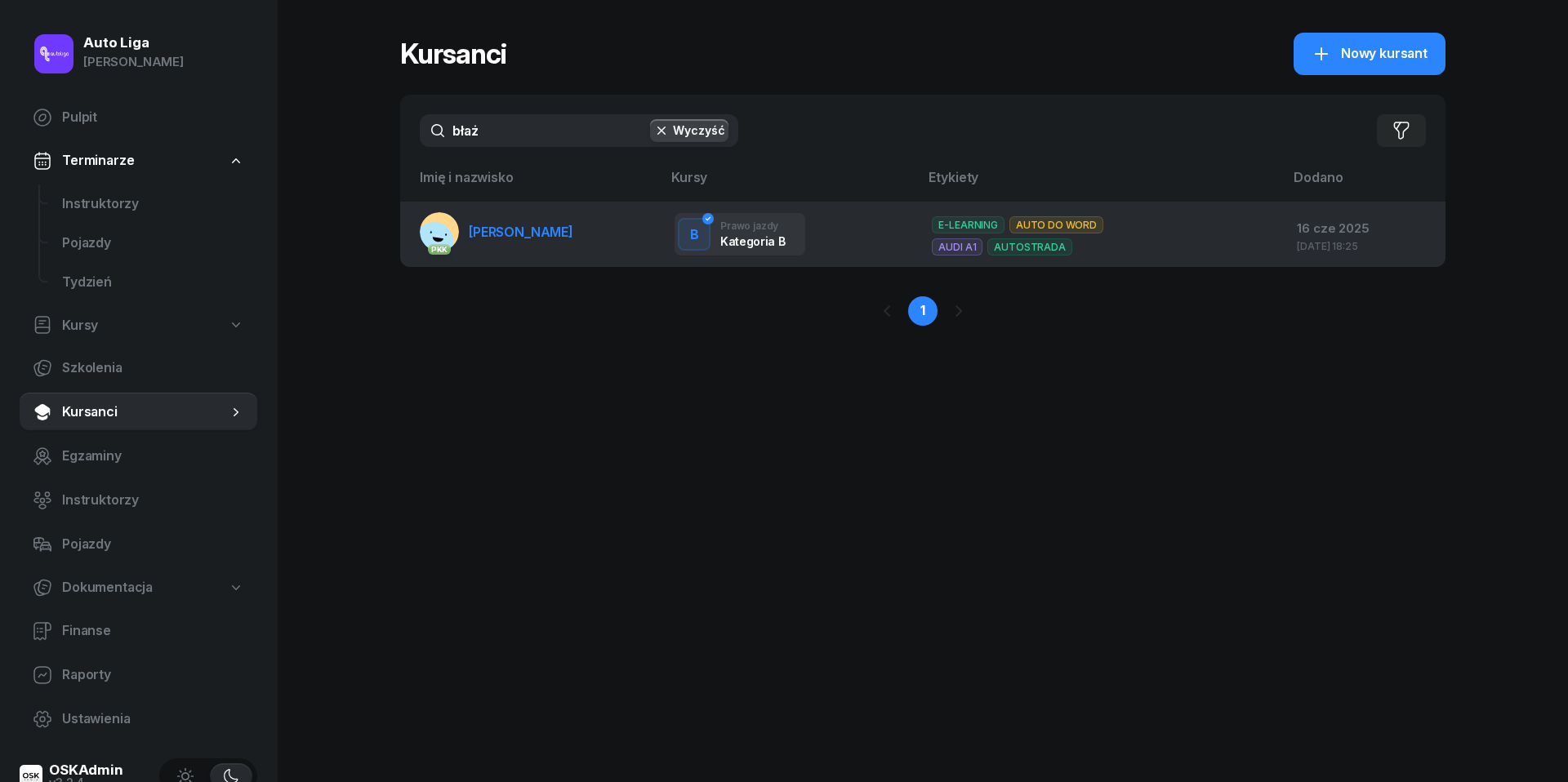
type input "błaż"
click at [516, 234] on span "[PERSON_NAME]" at bounding box center [521, 231] width 104 height 16
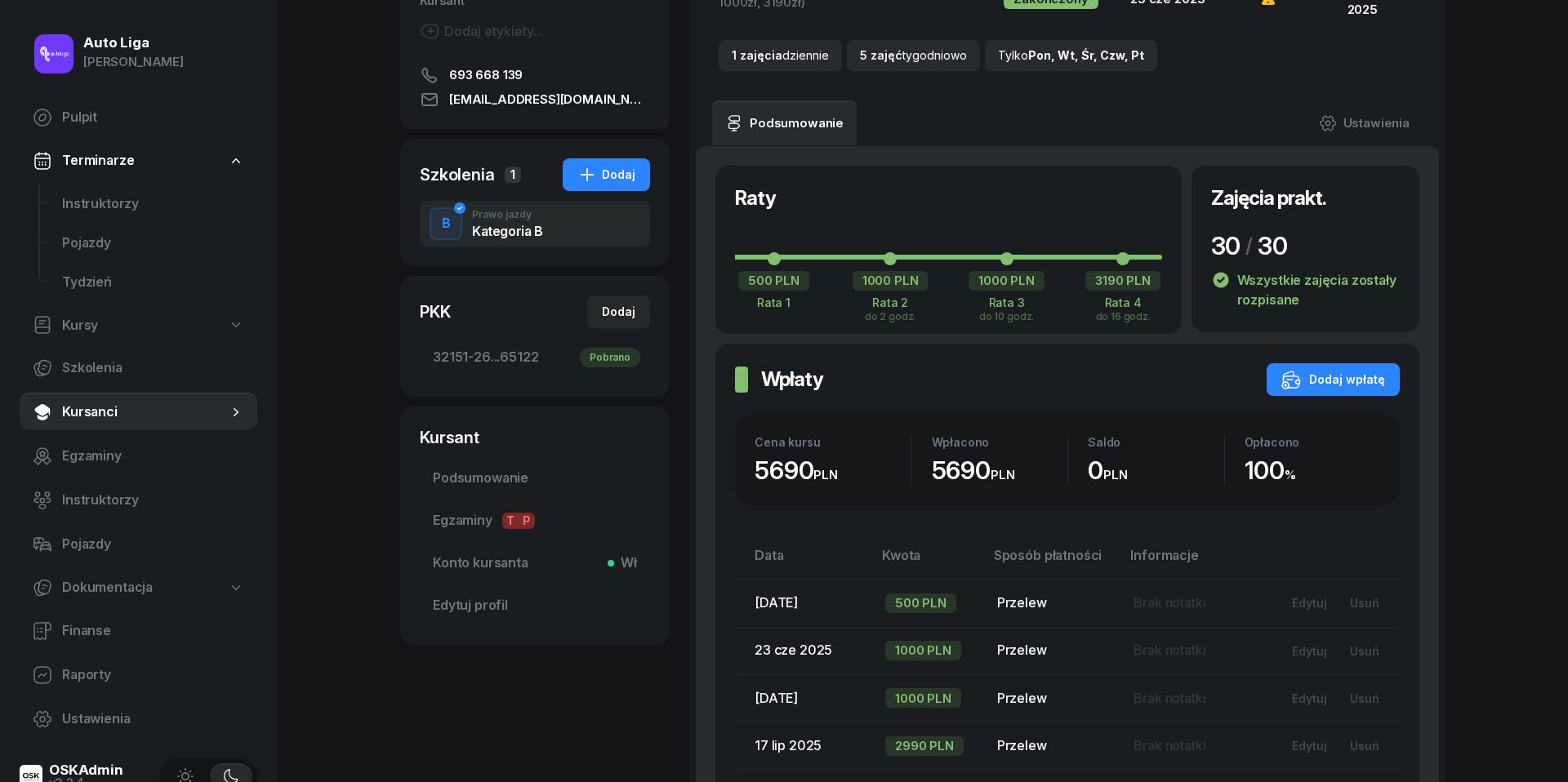
scroll to position [205, 0]
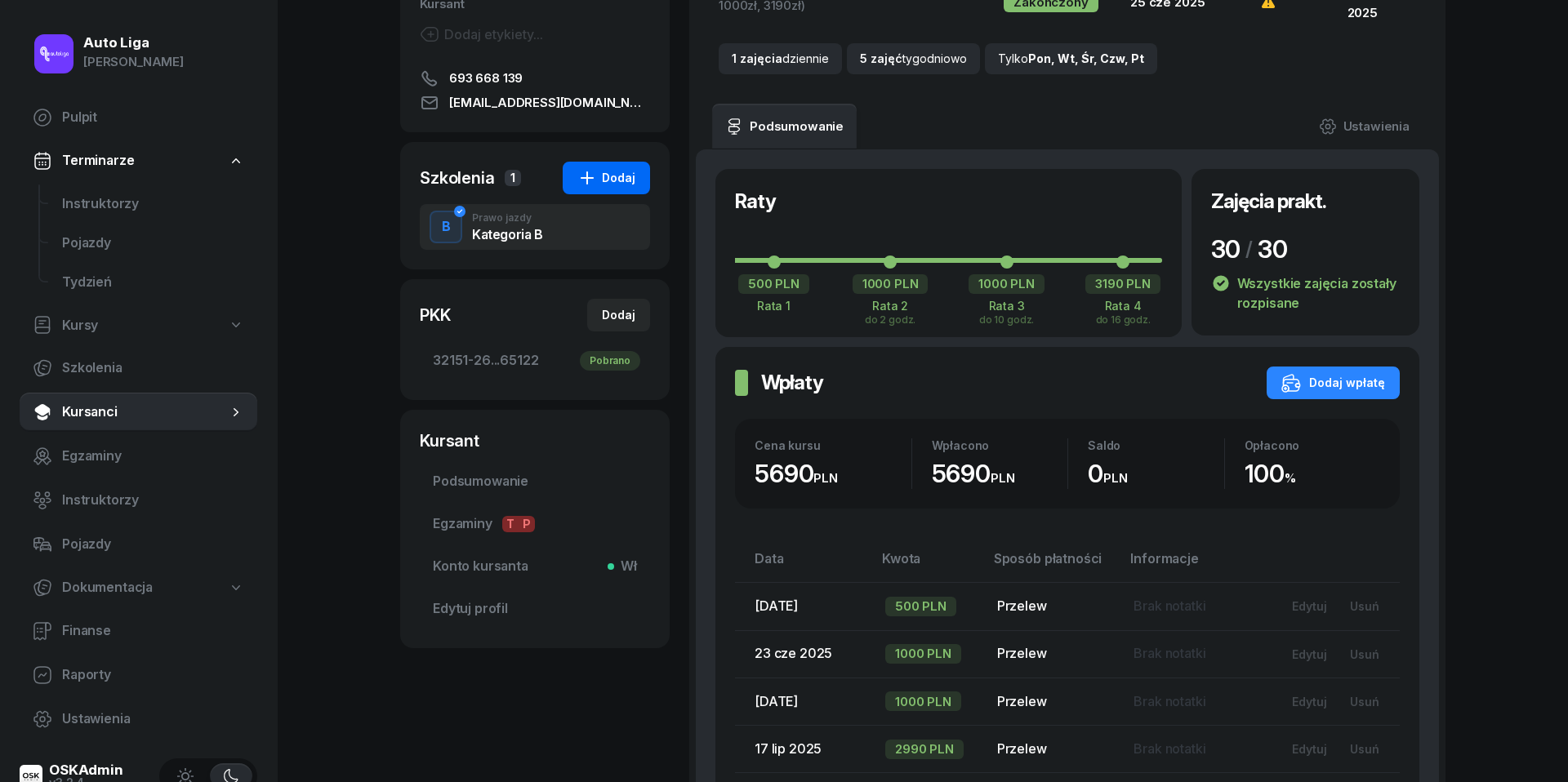
click at [601, 184] on div "Dodaj" at bounding box center [606, 178] width 58 height 20
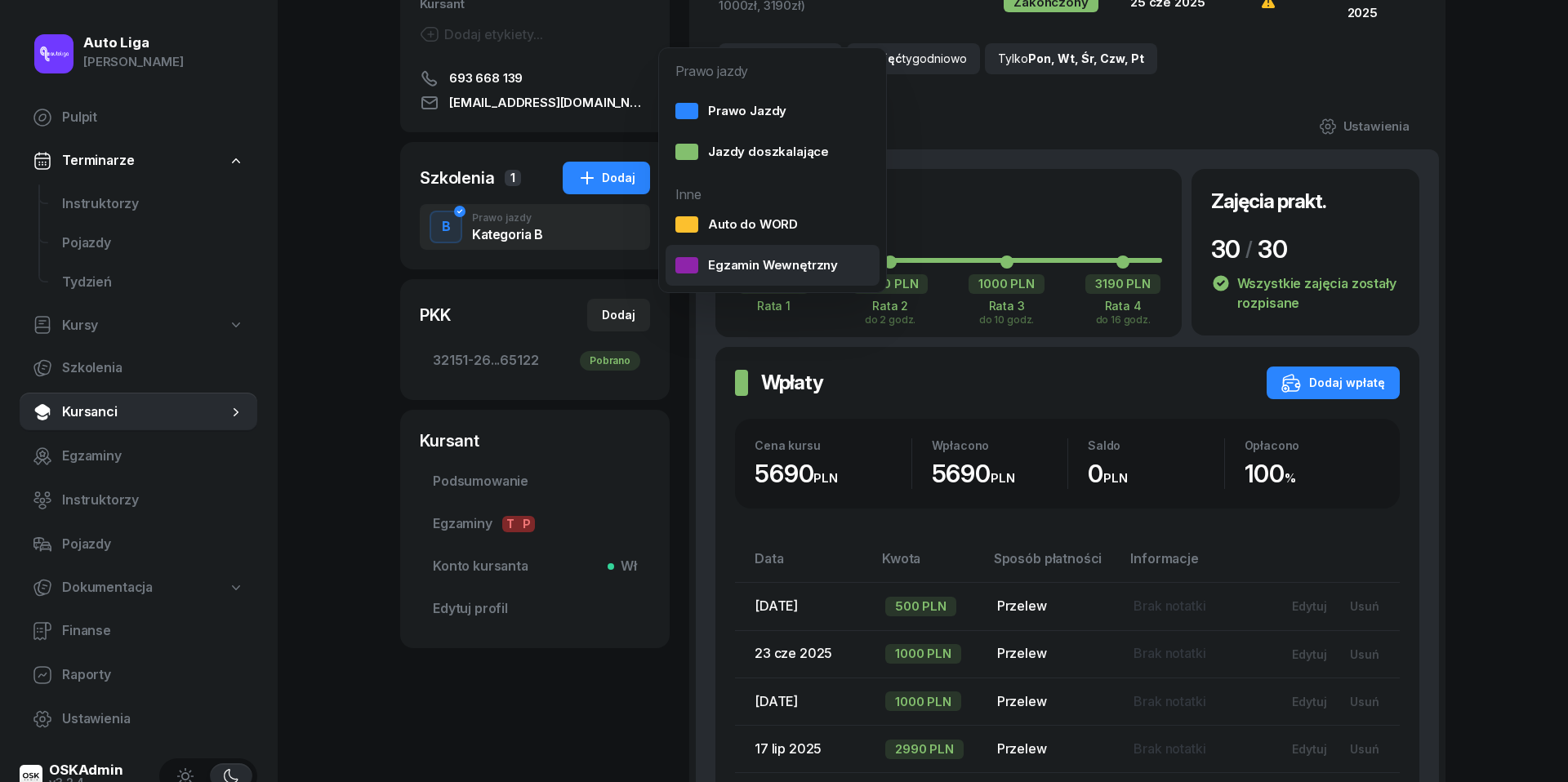
click at [739, 261] on div "Egzamin Wewnętrzny" at bounding box center [757, 265] width 163 height 21
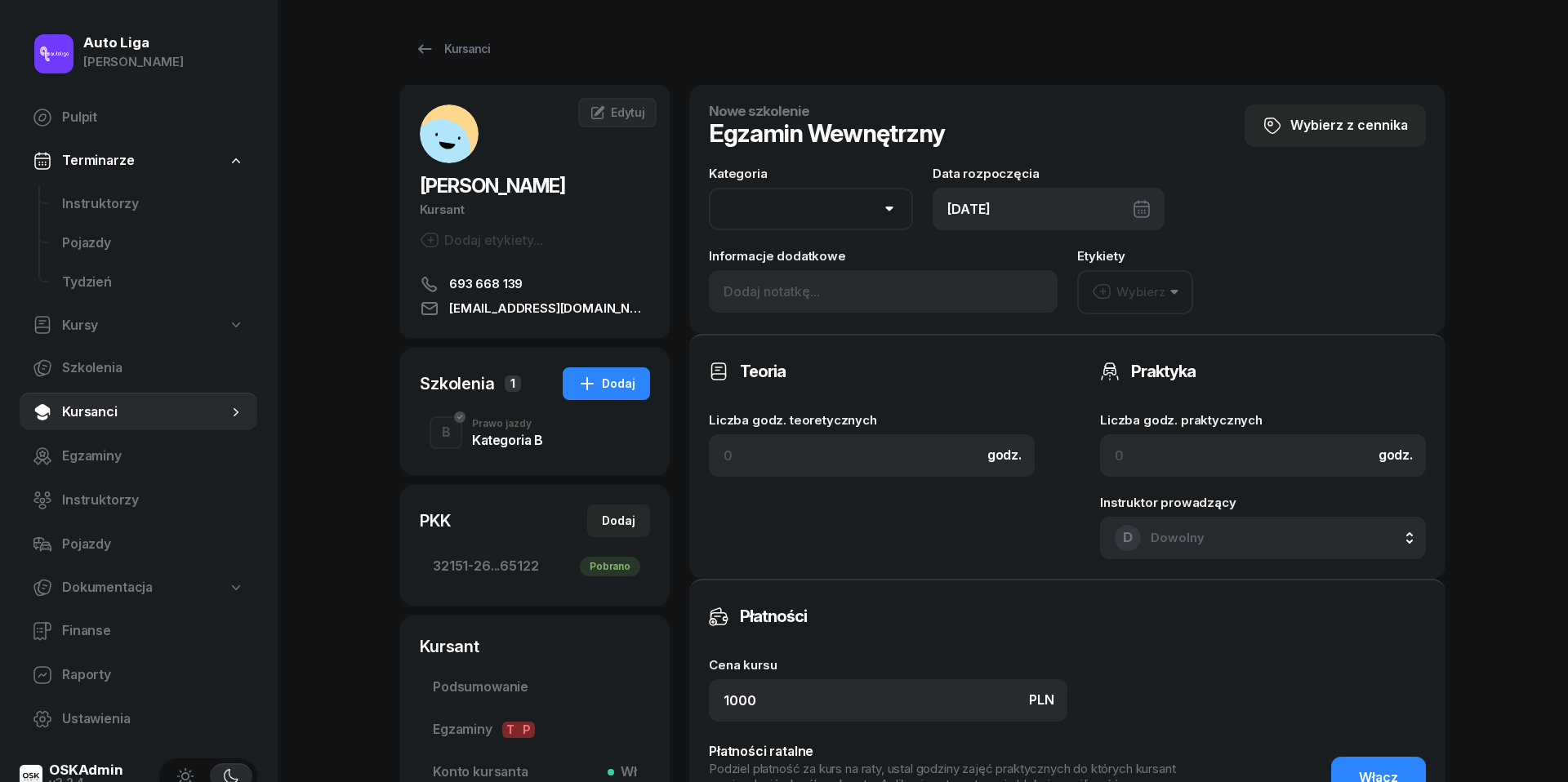
select select "B"
click at [1117, 294] on div "Wybierz" at bounding box center [1128, 292] width 74 height 21
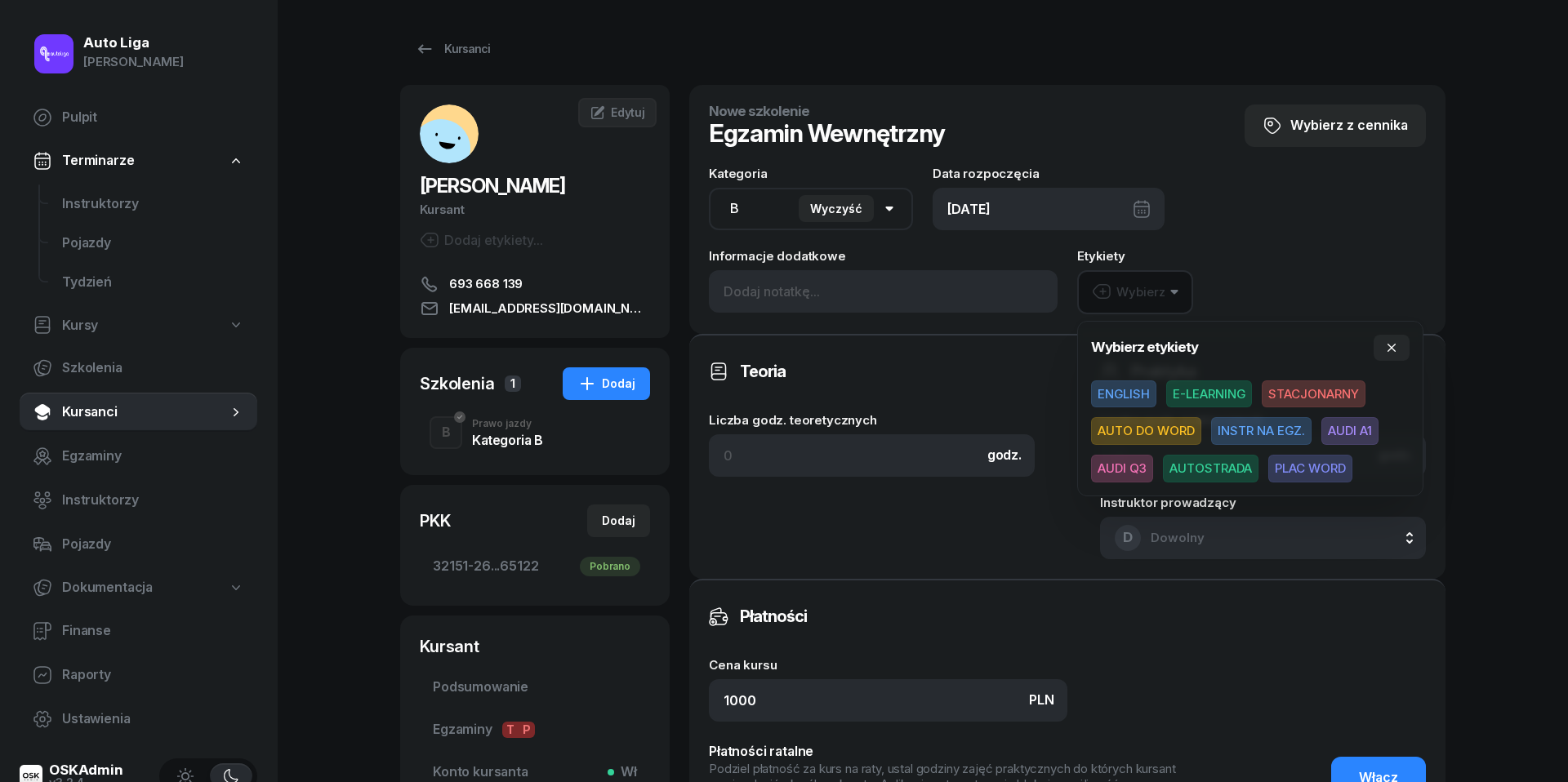
click at [1367, 435] on span "AUDI A1" at bounding box center [1350, 430] width 57 height 27
click at [1396, 346] on icon "button" at bounding box center [1391, 346] width 13 height 13
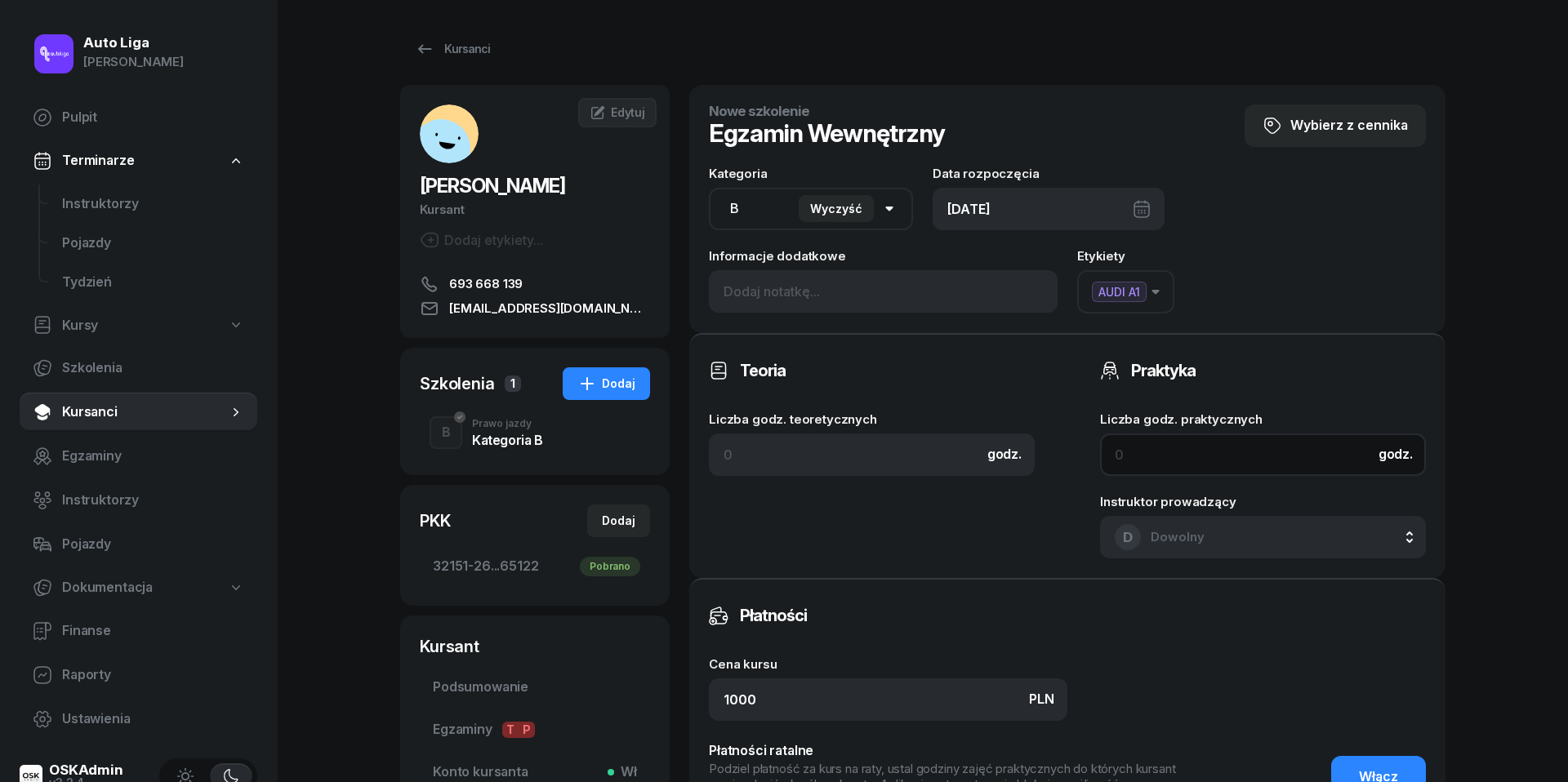
click at [1177, 447] on input at bounding box center [1262, 455] width 326 height 43
type input "1"
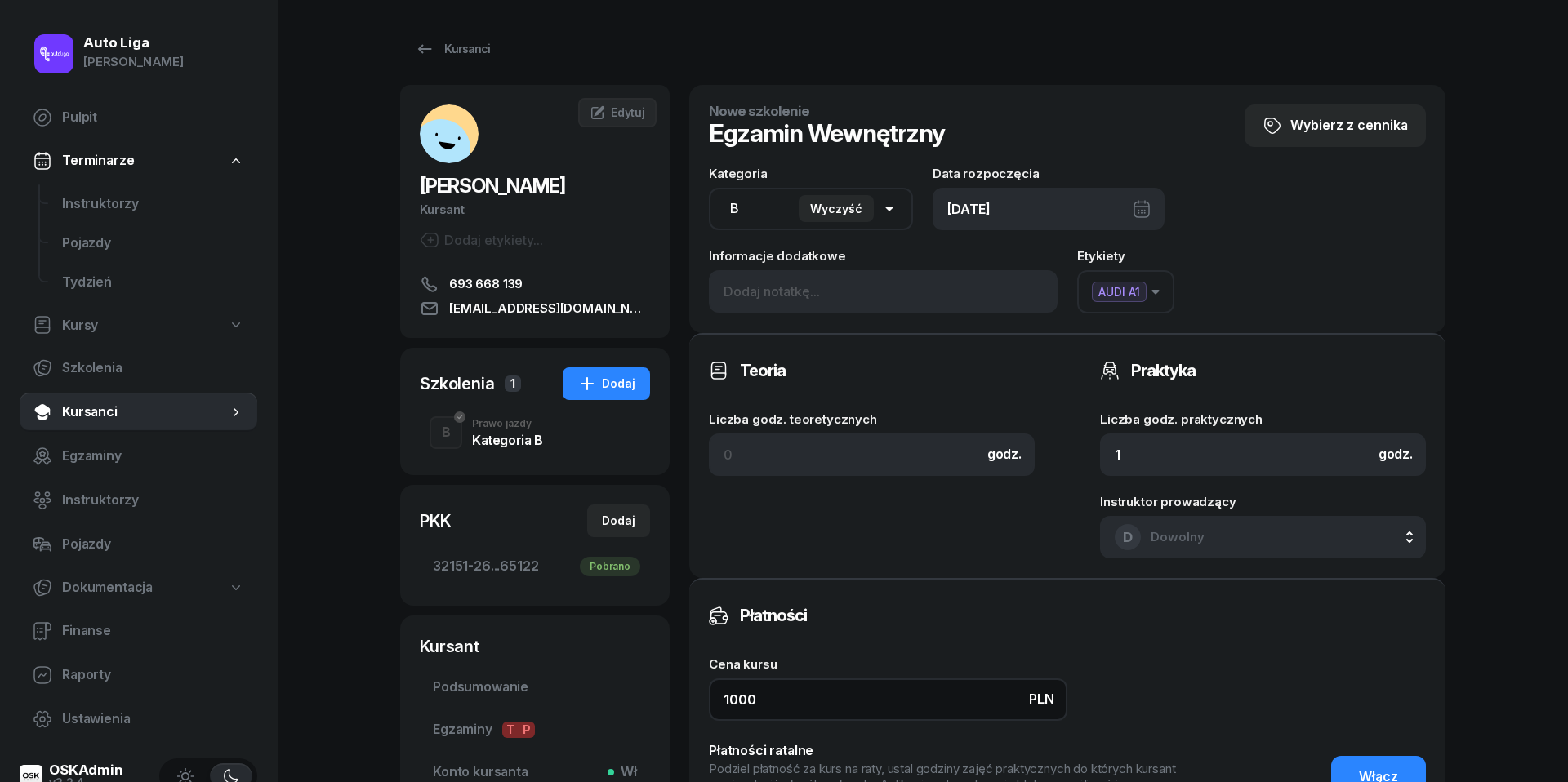
click at [834, 694] on input "1000" at bounding box center [888, 700] width 359 height 43
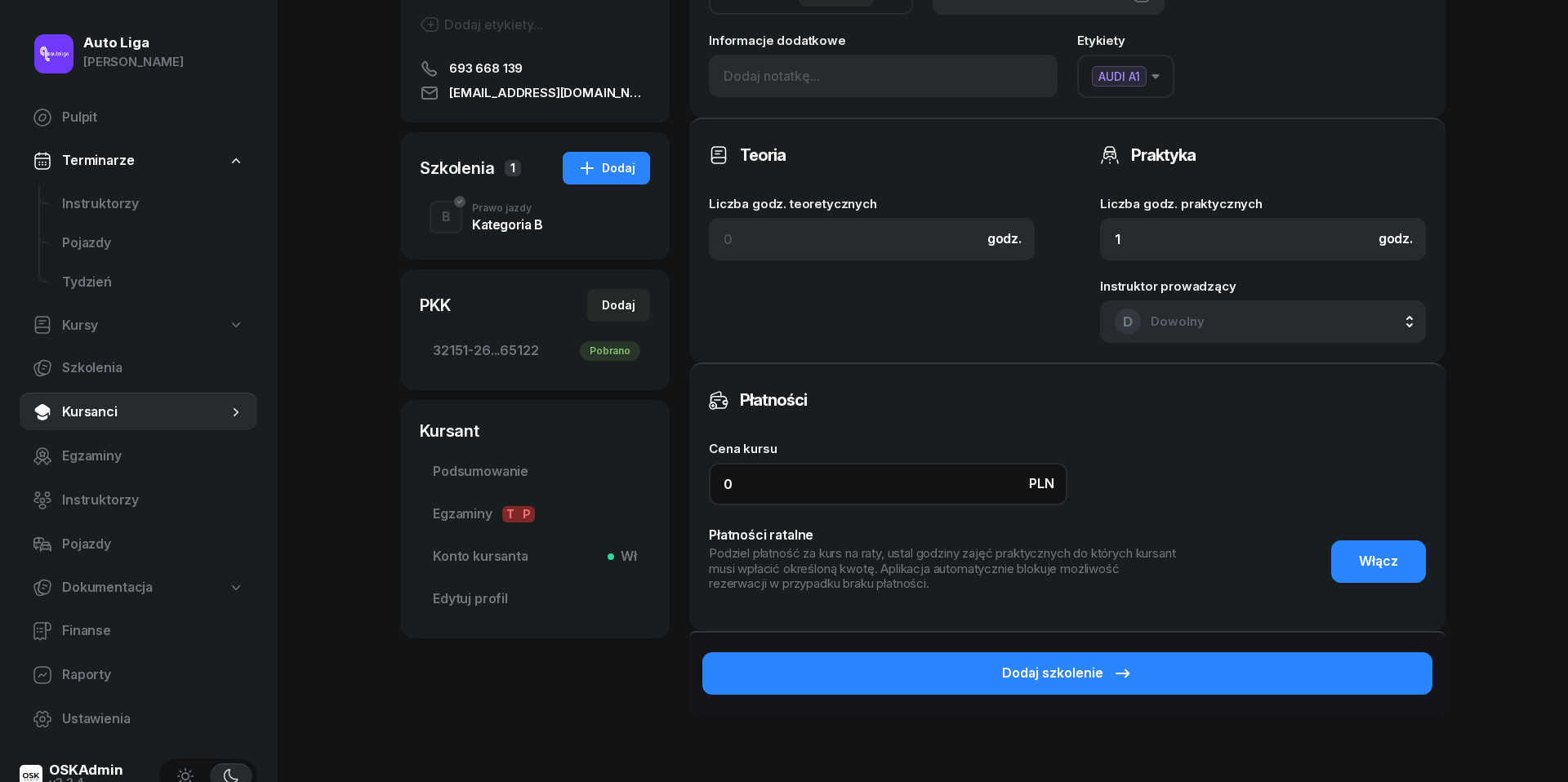
scroll to position [294, 0]
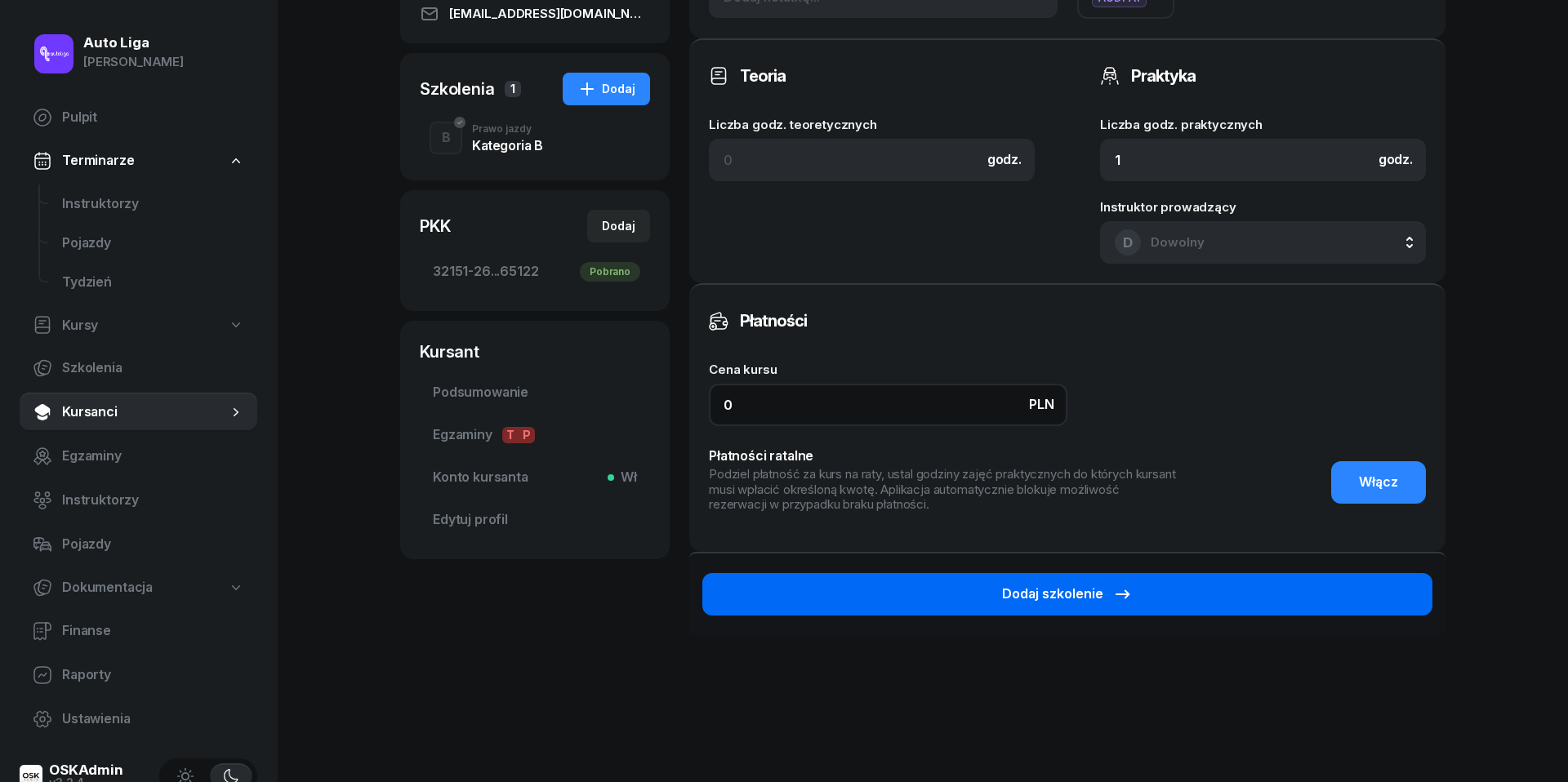
type input "0"
click at [1196, 587] on button "Dodaj szkolenie" at bounding box center [1066, 595] width 730 height 43
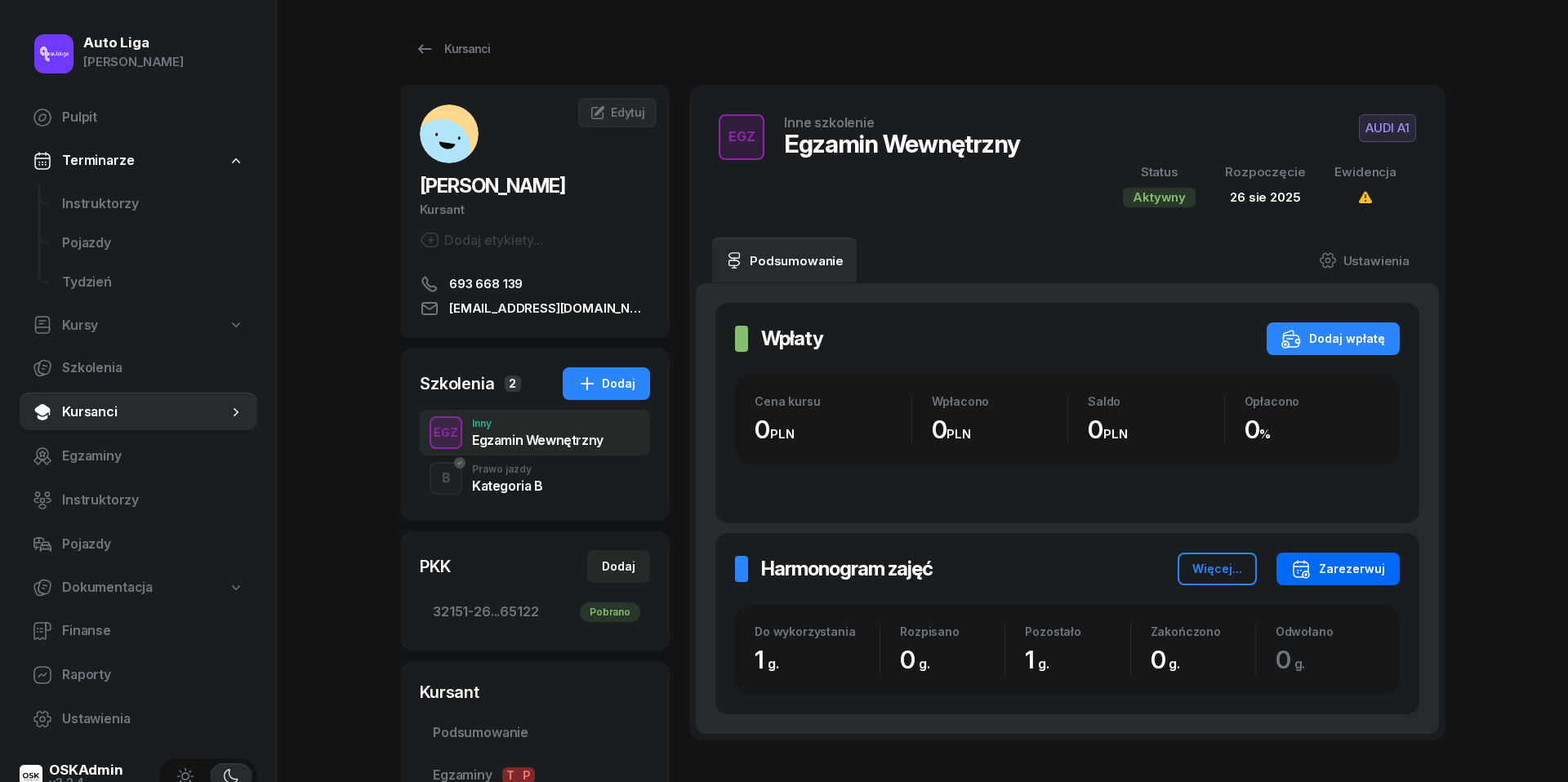
click at [1372, 566] on div "Zarezerwuj" at bounding box center [1338, 568] width 94 height 20
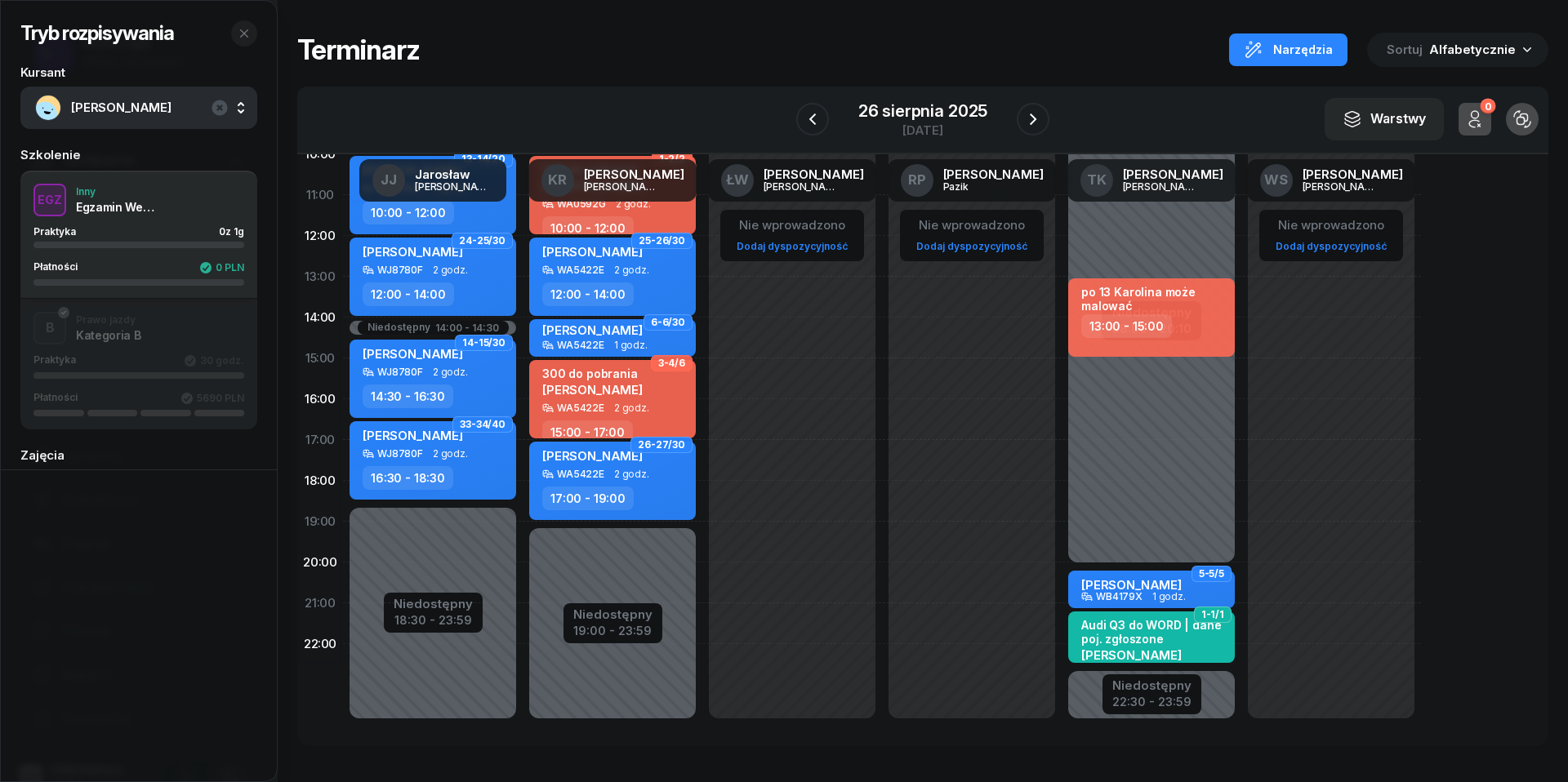
scroll to position [223, 0]
click at [1170, 690] on div "Niedostępny" at bounding box center [1151, 686] width 80 height 12
select select "06"
select select "08"
select select "20"
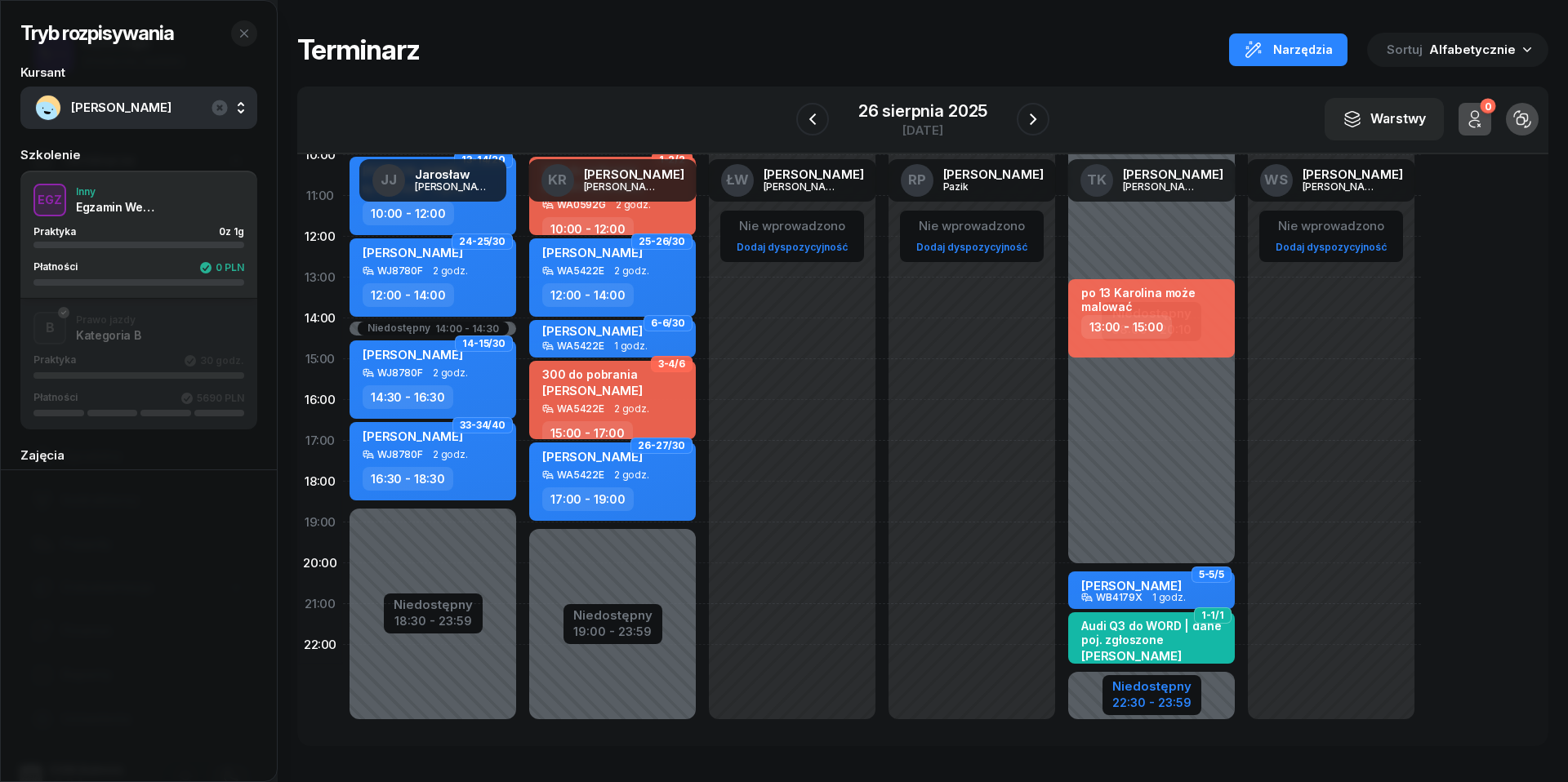
select select "10"
select select "22"
select select "30"
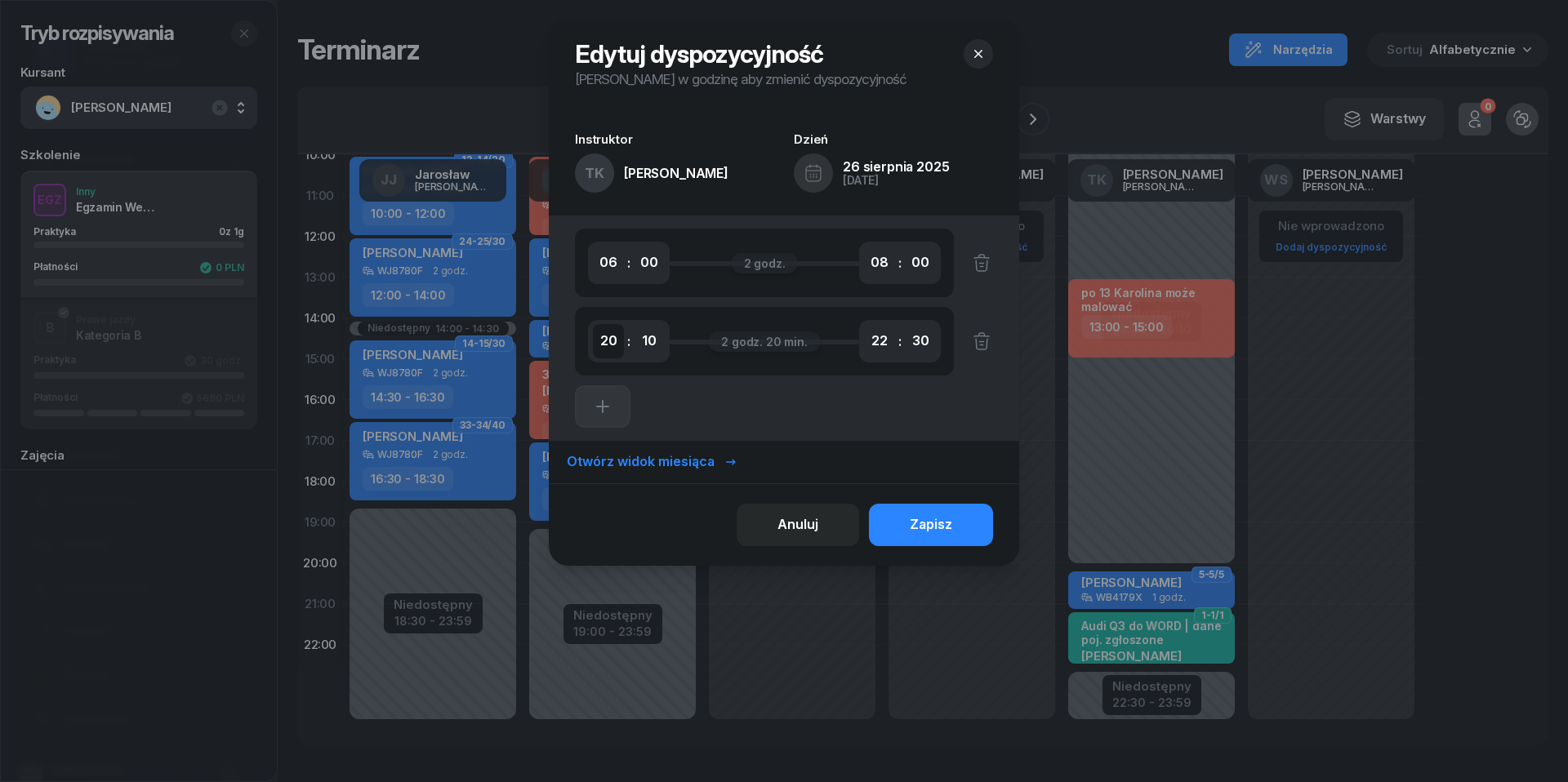
select select "18"
select select "00"
click at [941, 529] on div "Zapisz" at bounding box center [931, 524] width 43 height 21
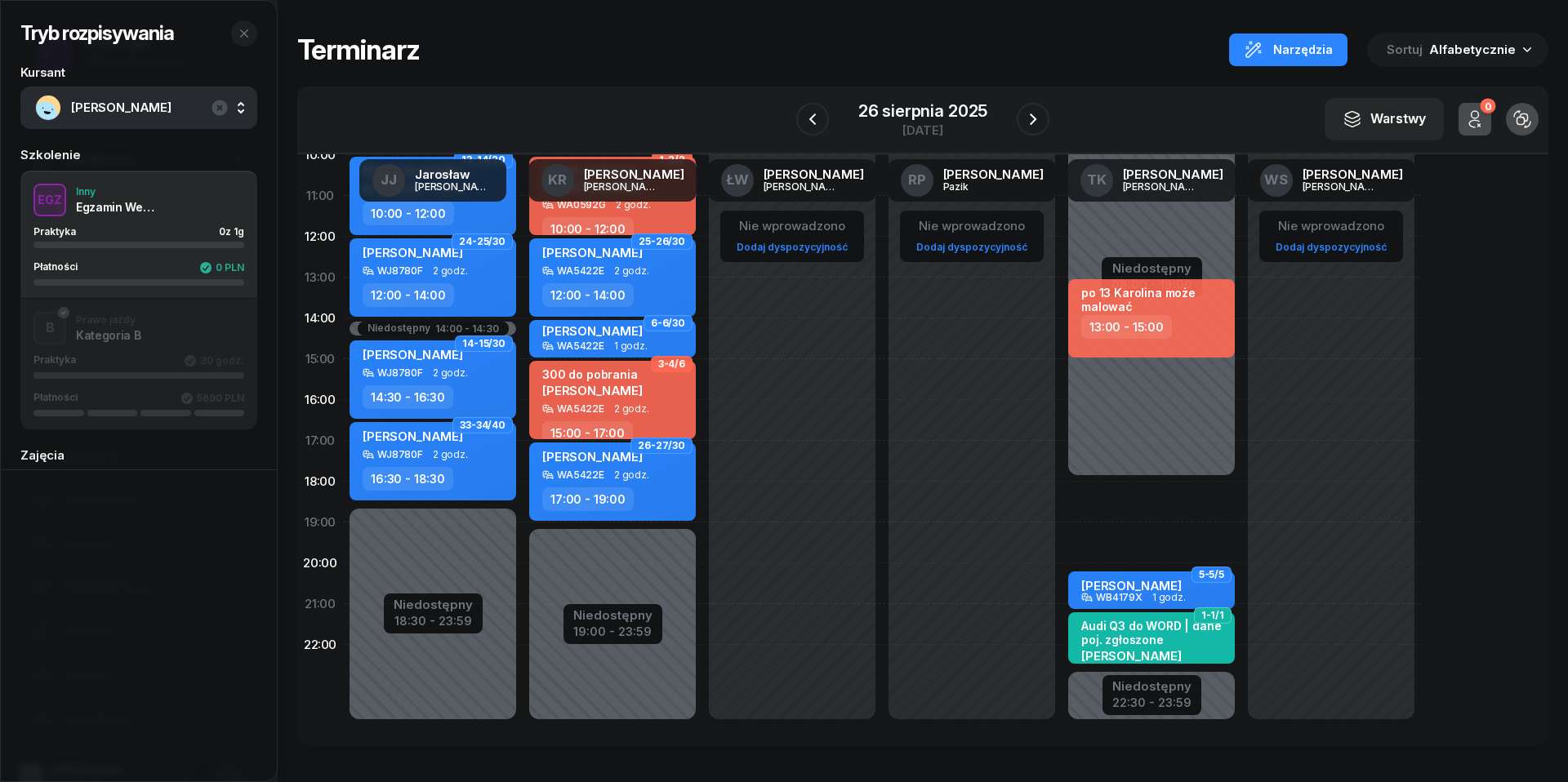
click at [1241, 501] on div "21-22/30 [PERSON_NAME] WB4179X 2 godz. 06:00 - 08:00 zarejestruj C5 08:00 - 10:…" at bounding box center [1331, 359] width 180 height 775
select select "18"
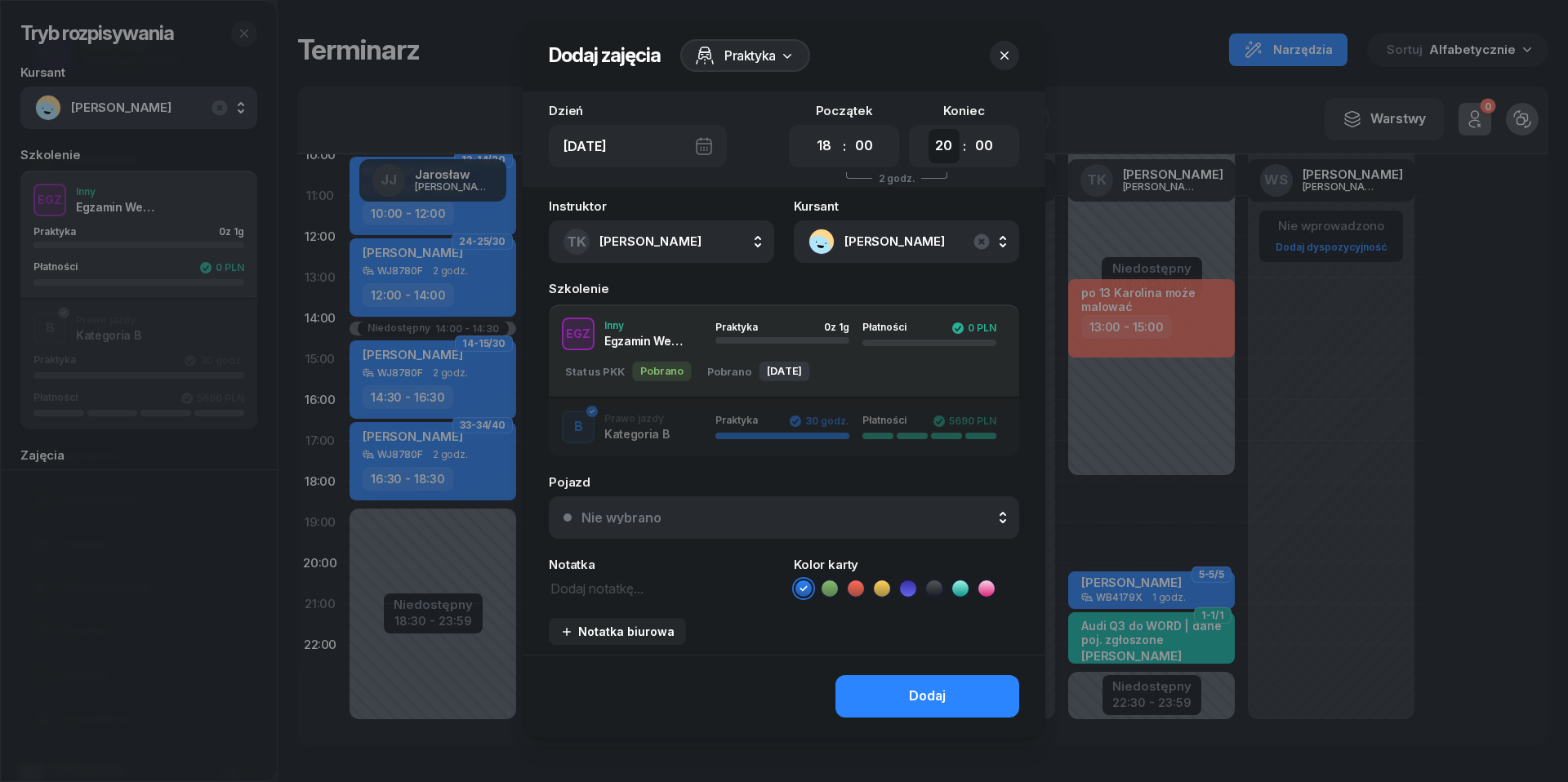
select select "19"
click at [810, 514] on div "Nie wybrano" at bounding box center [793, 517] width 423 height 13
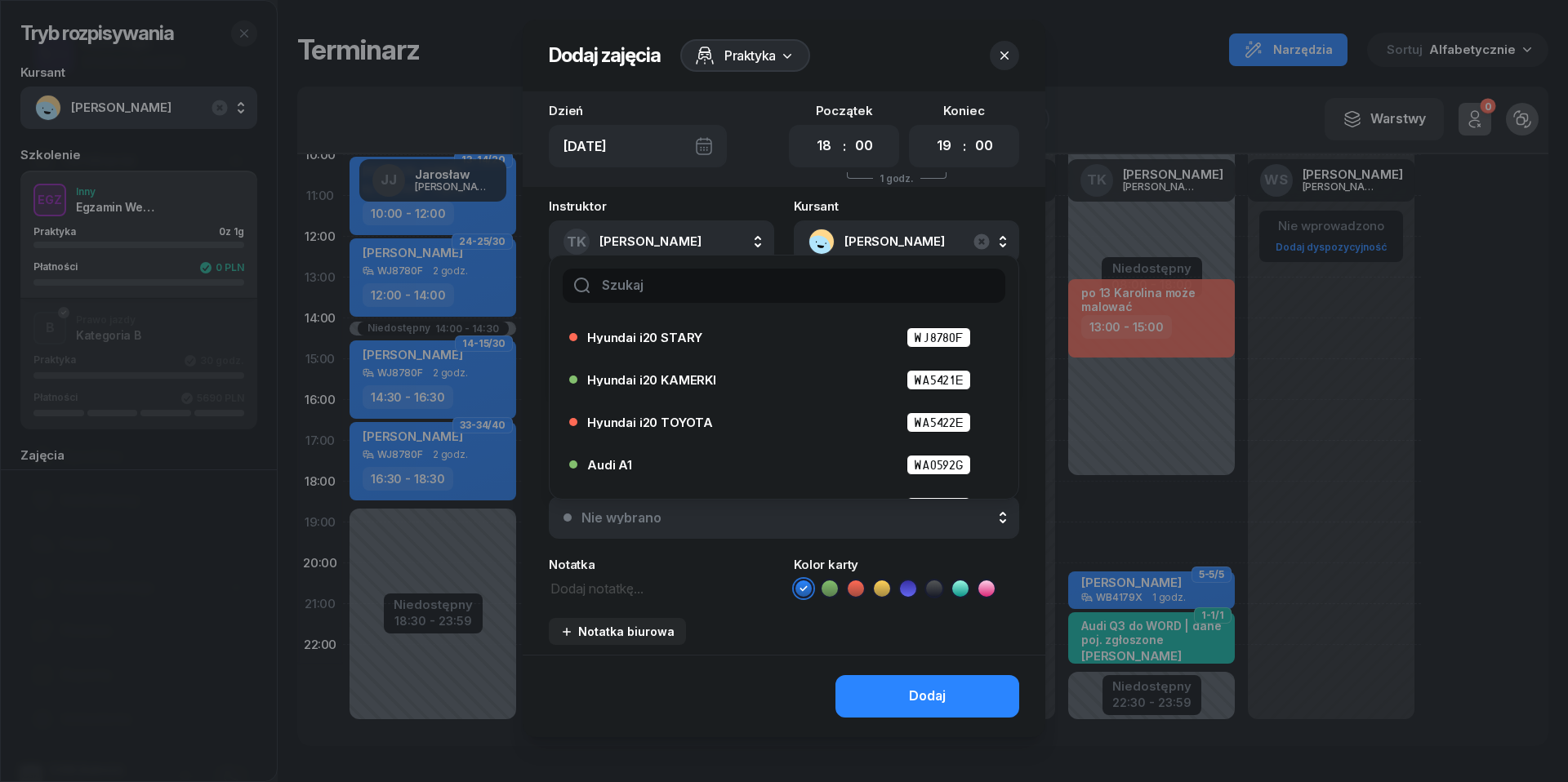
scroll to position [62, 0]
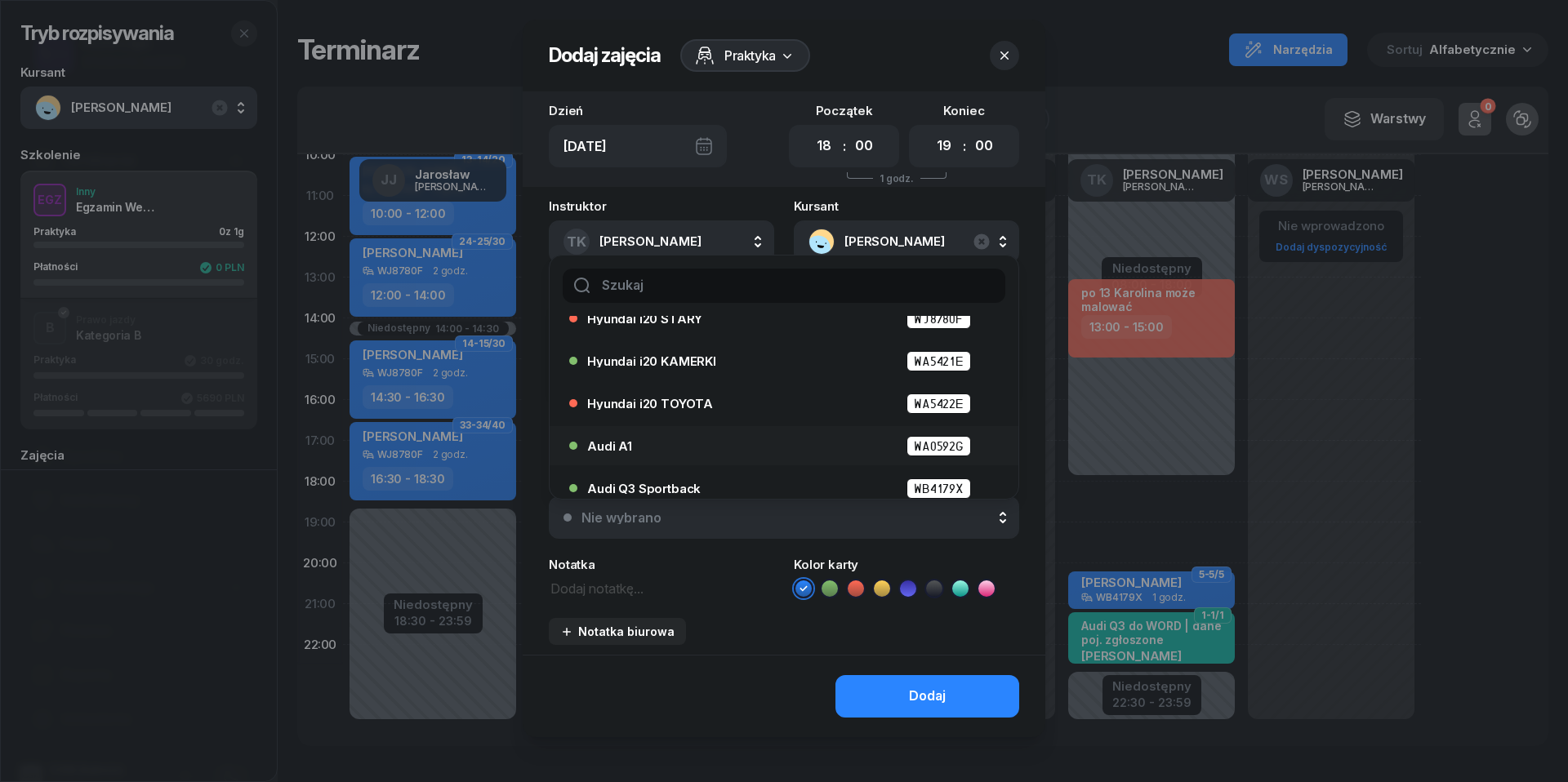
click at [761, 442] on div "Audi A1 WA0592G" at bounding box center [787, 446] width 401 height 21
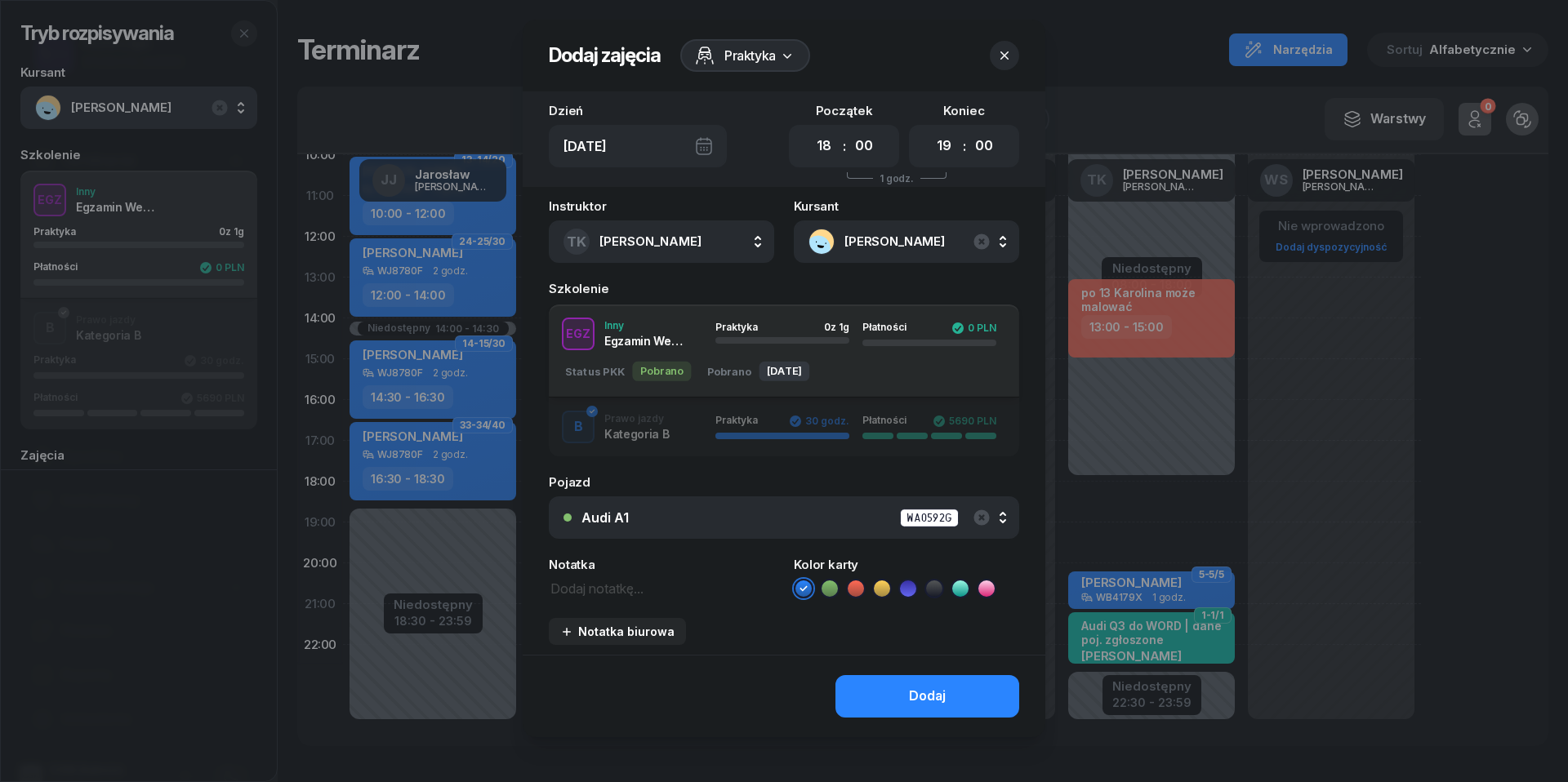
click at [914, 591] on icon at bounding box center [907, 588] width 16 height 16
click at [660, 577] on textarea at bounding box center [661, 587] width 225 height 21
type textarea "egz. wew."
click at [953, 690] on button "Dodaj" at bounding box center [927, 696] width 184 height 43
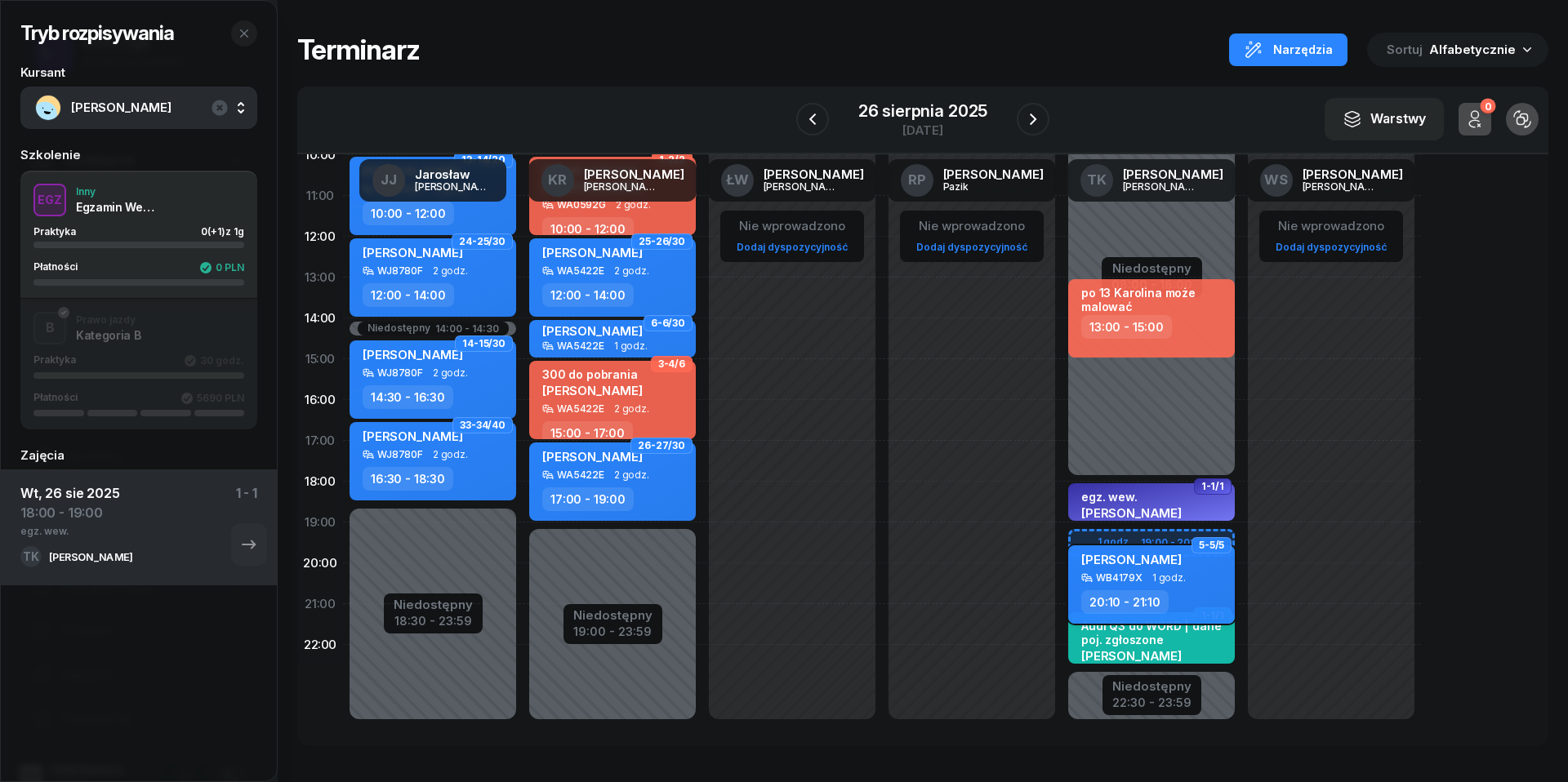
click at [1128, 572] on div "WB4179X" at bounding box center [1119, 578] width 46 height 10
select select "20"
select select "10"
select select "21"
select select "10"
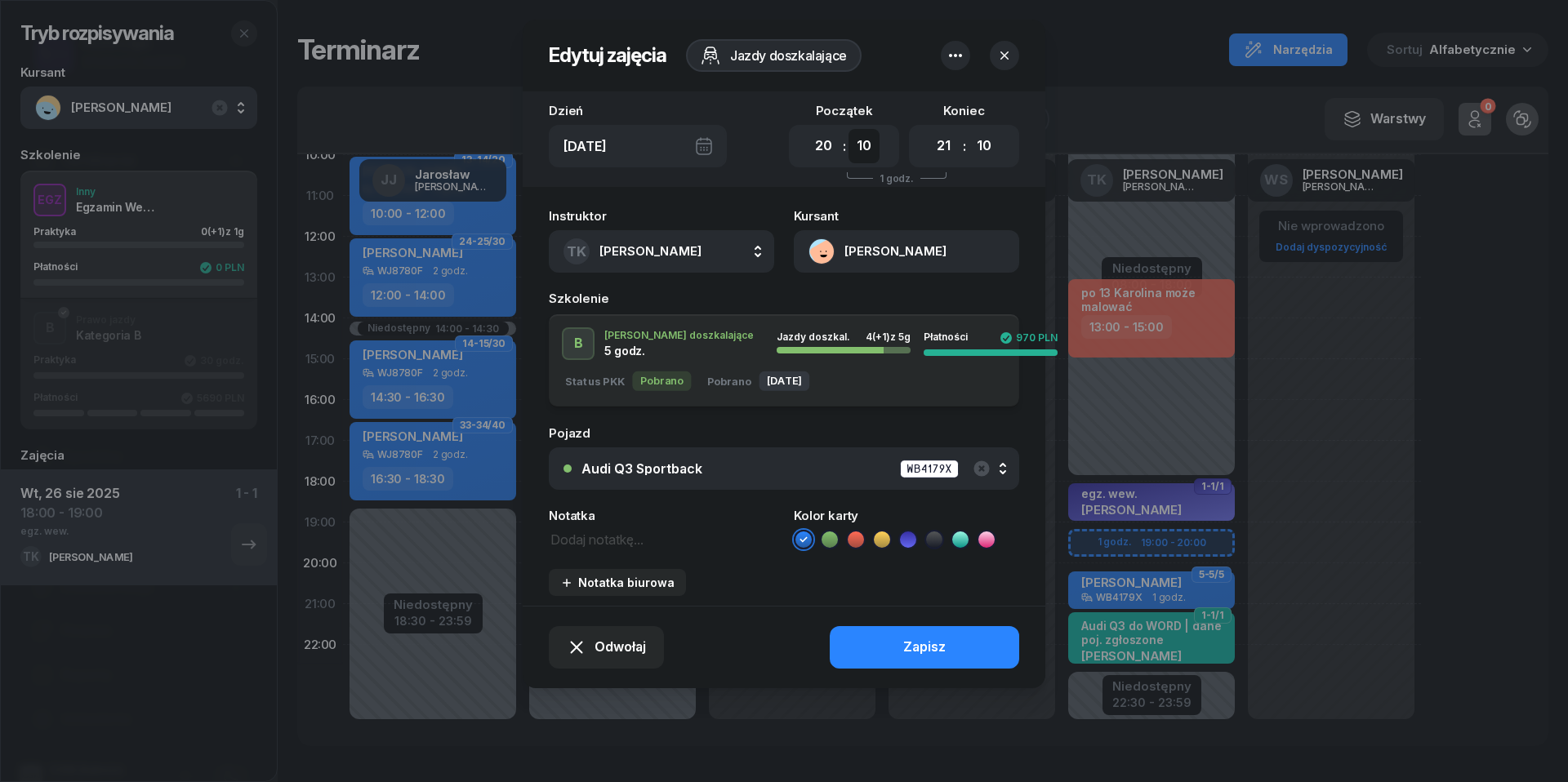
select select "00"
click at [941, 656] on button "Zapisz" at bounding box center [924, 648] width 189 height 43
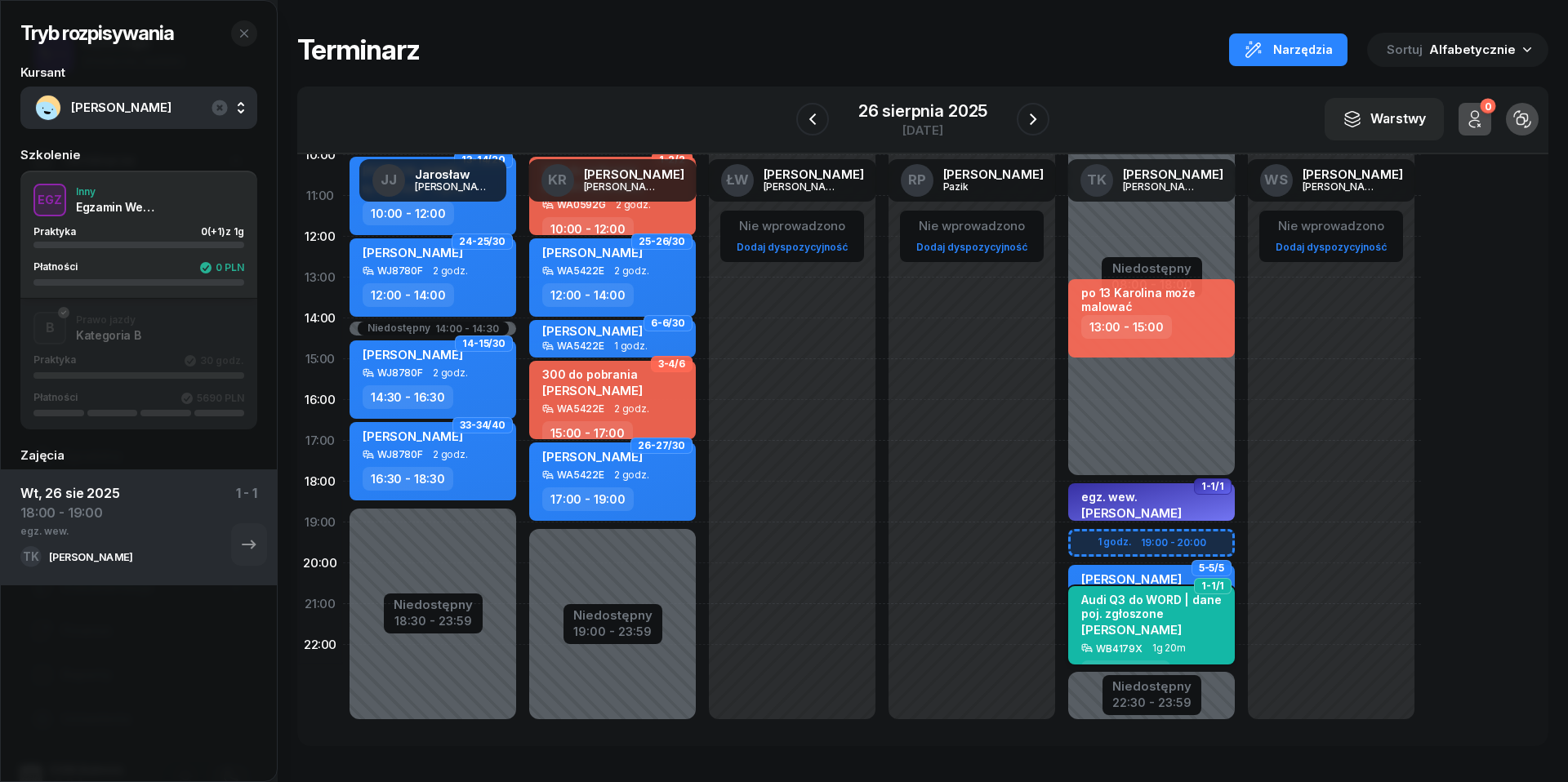
click at [1141, 624] on span "[PERSON_NAME]" at bounding box center [1131, 630] width 100 height 15
select select "21"
select select "10"
select select "22"
select select "30"
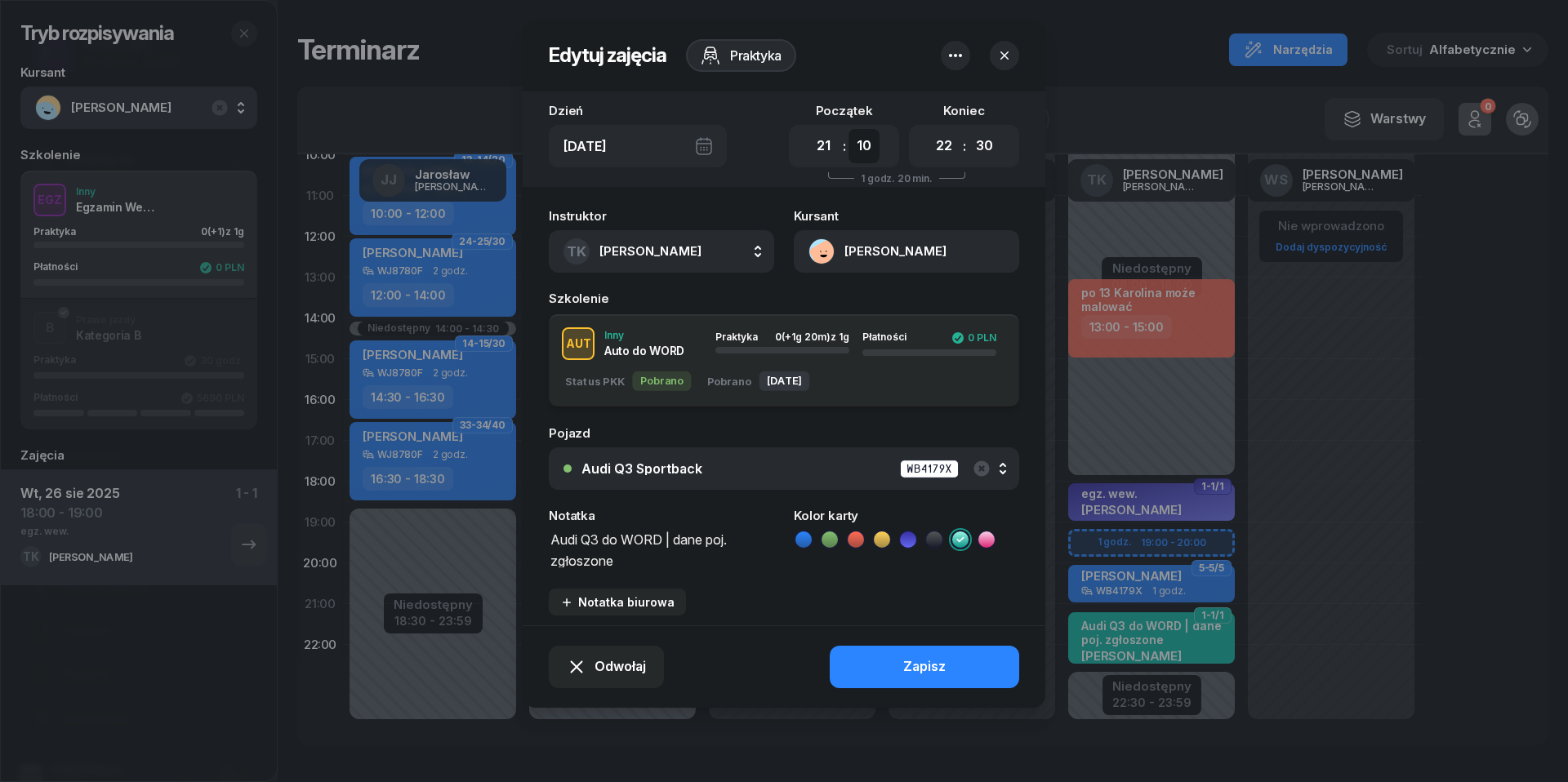
select select "00"
click at [938, 656] on div "Zapisz" at bounding box center [924, 666] width 43 height 21
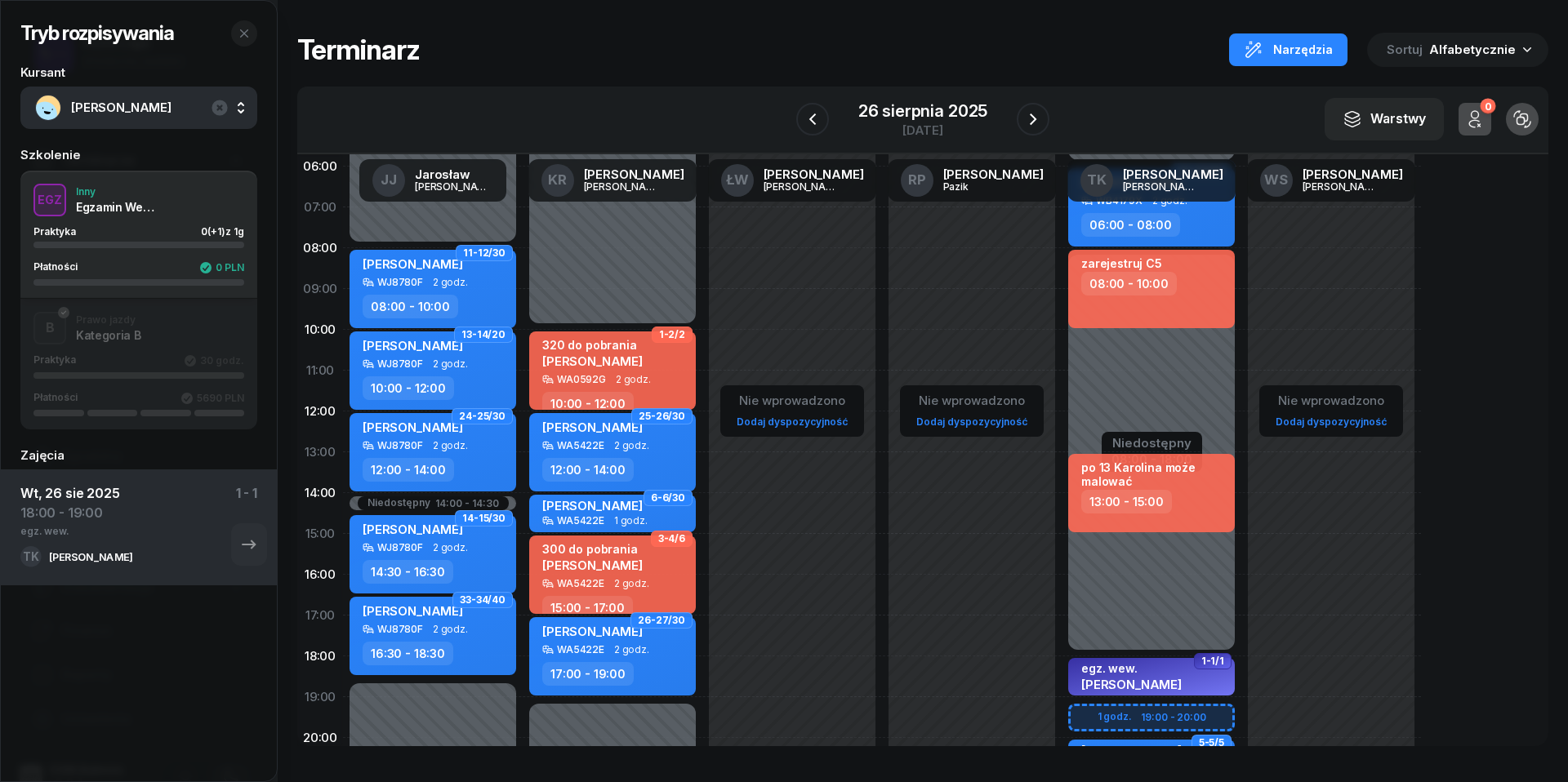
scroll to position [53, 0]
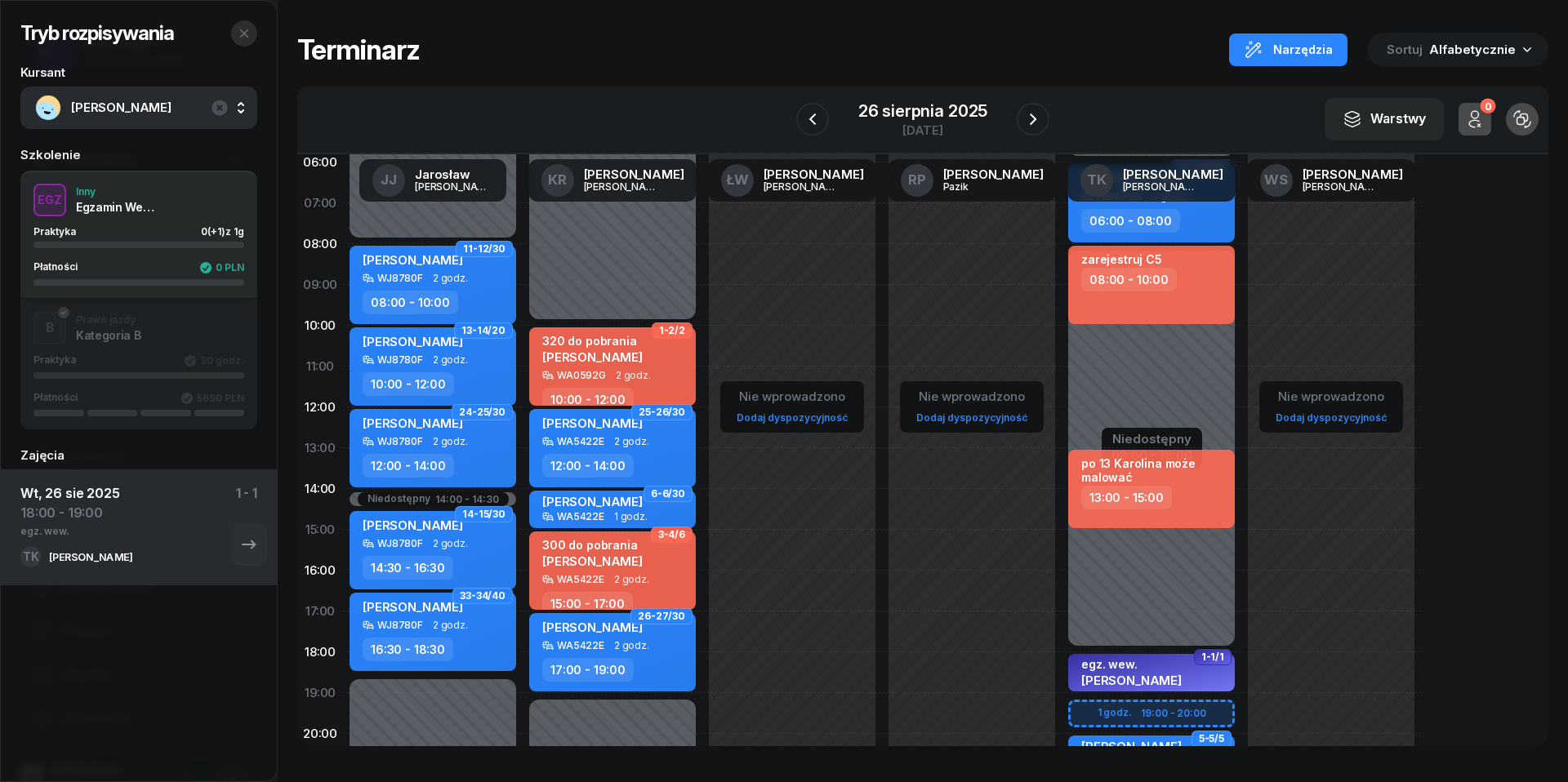
click at [246, 27] on icon "button" at bounding box center [244, 33] width 13 height 13
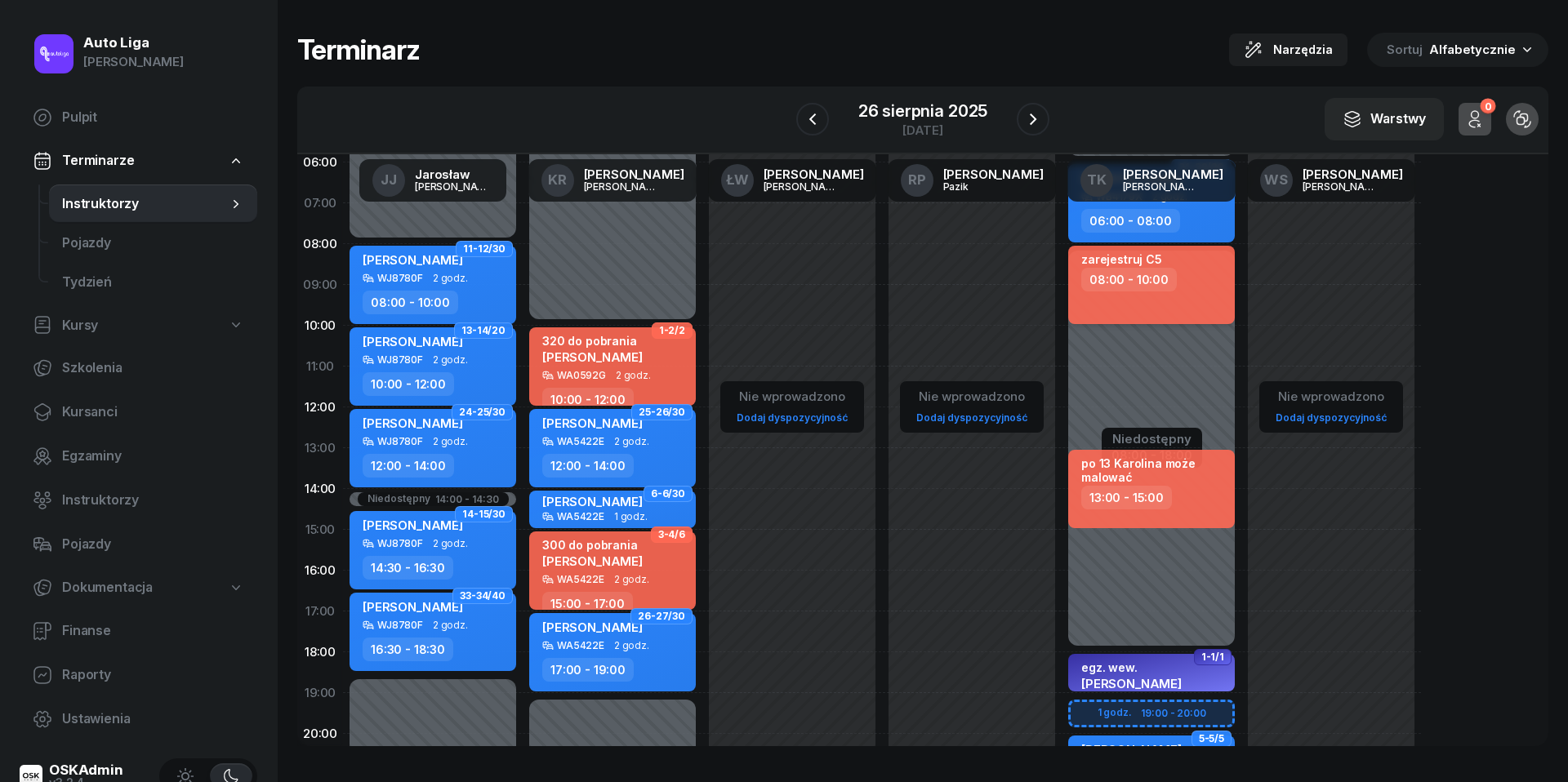
click at [1182, 282] on div "08:00 - 10:00" at bounding box center [1153, 280] width 144 height 24
select select "08"
select select "10"
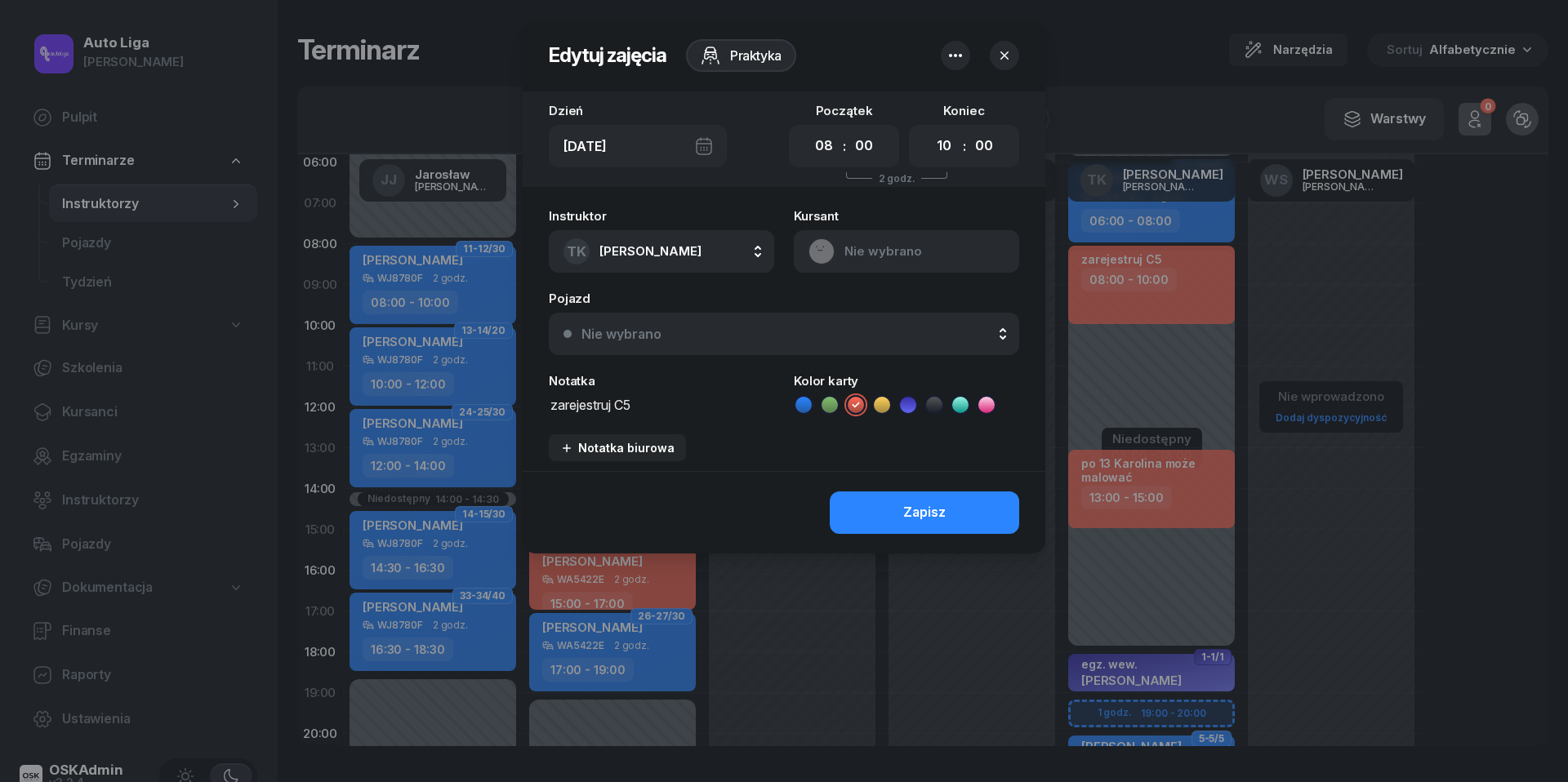
click at [676, 408] on textarea "zarejestruj C5" at bounding box center [661, 404] width 225 height 21
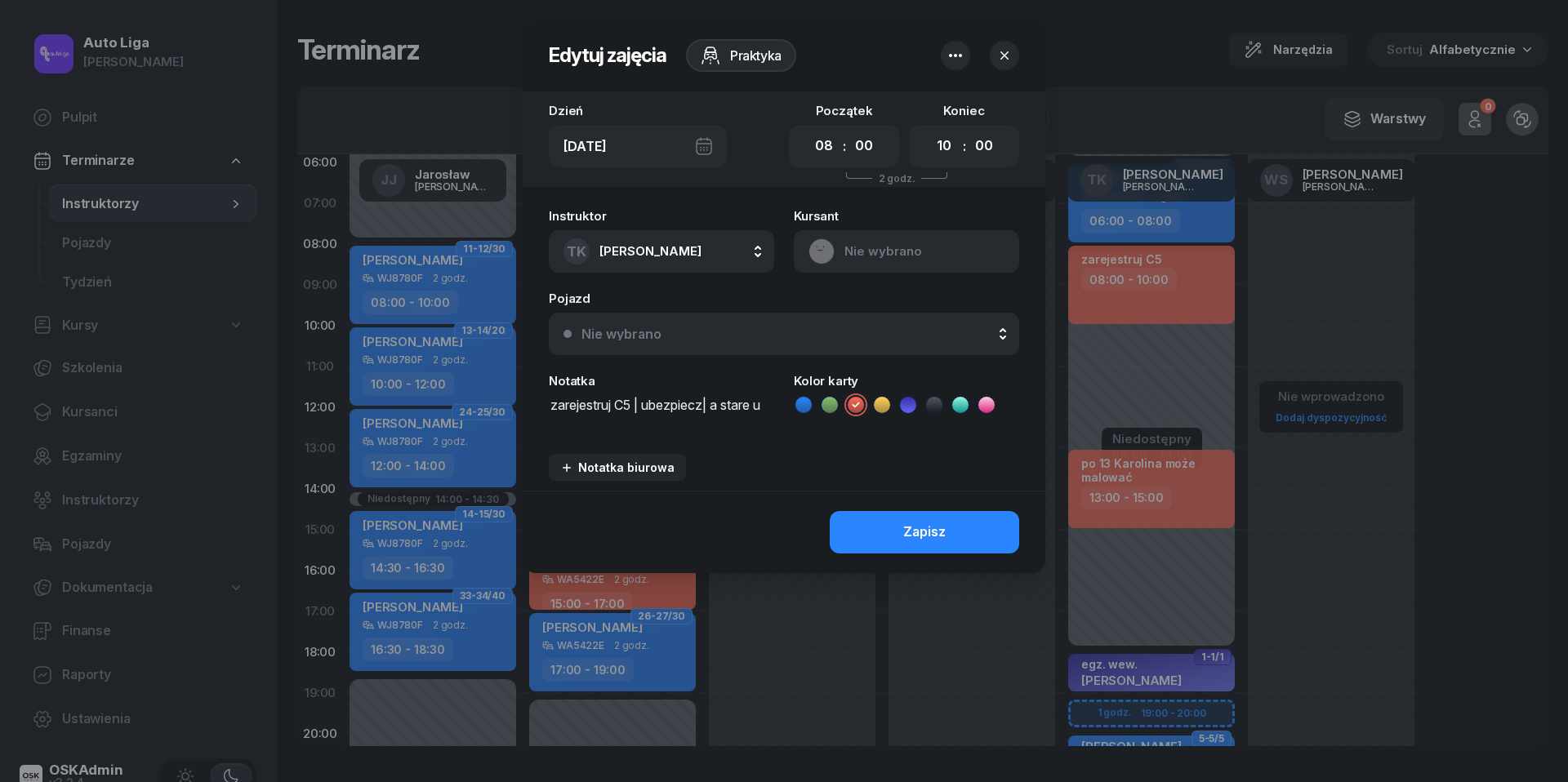
scroll to position [2, 0]
type textarea "zarejestruj C5 | ubezpiecz| a stare ubezpieczenie wypowiedz"
click at [906, 529] on div "Zapisz" at bounding box center [924, 532] width 43 height 21
